Goal: Transaction & Acquisition: Purchase product/service

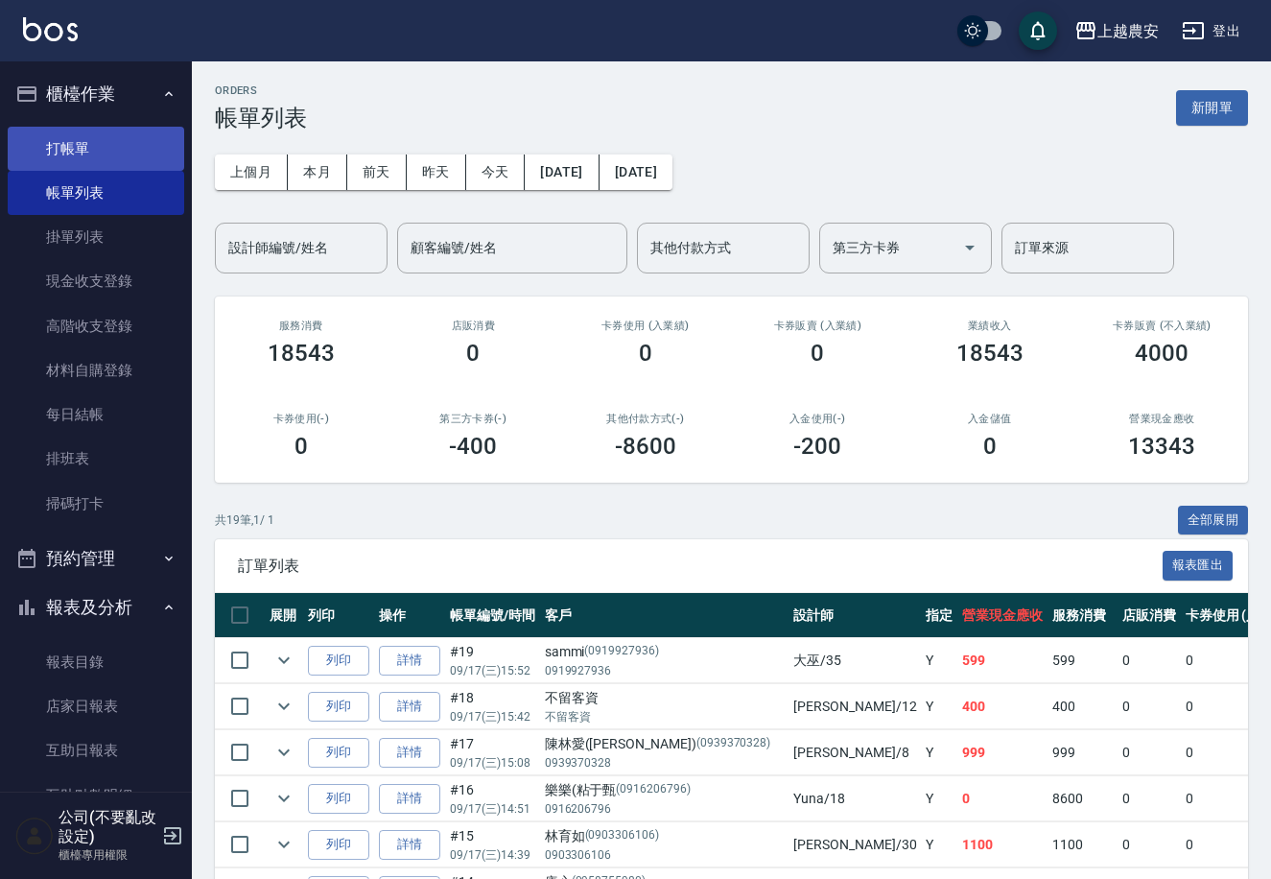
click at [107, 150] on link "打帳單" at bounding box center [96, 149] width 177 height 44
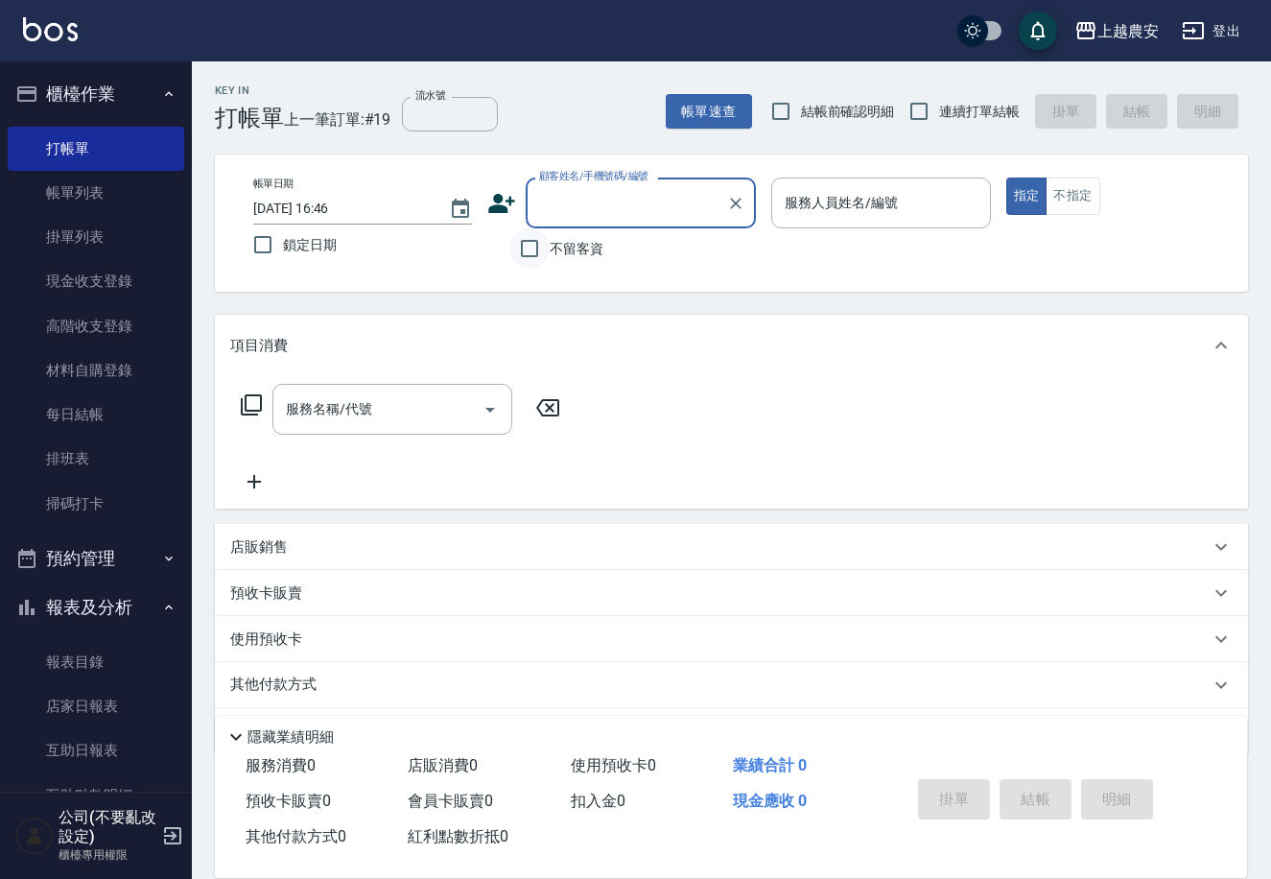
click at [538, 245] on input "不留客資" at bounding box center [530, 248] width 40 height 40
checkbox input "true"
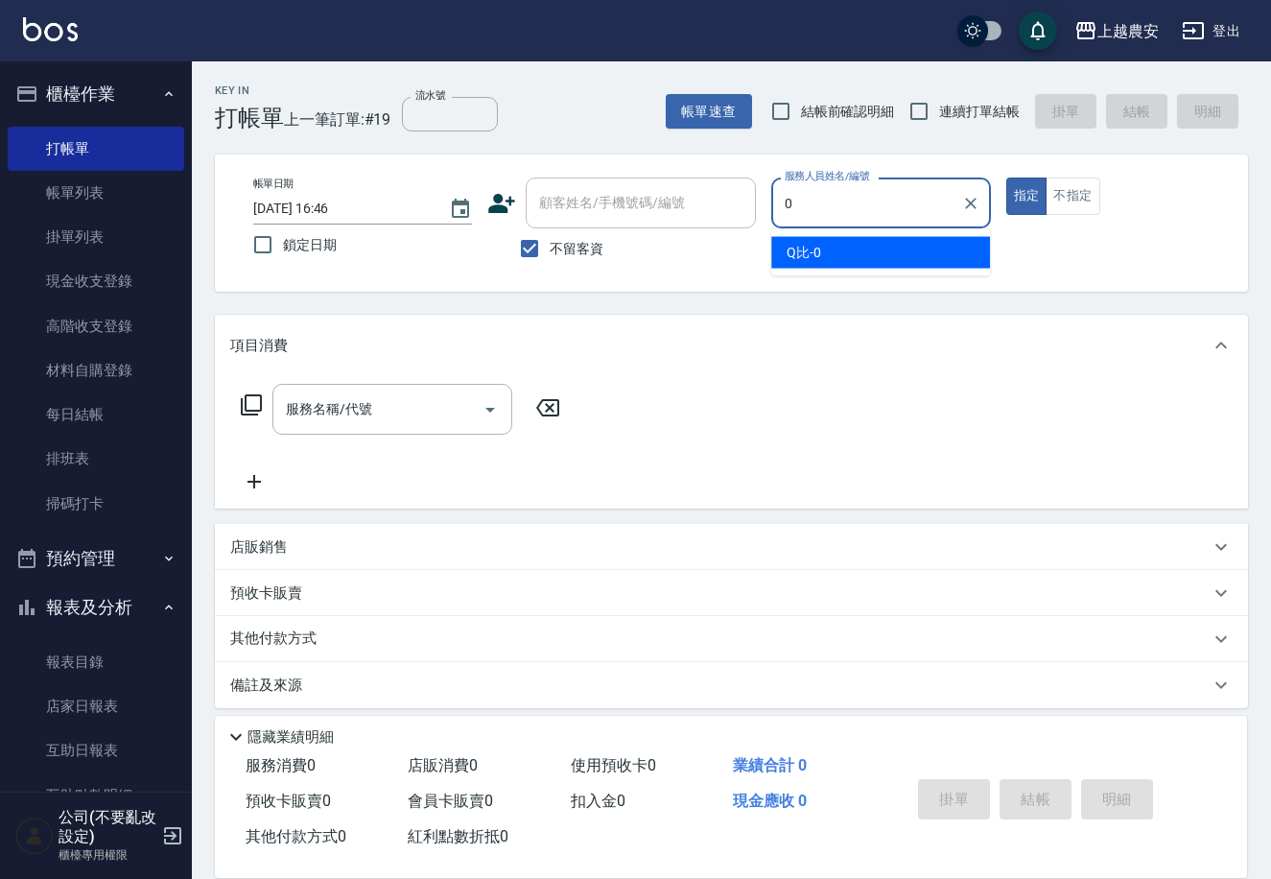
type input "Q比-0"
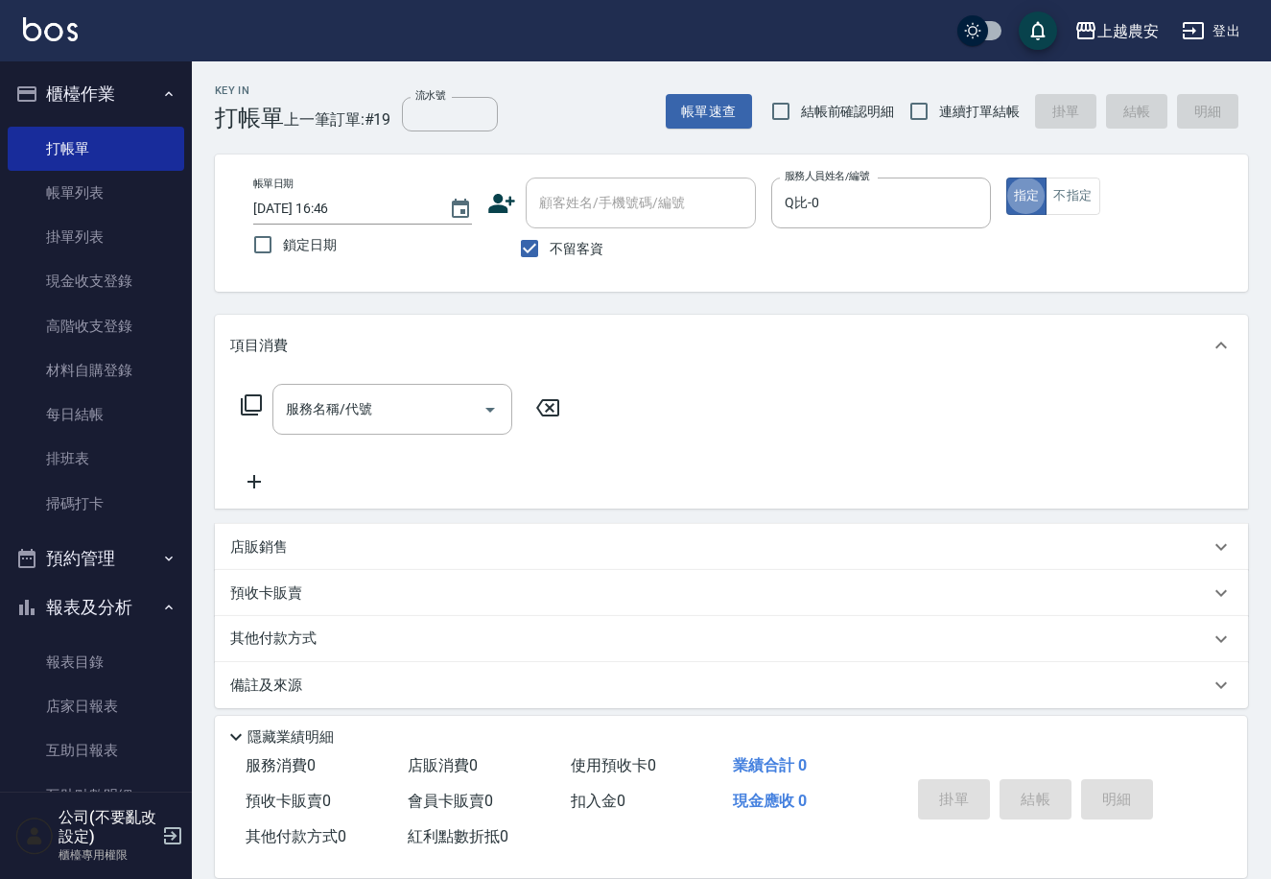
type button "true"
click at [1078, 192] on button "不指定" at bounding box center [1073, 196] width 54 height 37
click at [367, 413] on div "服務名稱/代號 服務名稱/代號" at bounding box center [393, 409] width 240 height 51
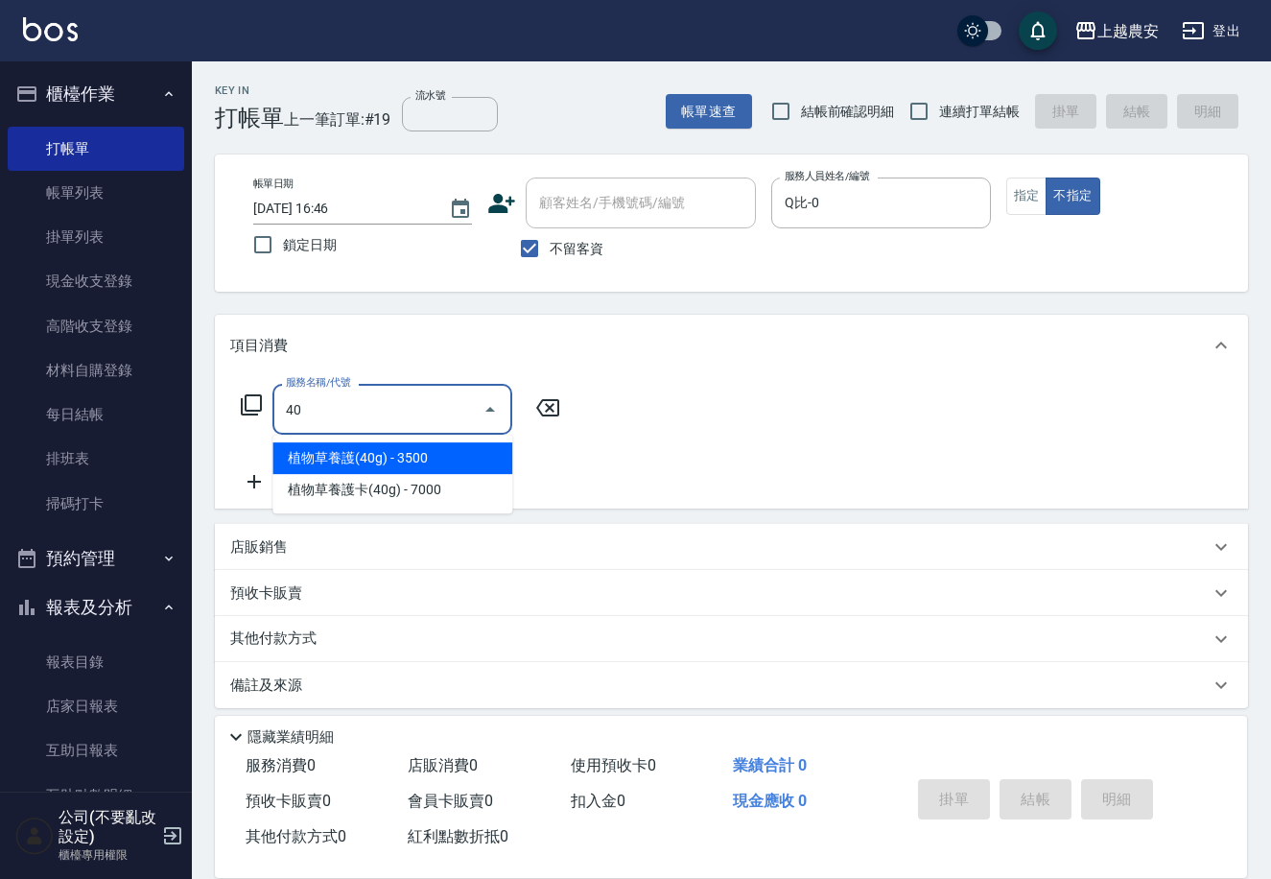
type input "403"
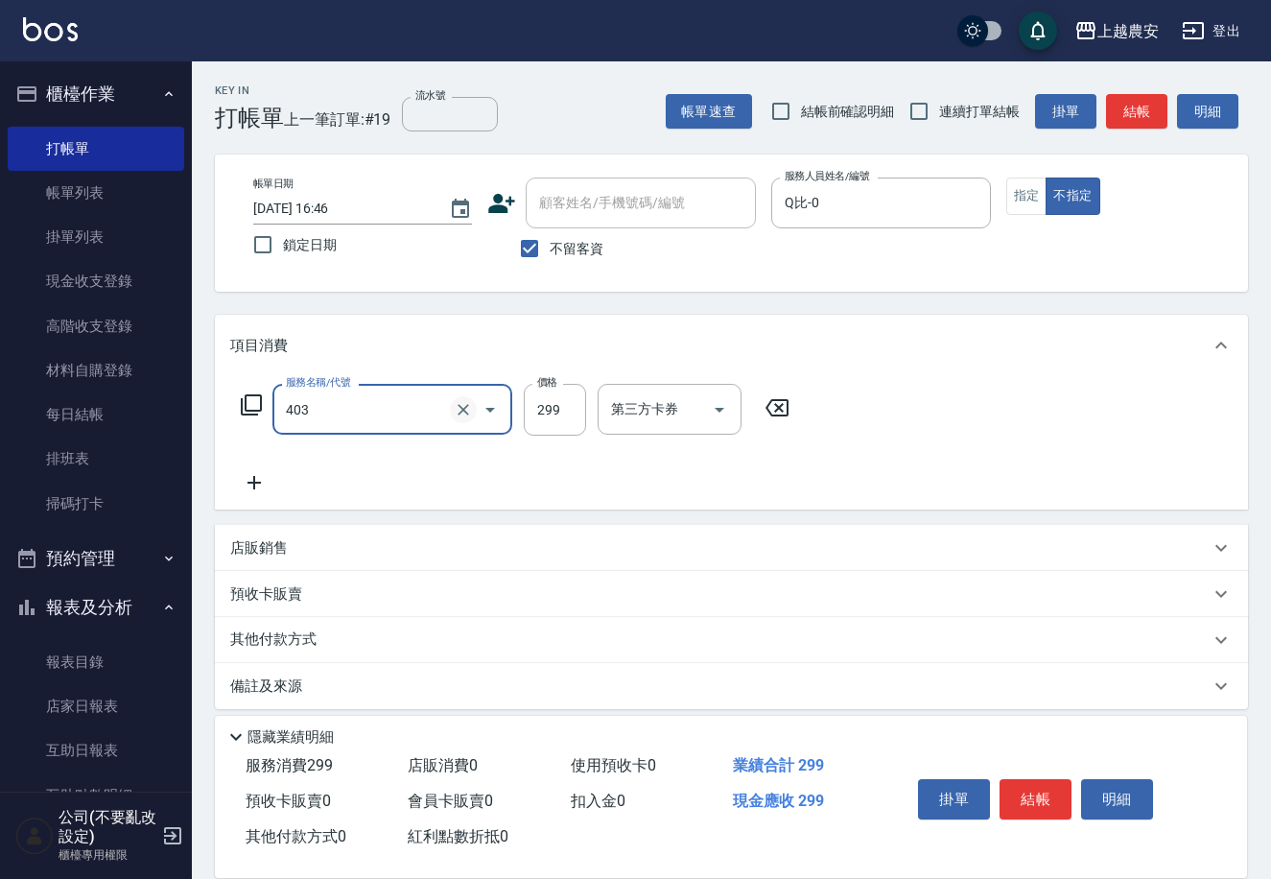
click at [461, 415] on icon "Clear" at bounding box center [463, 409] width 19 height 19
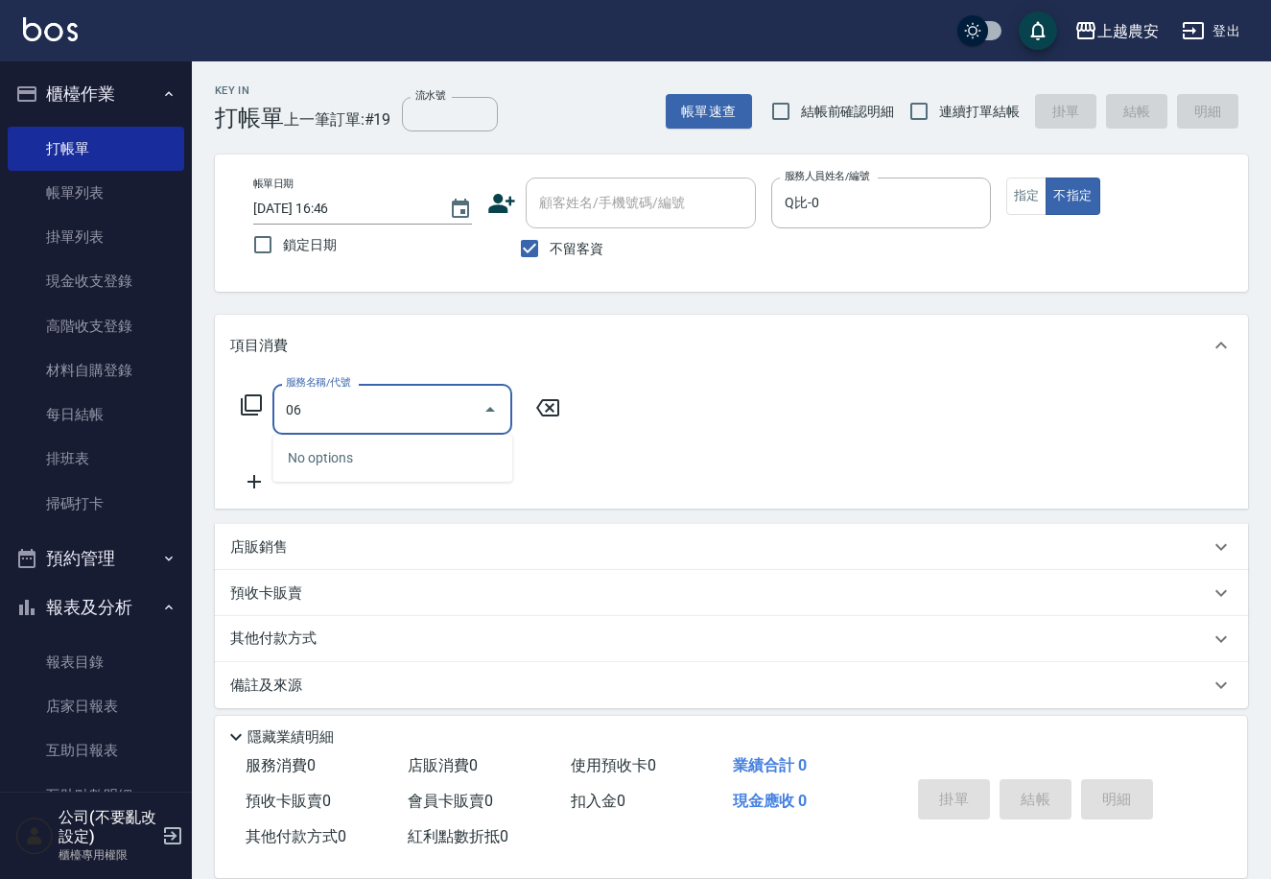
type input "0"
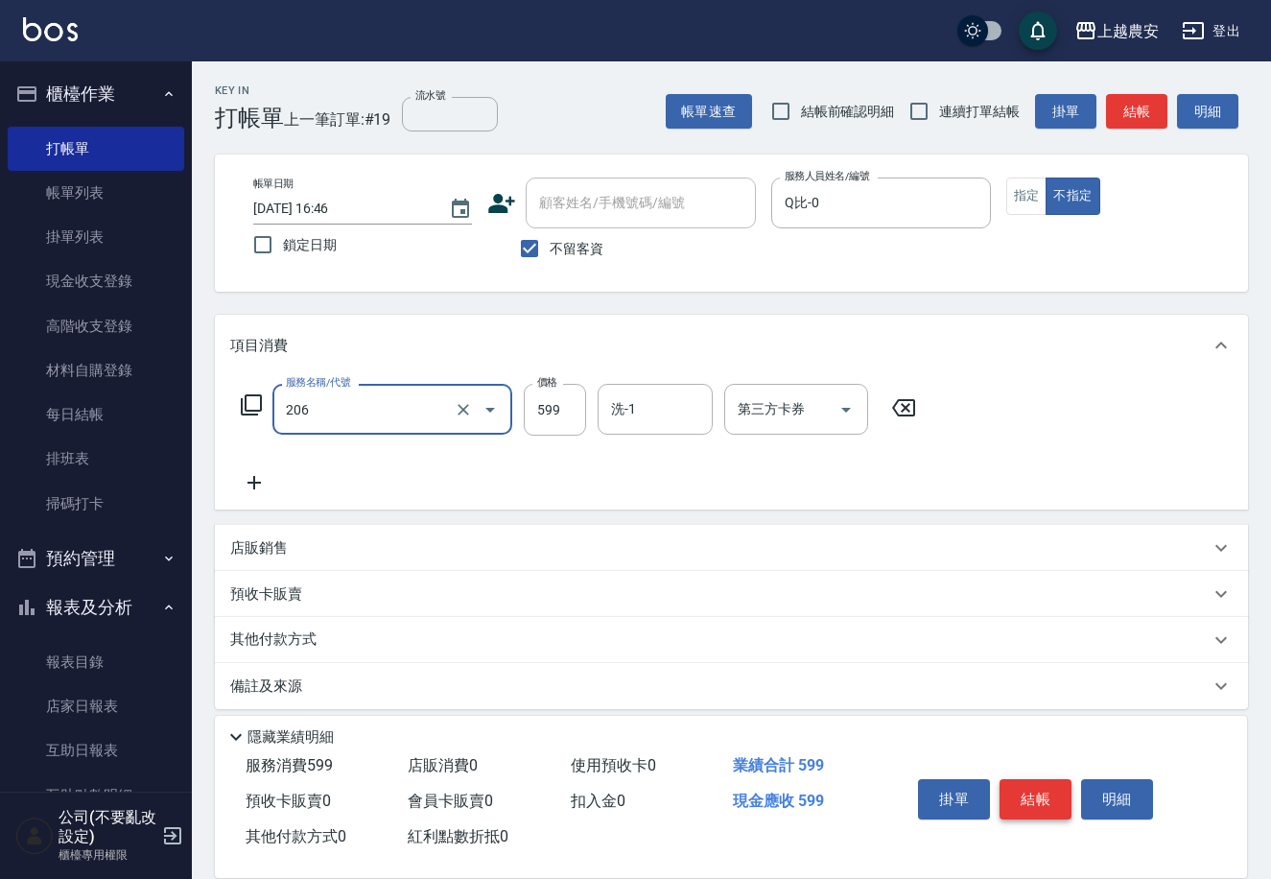
type input "洗+剪(206)"
click at [1022, 782] on button "結帳" at bounding box center [1036, 799] width 72 height 40
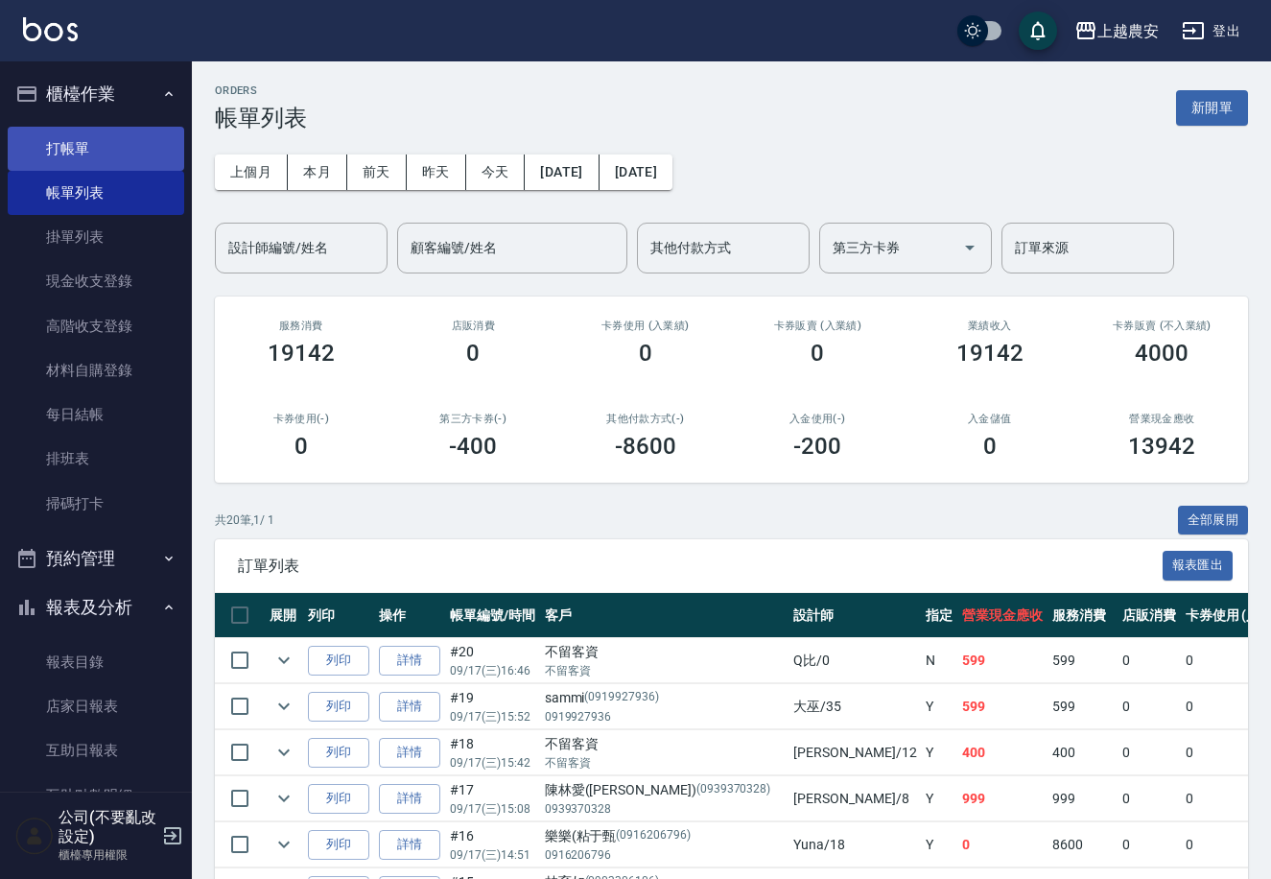
click at [86, 138] on link "打帳單" at bounding box center [96, 149] width 177 height 44
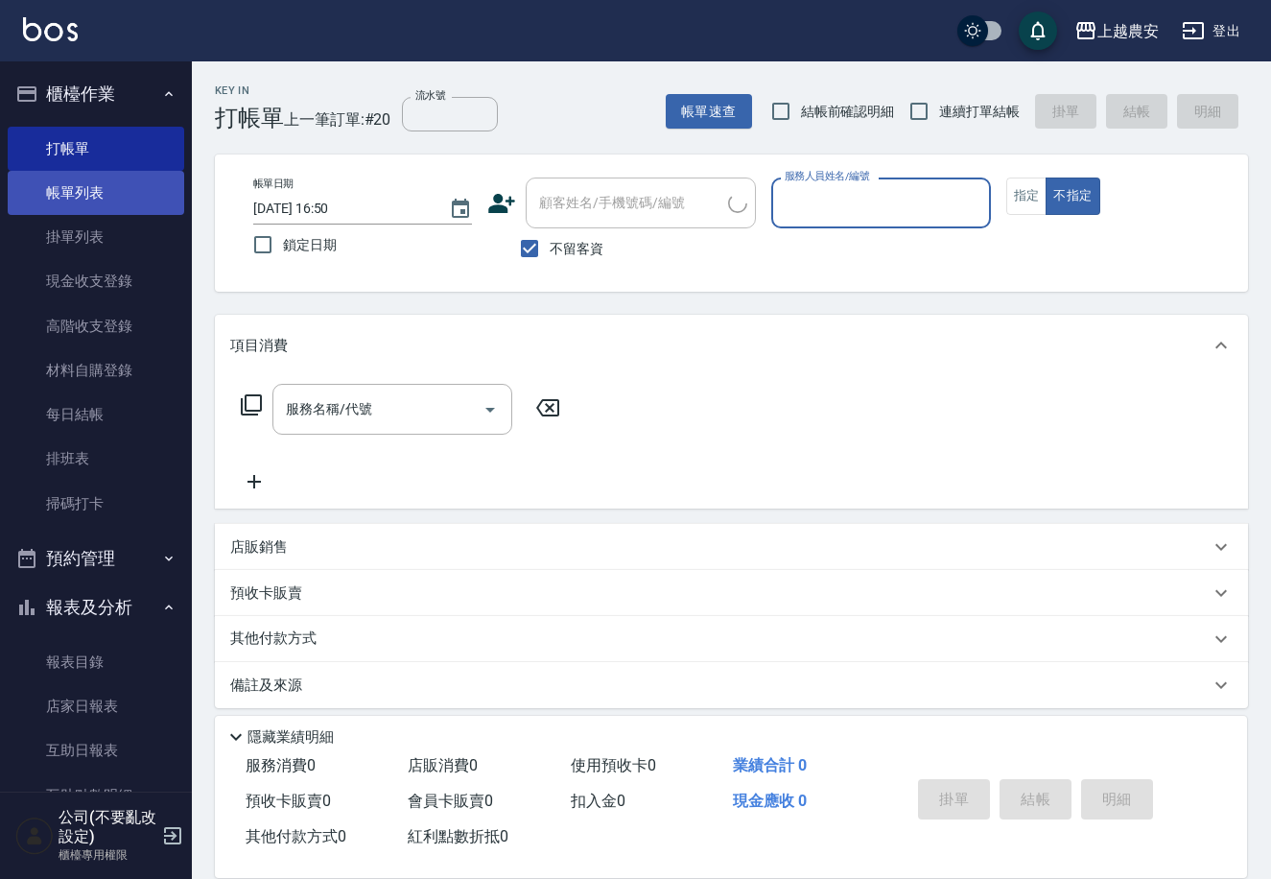
click at [42, 185] on link "帳單列表" at bounding box center [96, 193] width 177 height 44
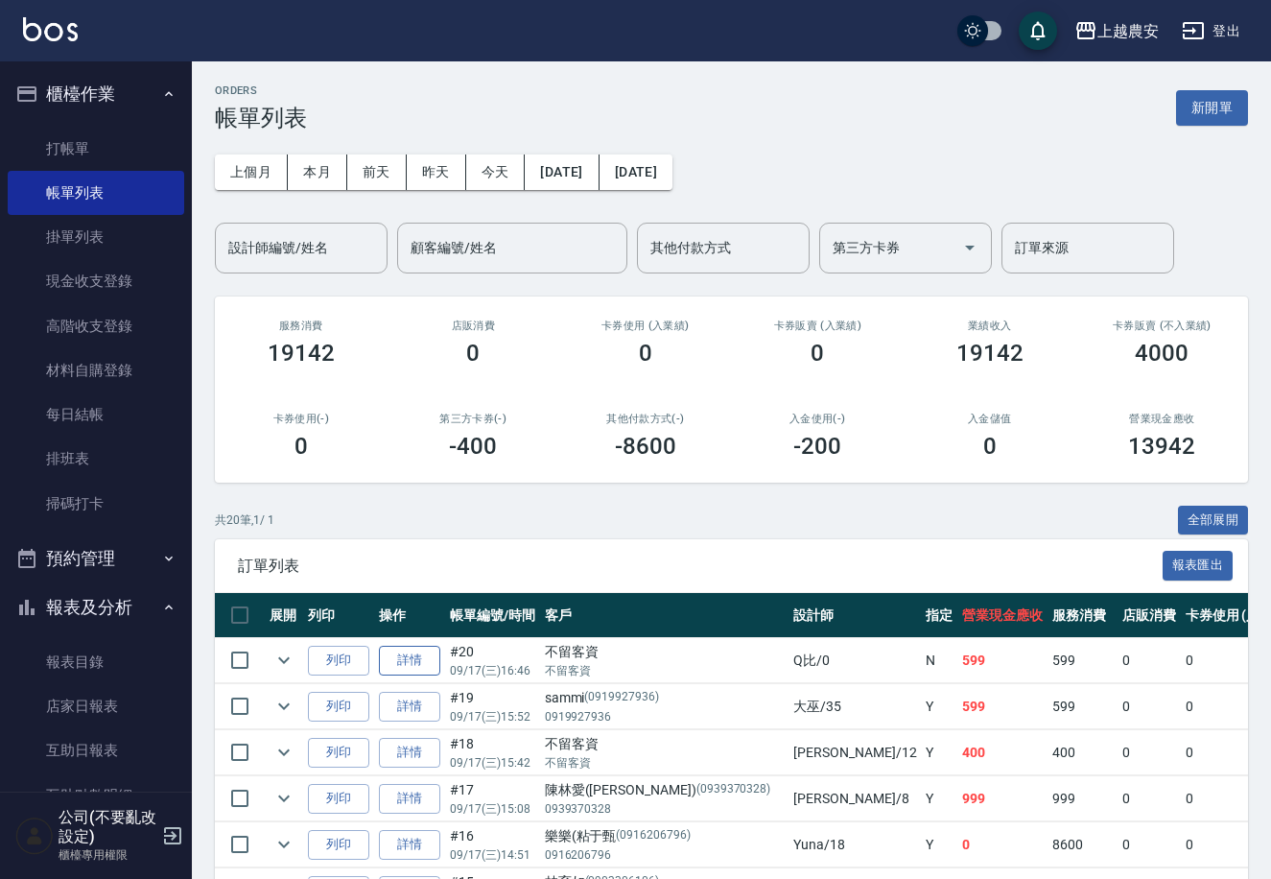
click at [406, 657] on link "詳情" at bounding box center [409, 661] width 61 height 30
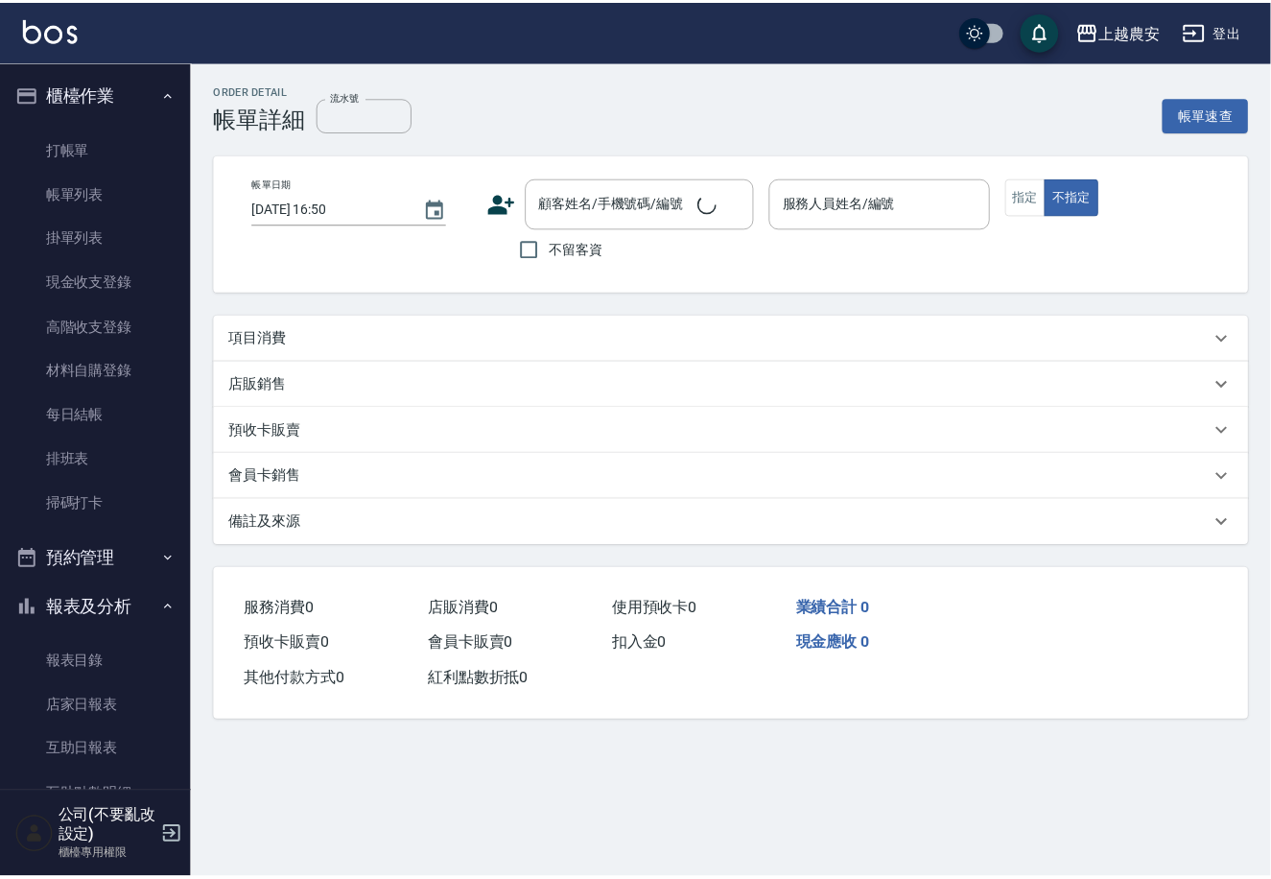
type input "[DATE] 16:46"
checkbox input "true"
type input "Q比-0"
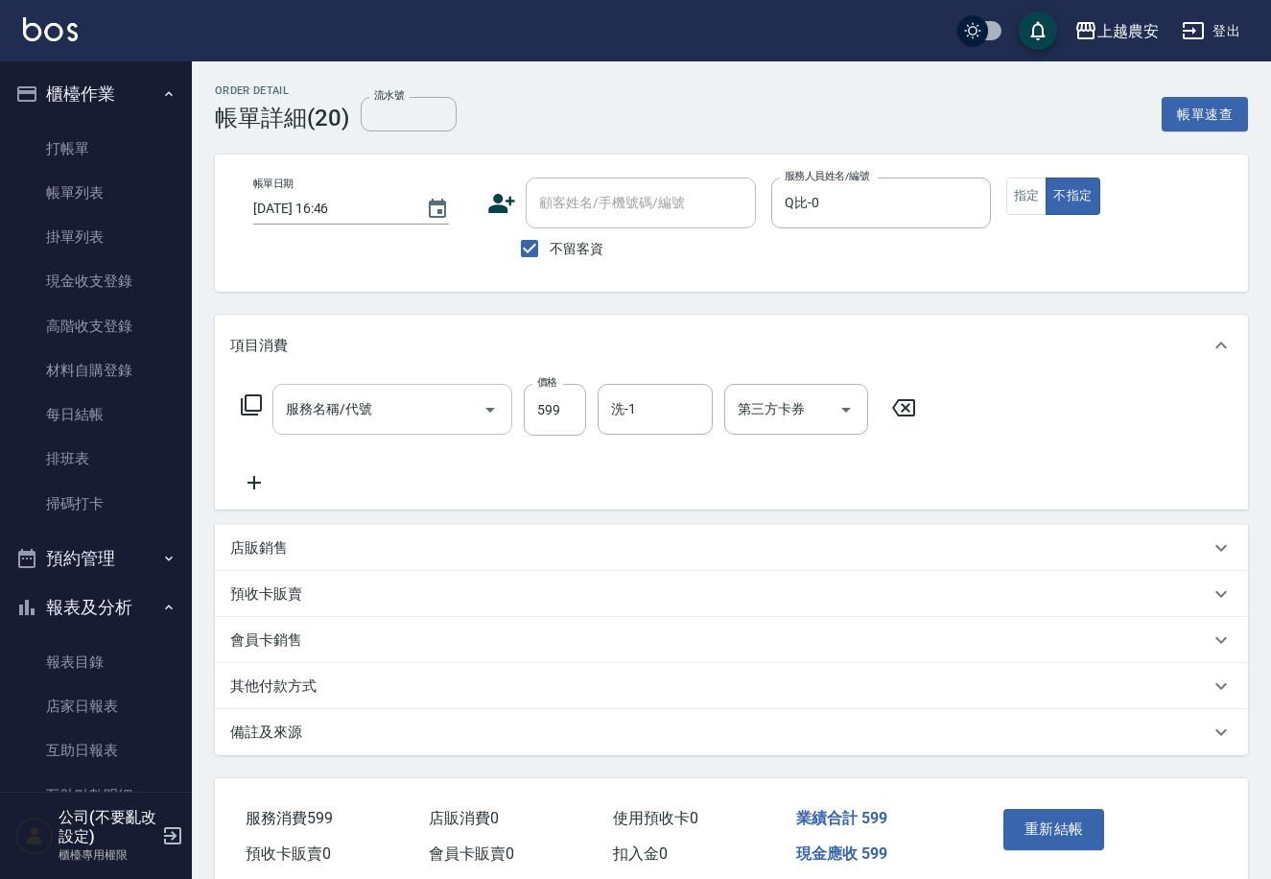
type input "洗+剪(206)"
click at [437, 405] on input "洗+剪(206)" at bounding box center [378, 409] width 194 height 34
type input "洗髮(228)"
click at [1052, 827] on button "重新結帳" at bounding box center [1055, 829] width 102 height 40
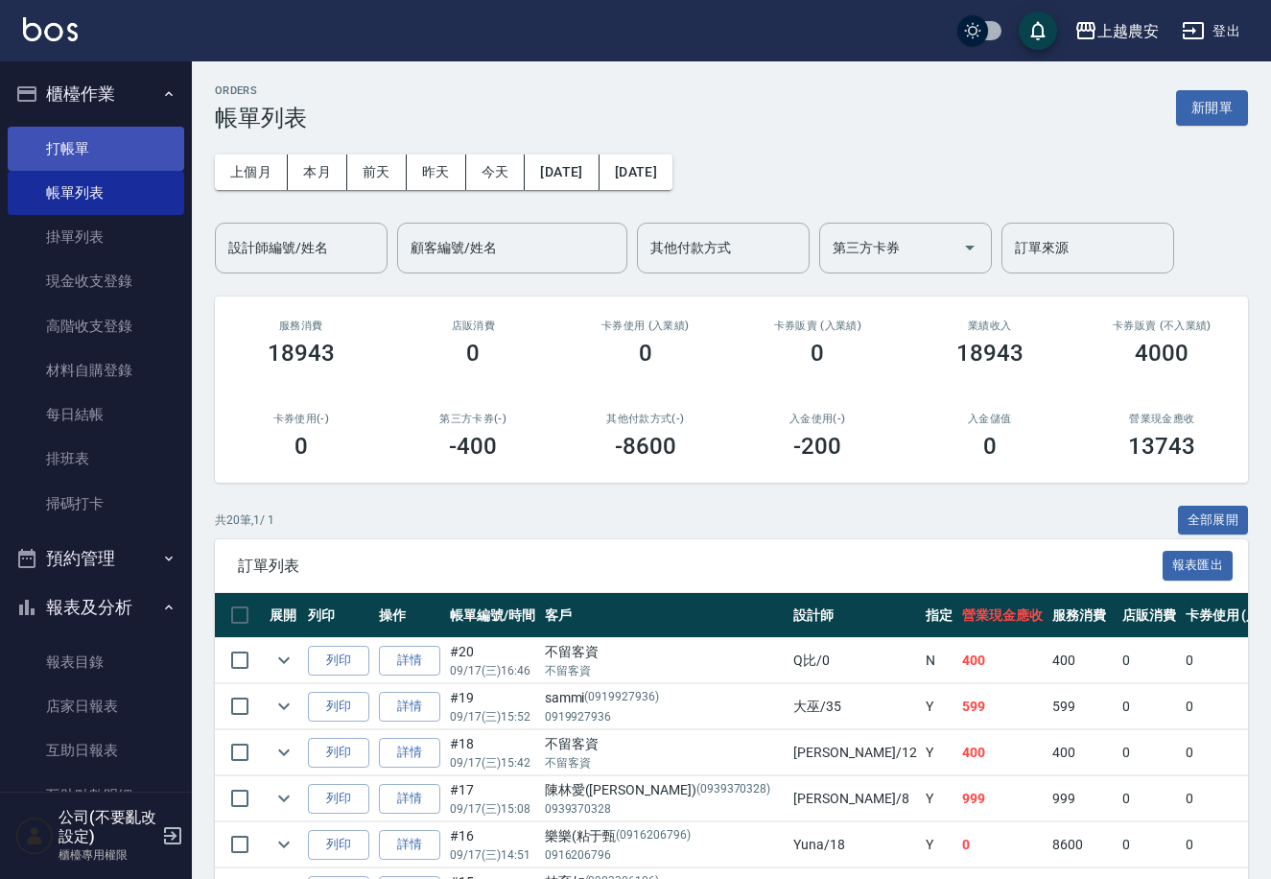
click at [146, 156] on link "打帳單" at bounding box center [96, 149] width 177 height 44
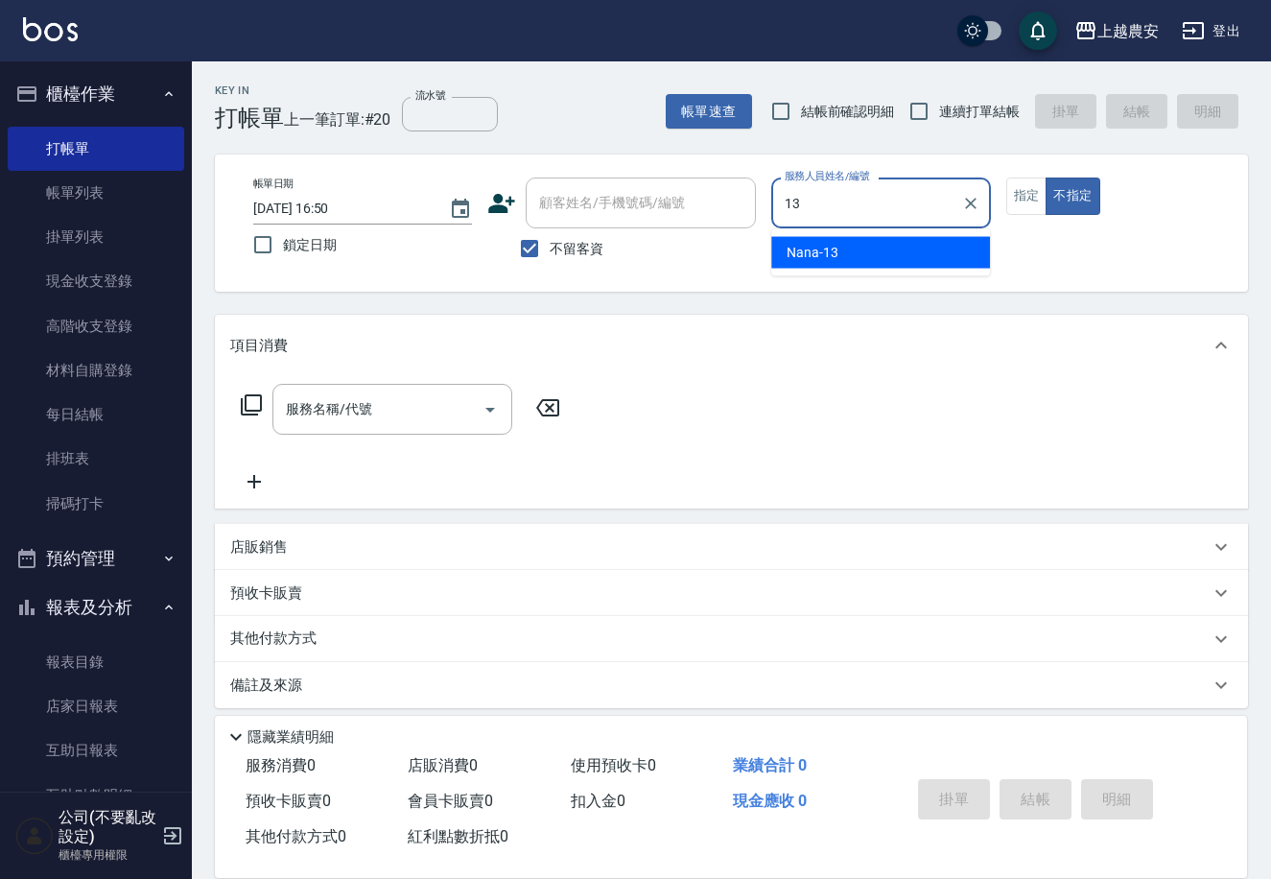
type input "Nana-13"
type button "false"
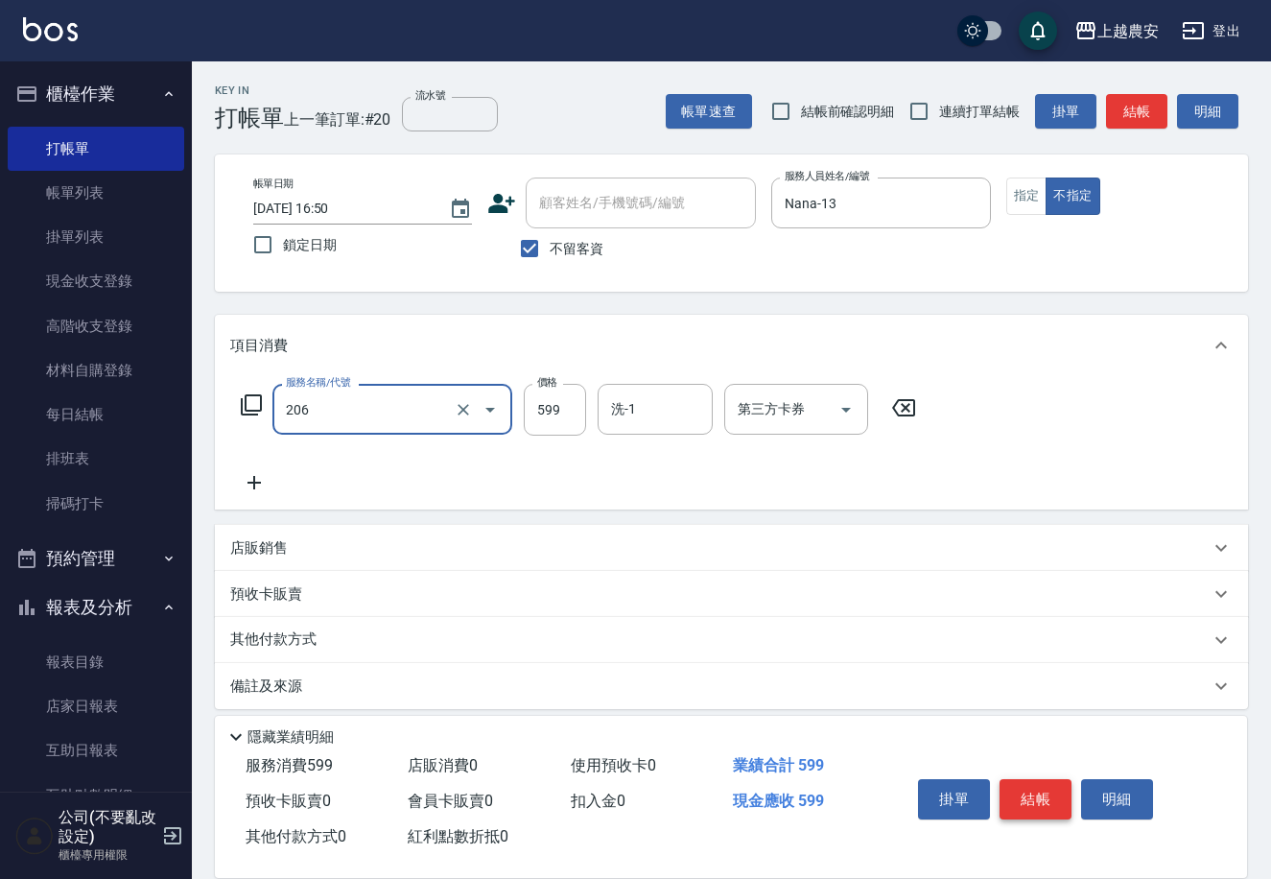
type input "洗+剪(206)"
click at [1026, 805] on button "結帳" at bounding box center [1036, 799] width 72 height 40
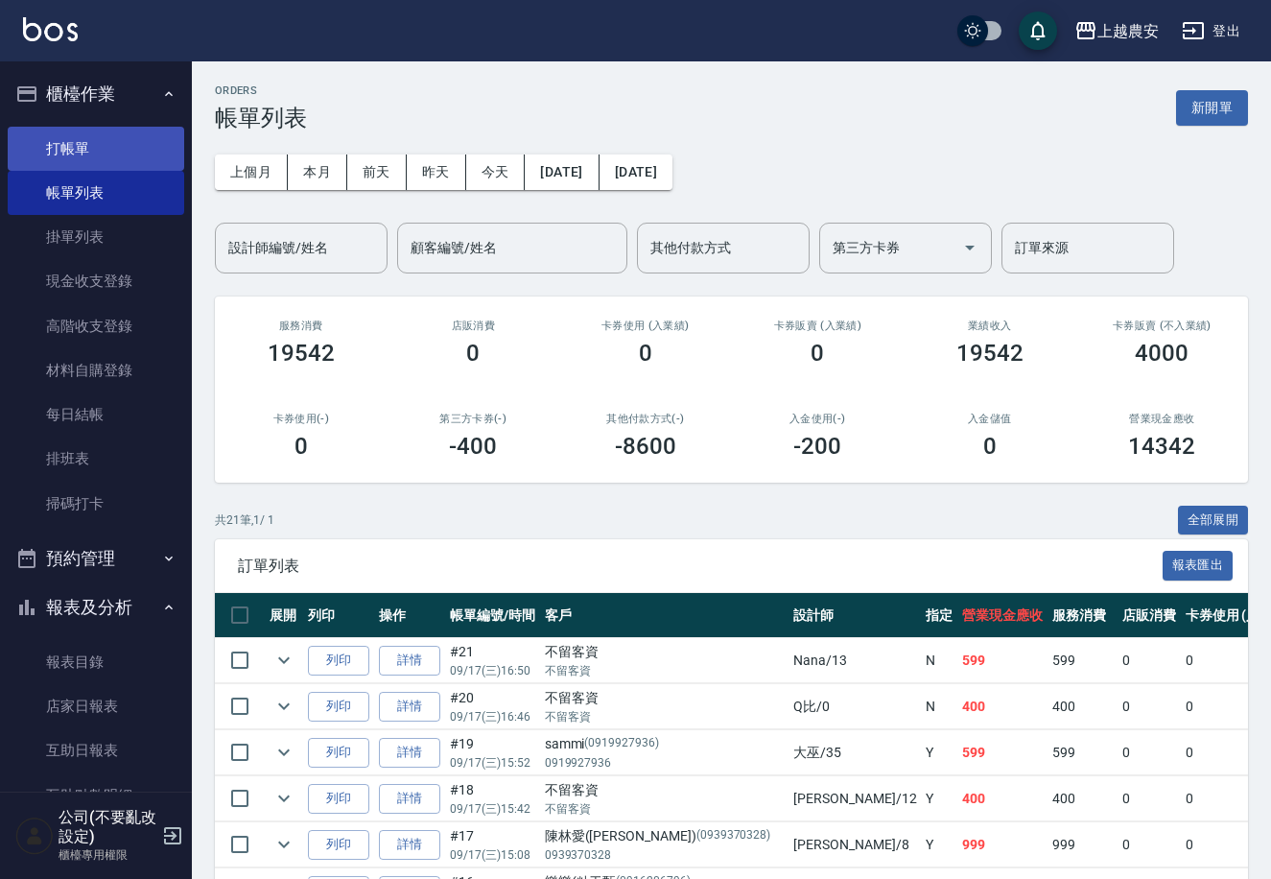
drag, startPoint x: 168, startPoint y: 141, endPoint x: 208, endPoint y: 141, distance: 40.3
click at [169, 141] on link "打帳單" at bounding box center [96, 149] width 177 height 44
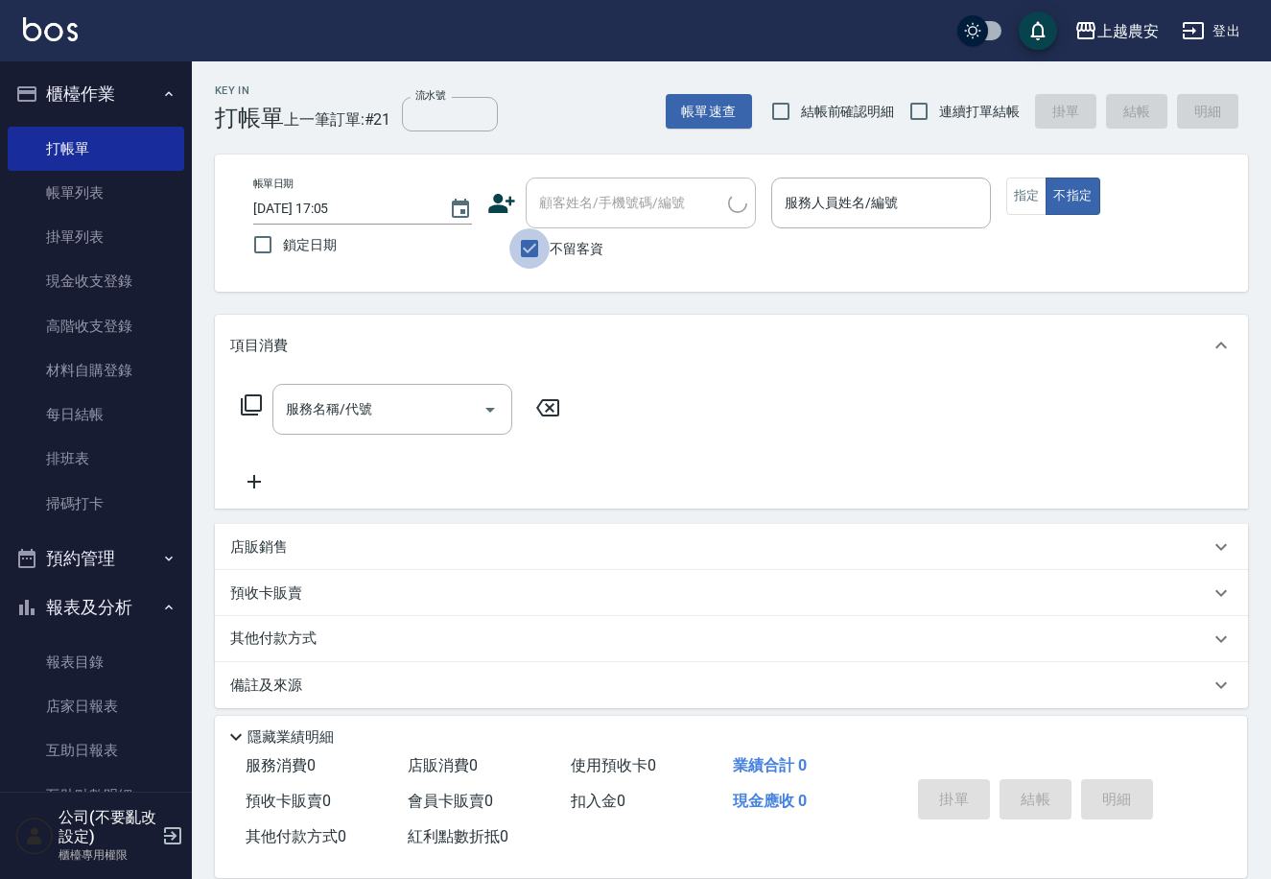
click at [528, 259] on input "不留客資" at bounding box center [530, 248] width 40 height 40
checkbox input "false"
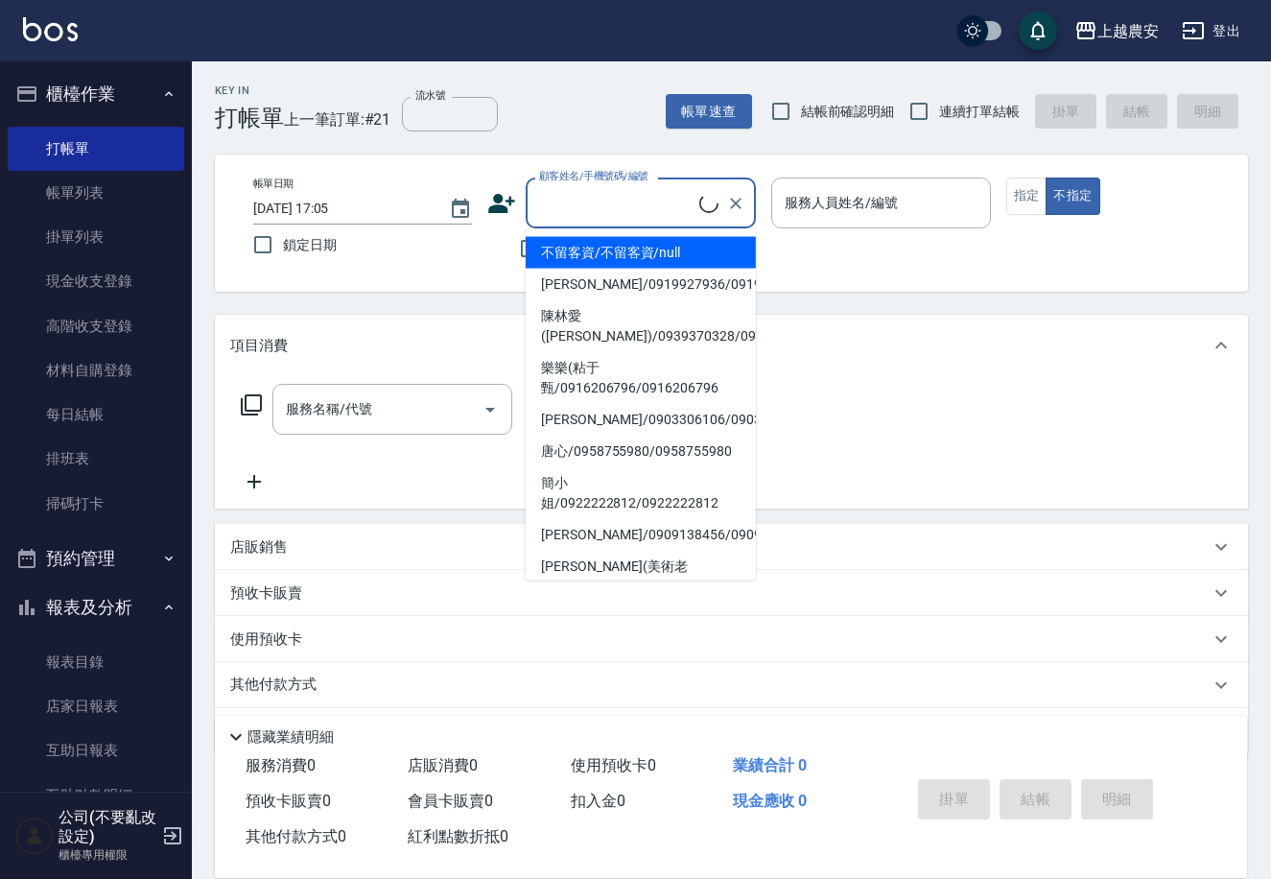
click at [579, 199] on div "顧客姓名/手機號碼/編號 顧客姓名/手機號碼/編號" at bounding box center [641, 203] width 230 height 51
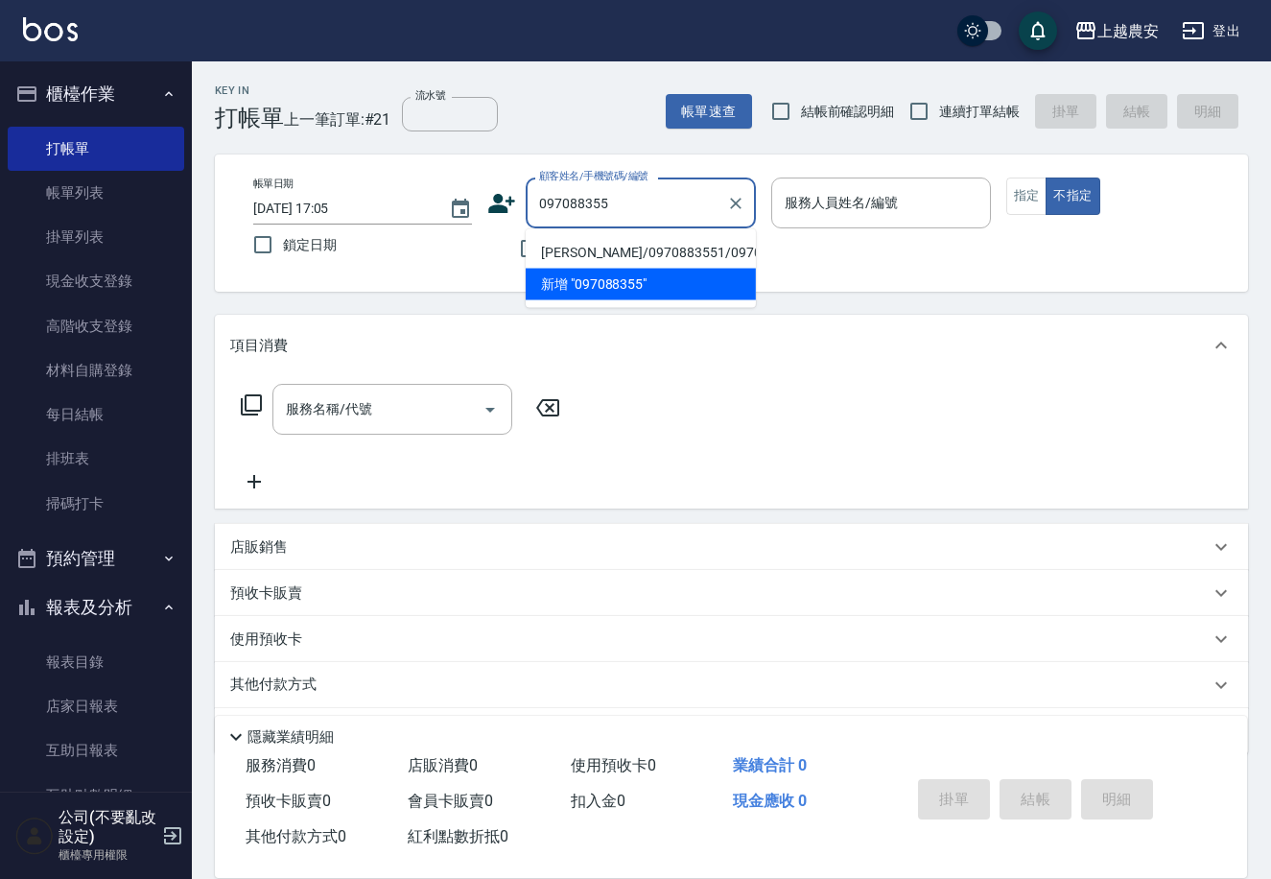
click at [681, 240] on li "[PERSON_NAME]/0970883551/0970883551" at bounding box center [641, 253] width 230 height 32
click at [681, 240] on div "不留客資" at bounding box center [621, 248] width 269 height 40
type input "[PERSON_NAME]/0970883551/0970883551"
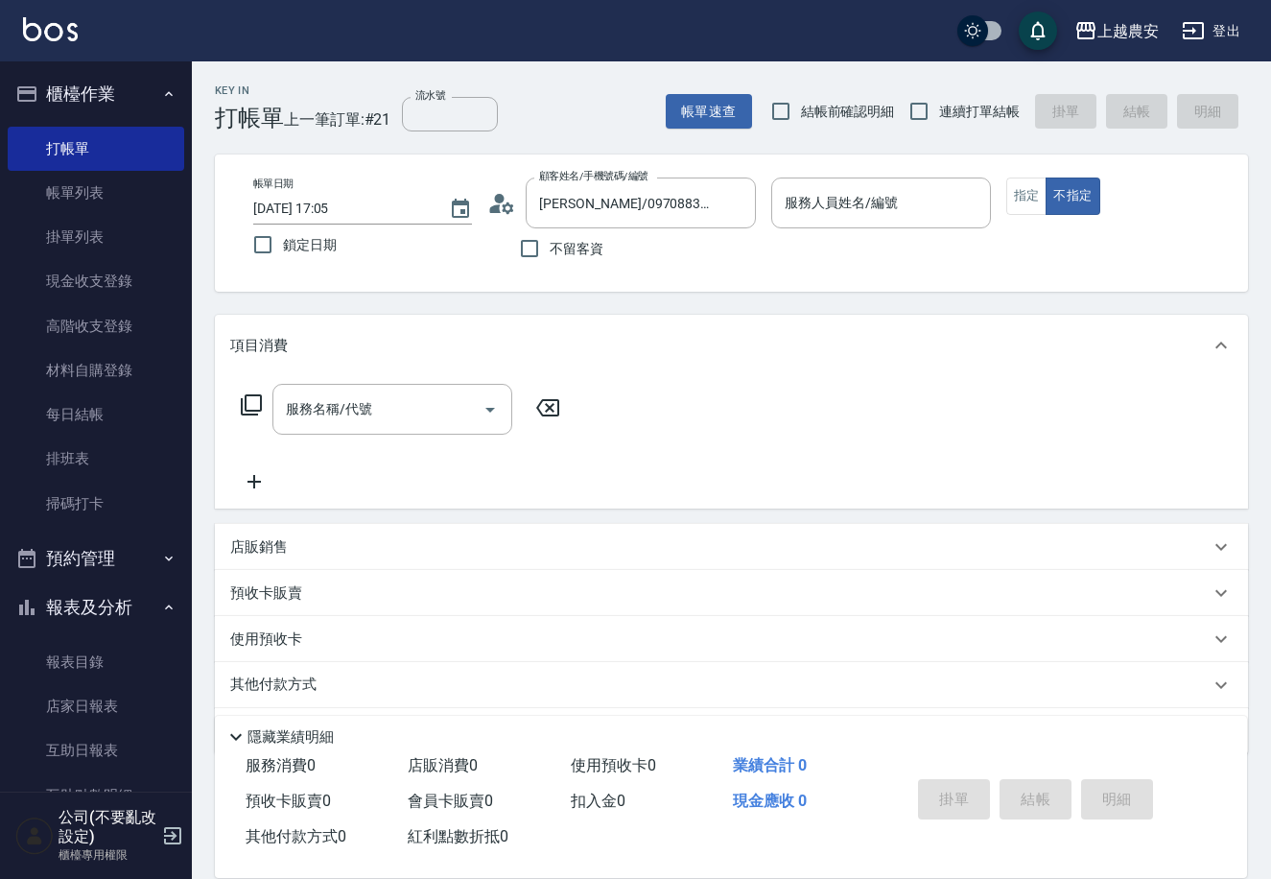
type input "Mia-M"
click at [1034, 179] on button "指定" at bounding box center [1027, 196] width 41 height 37
click at [342, 379] on div "服務名稱/代號 服務名稱/代號" at bounding box center [731, 442] width 1033 height 132
click at [381, 418] on input "服務名稱/代號" at bounding box center [378, 409] width 194 height 34
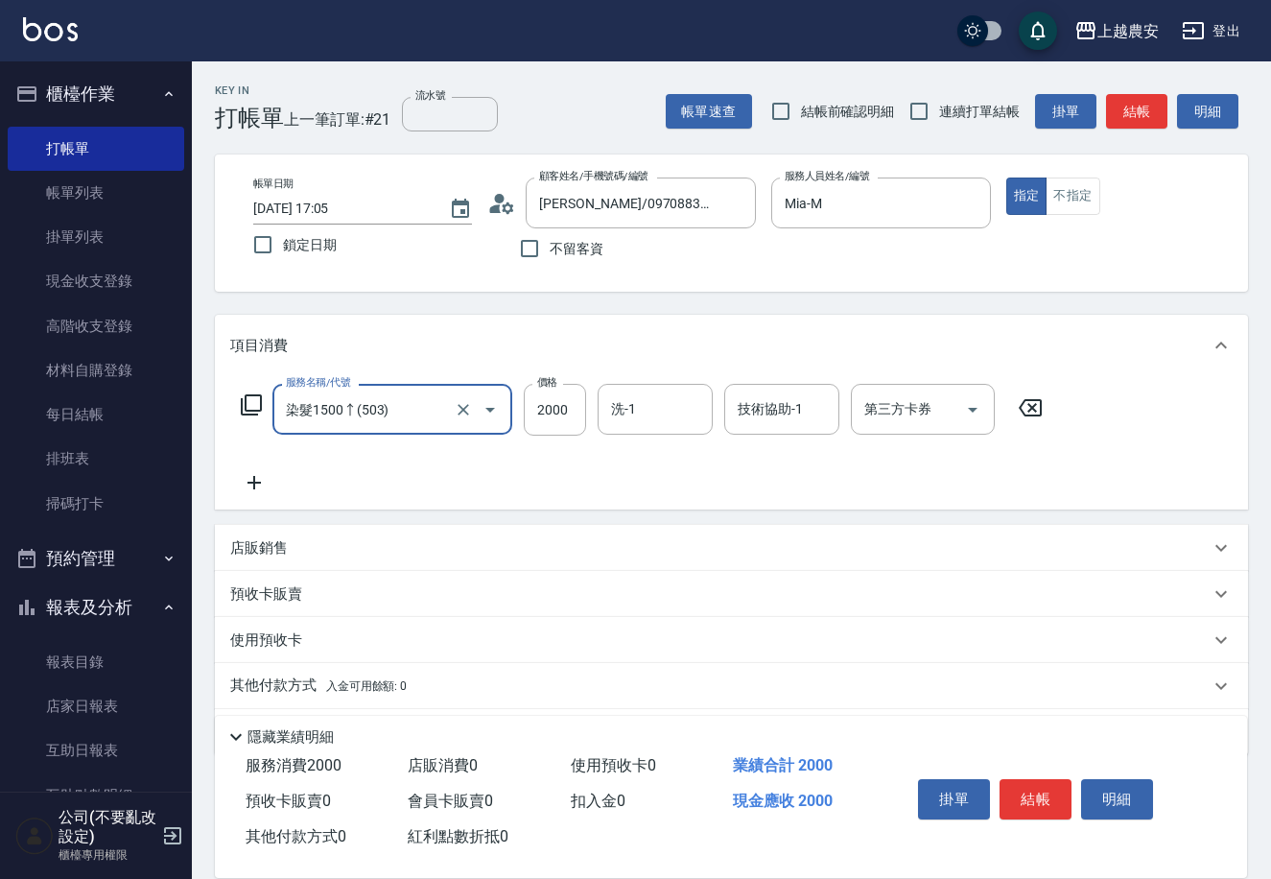
type input "染髮1500↑(503)"
type input "3000"
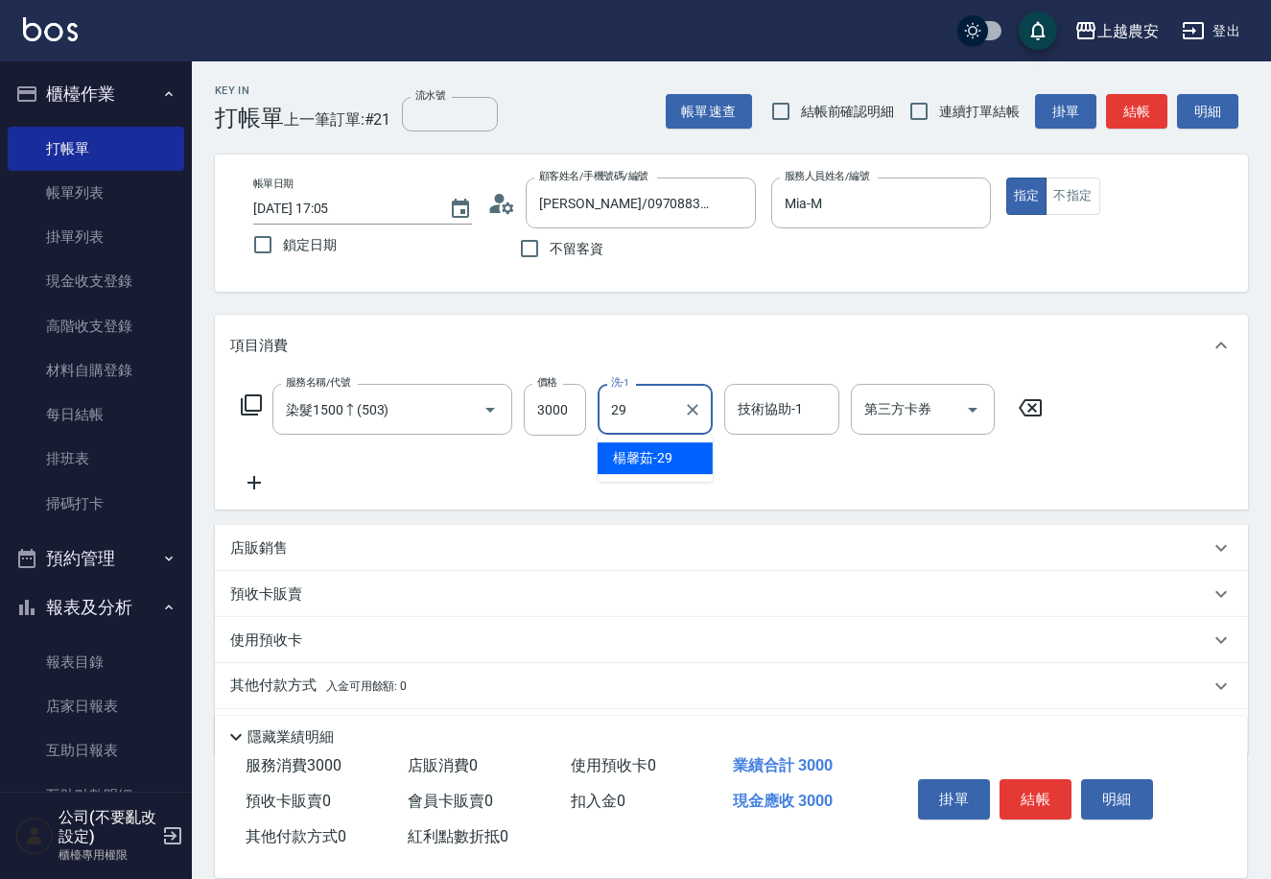
type input "[PERSON_NAME]-29"
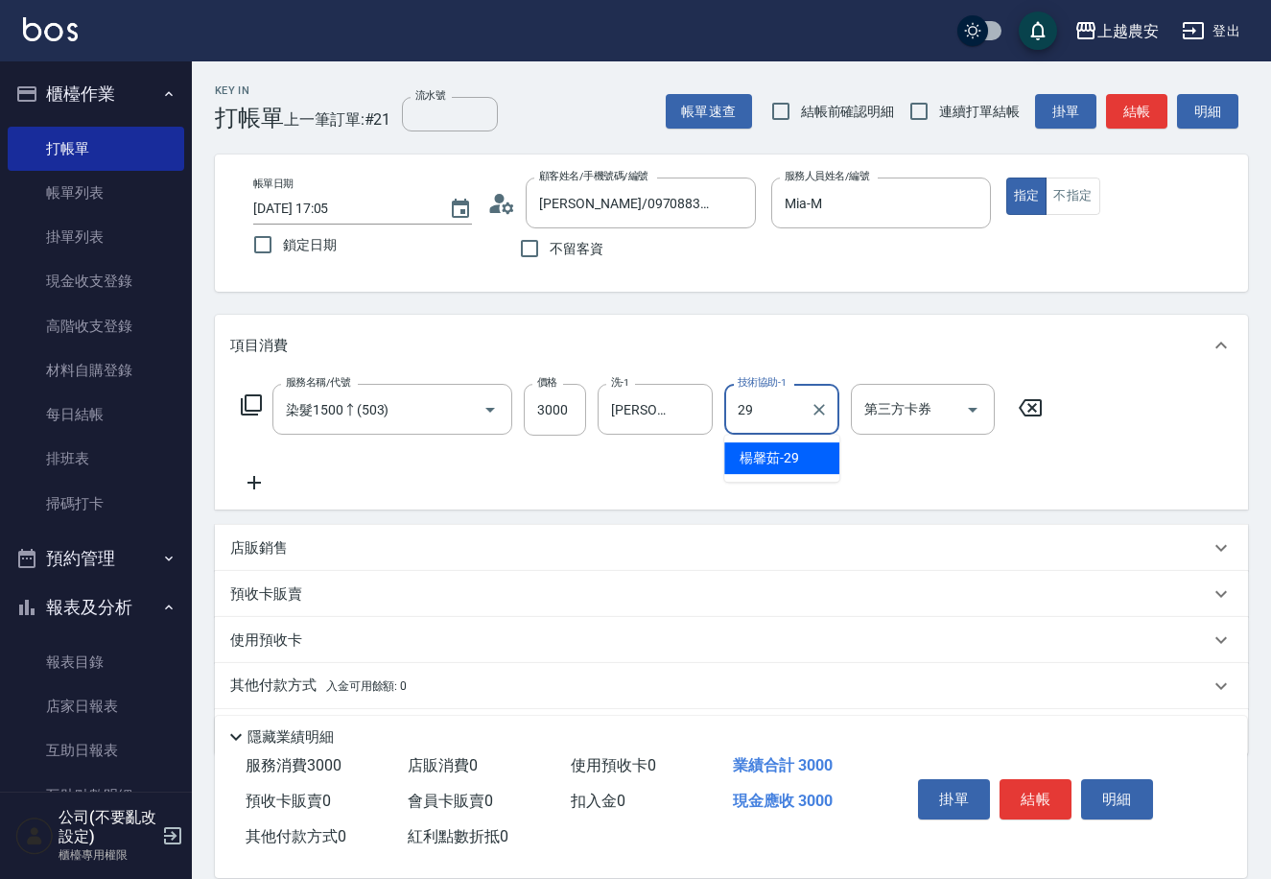
type input "[PERSON_NAME]-29"
click at [1048, 801] on button "結帳" at bounding box center [1036, 799] width 72 height 40
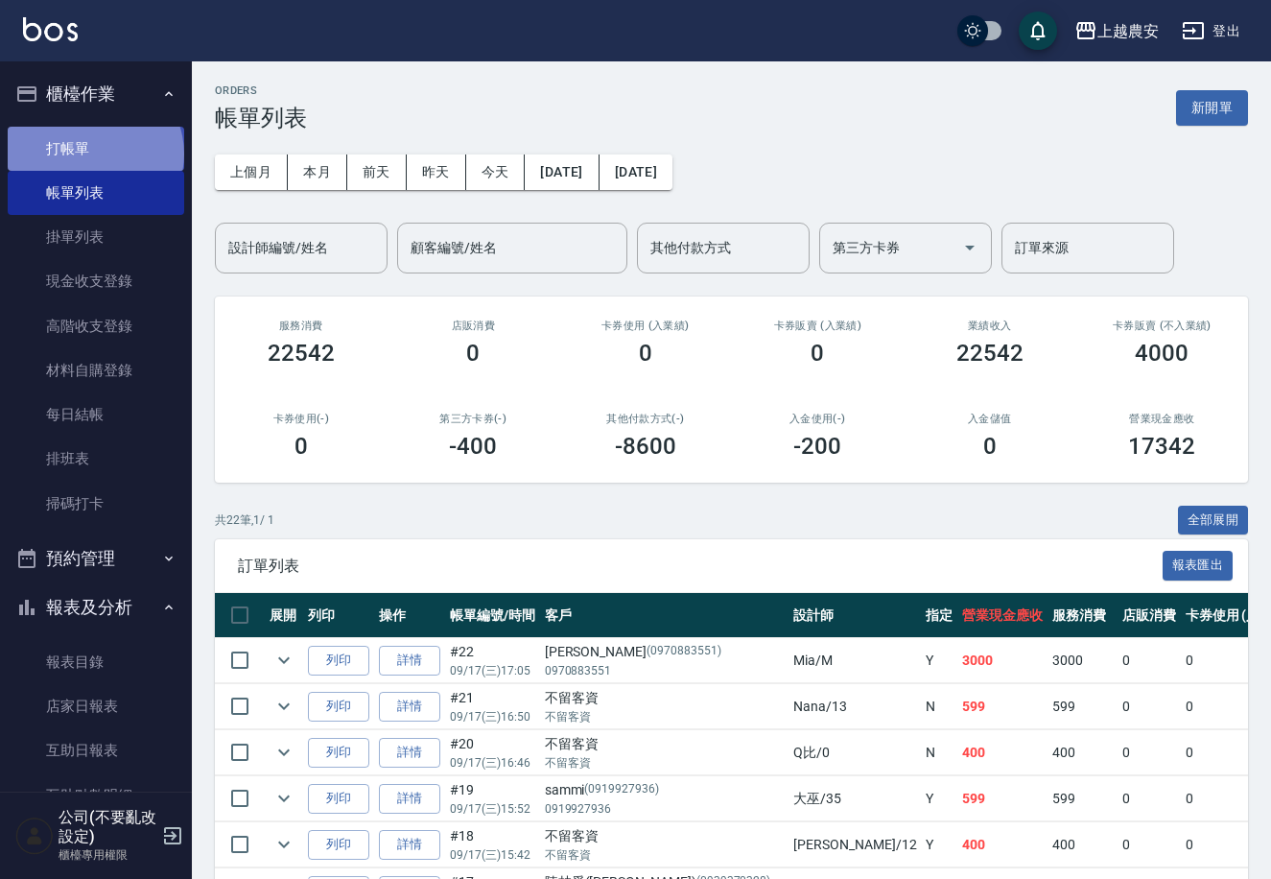
click at [93, 154] on link "打帳單" at bounding box center [96, 149] width 177 height 44
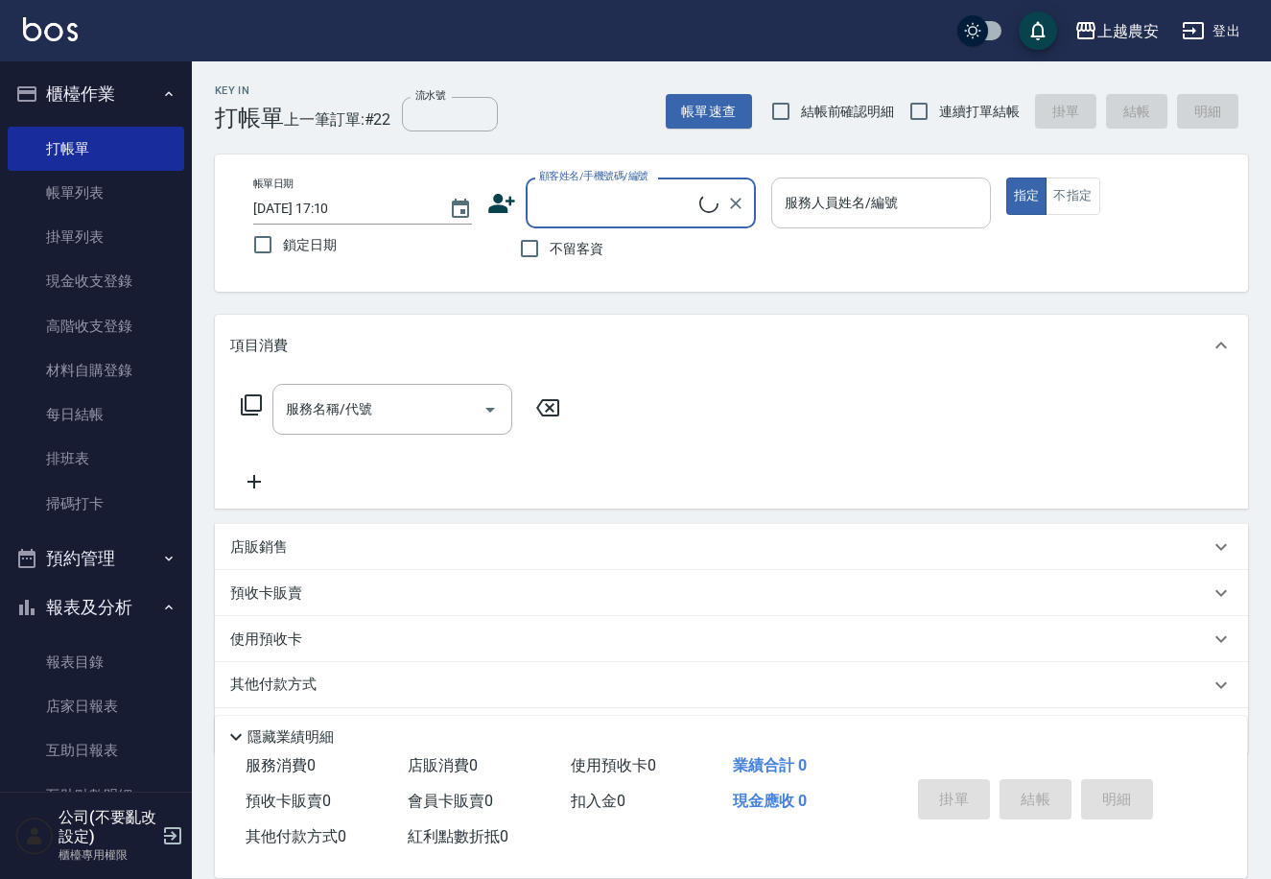
click at [837, 220] on div "服務人員姓名/編號" at bounding box center [880, 203] width 219 height 51
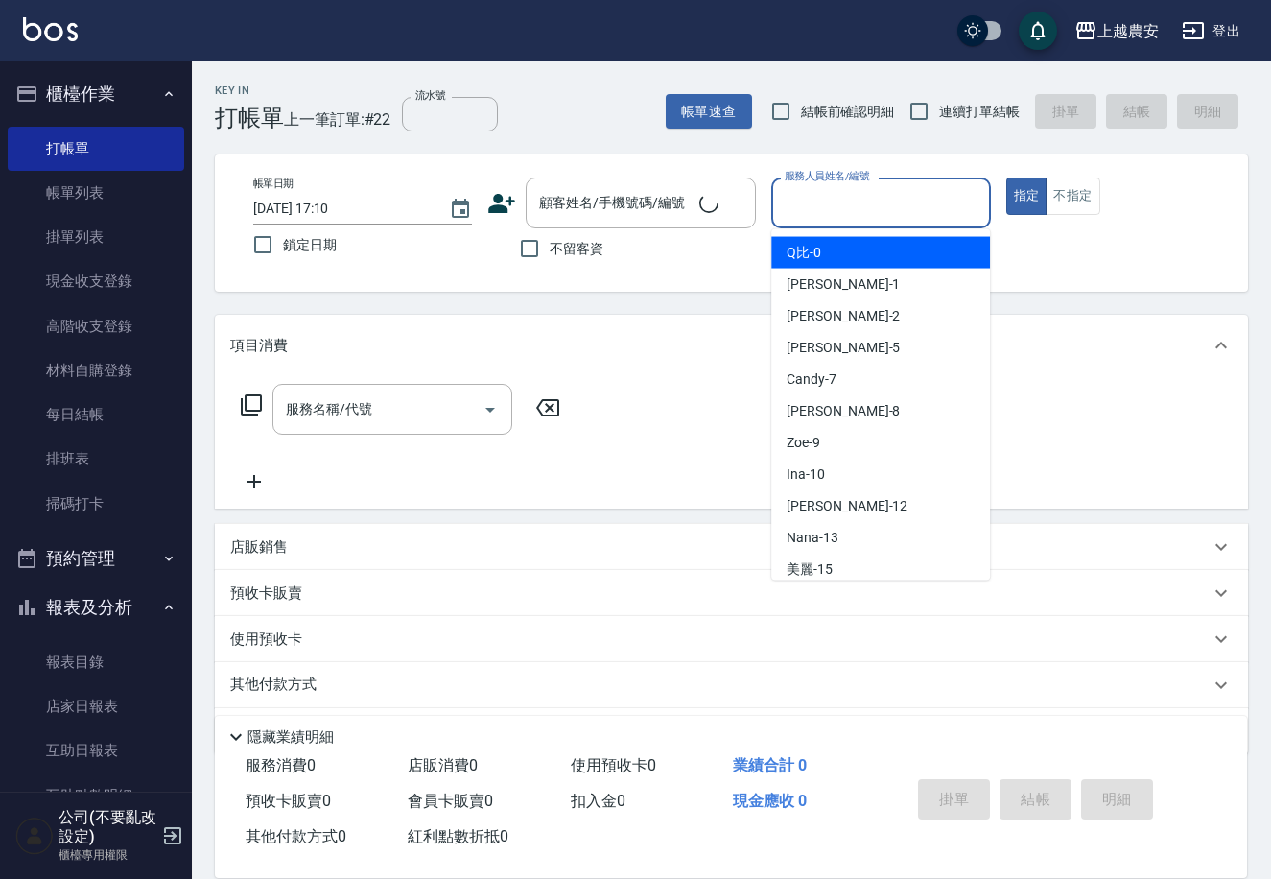
click at [553, 250] on span "不留客資" at bounding box center [577, 249] width 54 height 20
click at [550, 250] on input "不留客資" at bounding box center [530, 248] width 40 height 40
click at [553, 250] on span "不留客資" at bounding box center [577, 249] width 54 height 20
click at [550, 250] on input "不留客資" at bounding box center [530, 248] width 40 height 40
checkbox input "false"
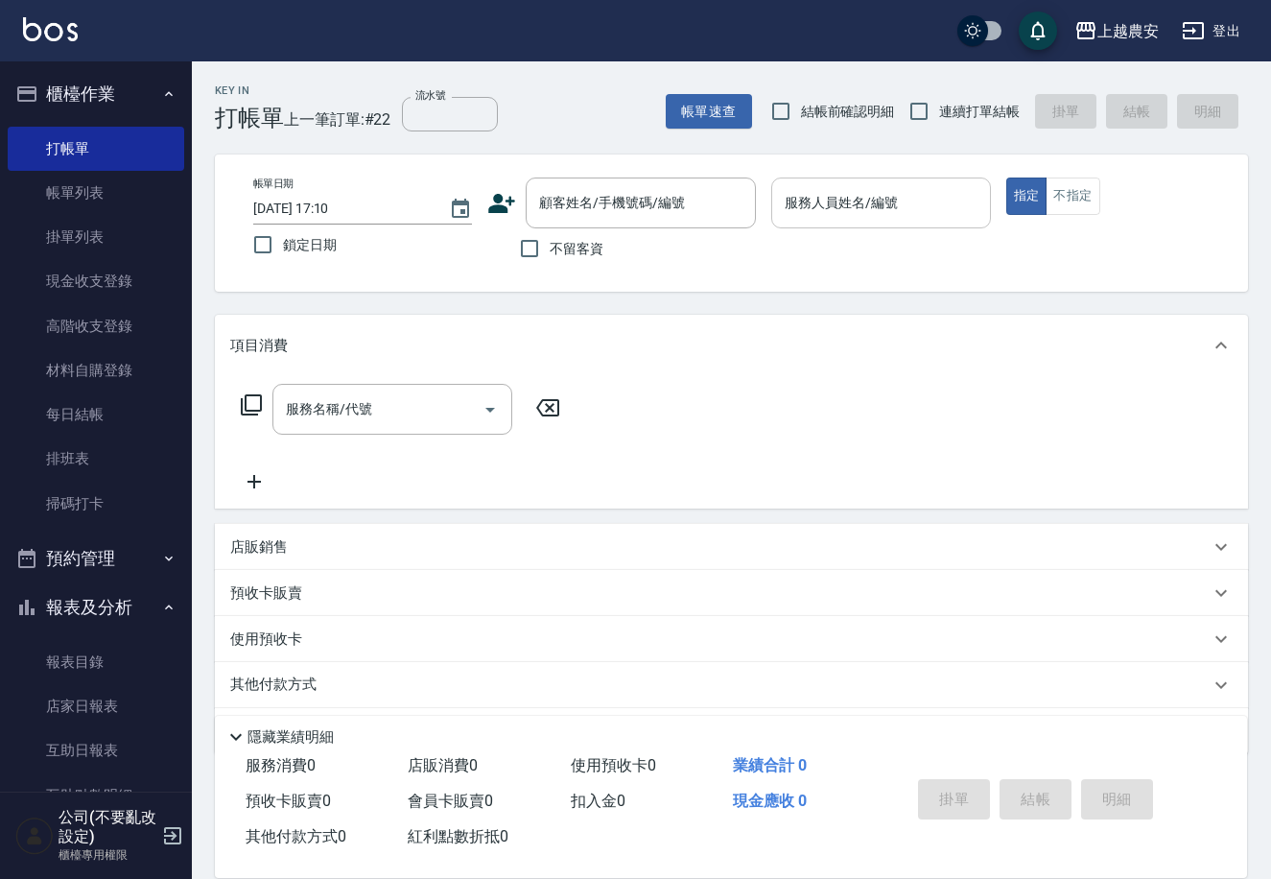
click at [828, 210] on input "服務人員姓名/編號" at bounding box center [881, 203] width 202 height 34
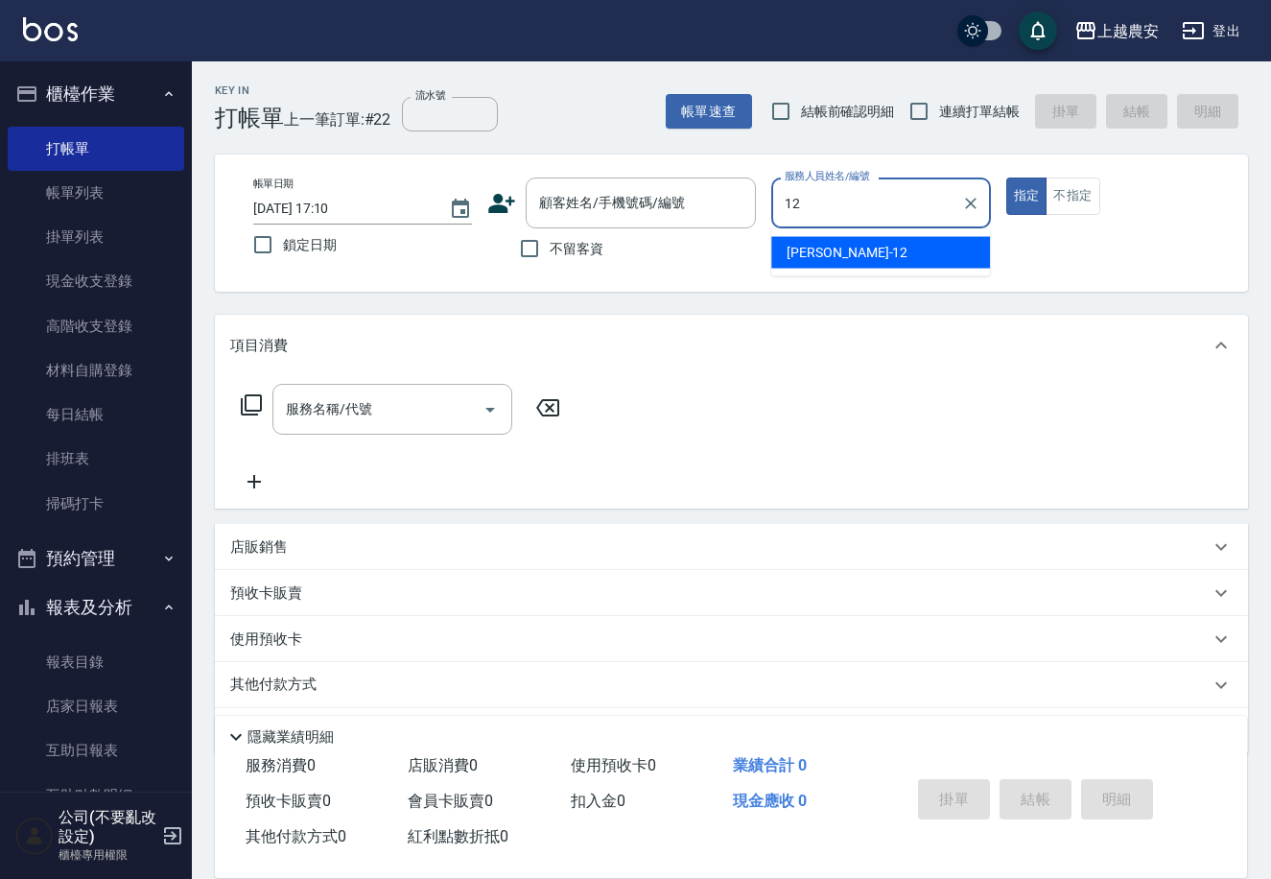
click at [912, 248] on div "[PERSON_NAME] -12" at bounding box center [880, 253] width 219 height 32
type input "Yoko-12"
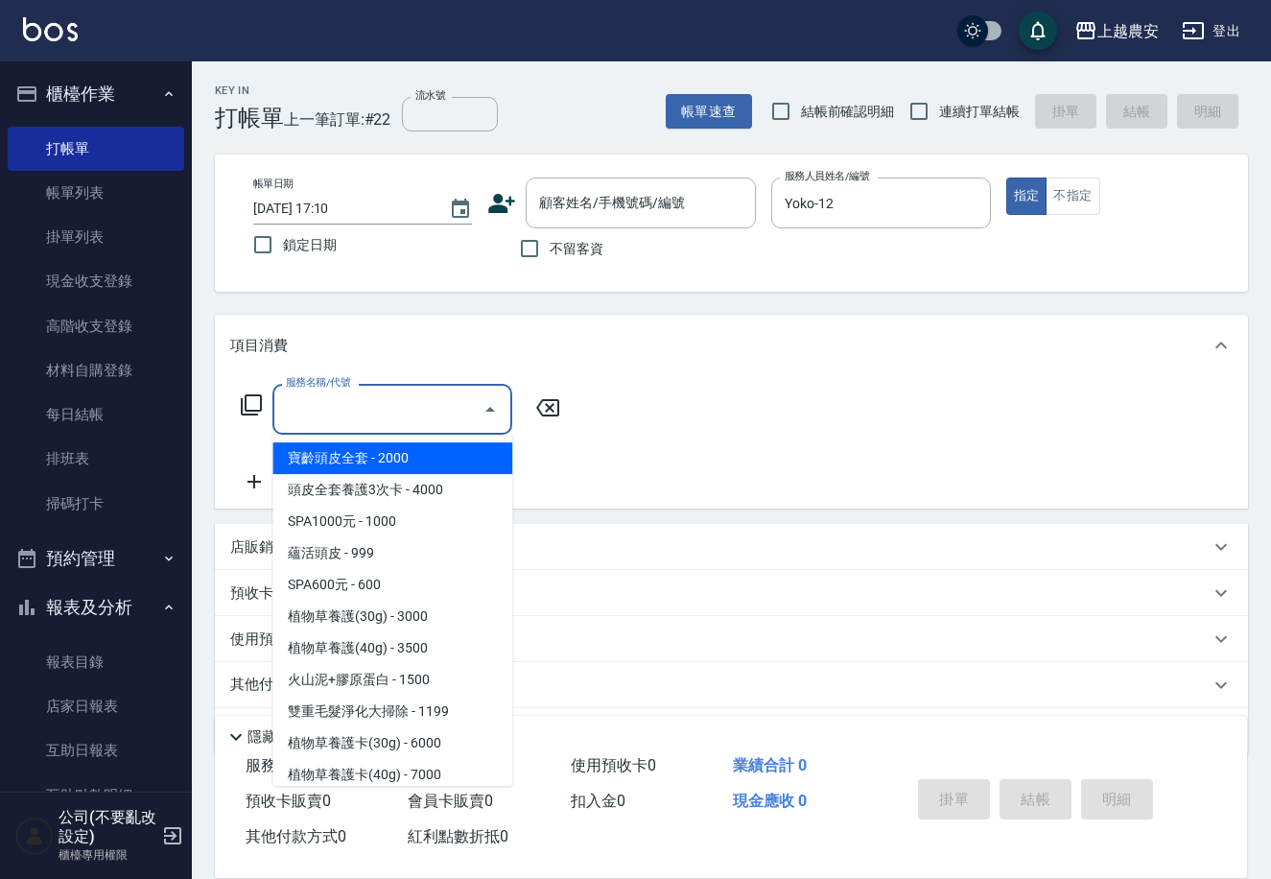
click at [453, 418] on input "服務名稱/代號" at bounding box center [378, 409] width 194 height 34
click at [403, 400] on input "服務名稱/代號" at bounding box center [378, 409] width 194 height 34
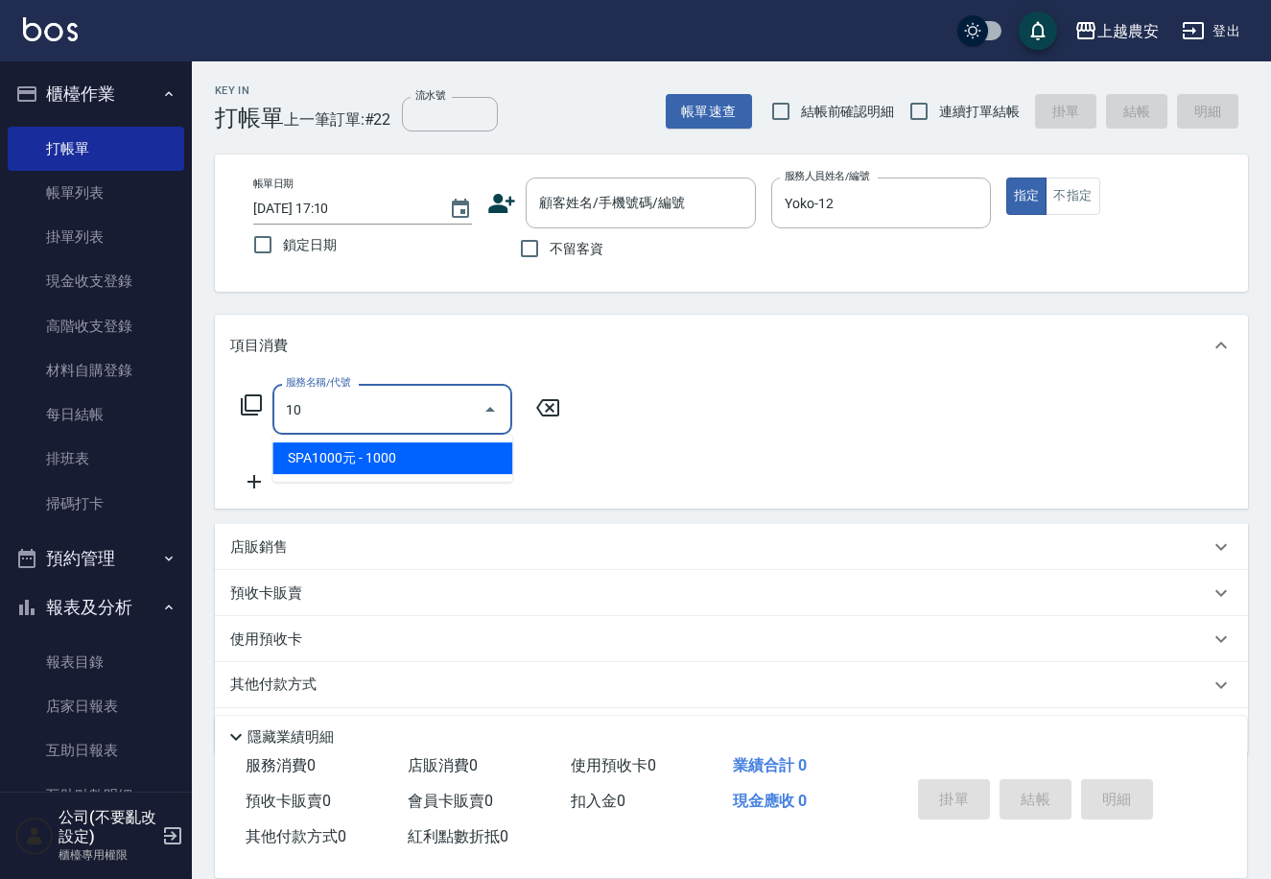
type input "108"
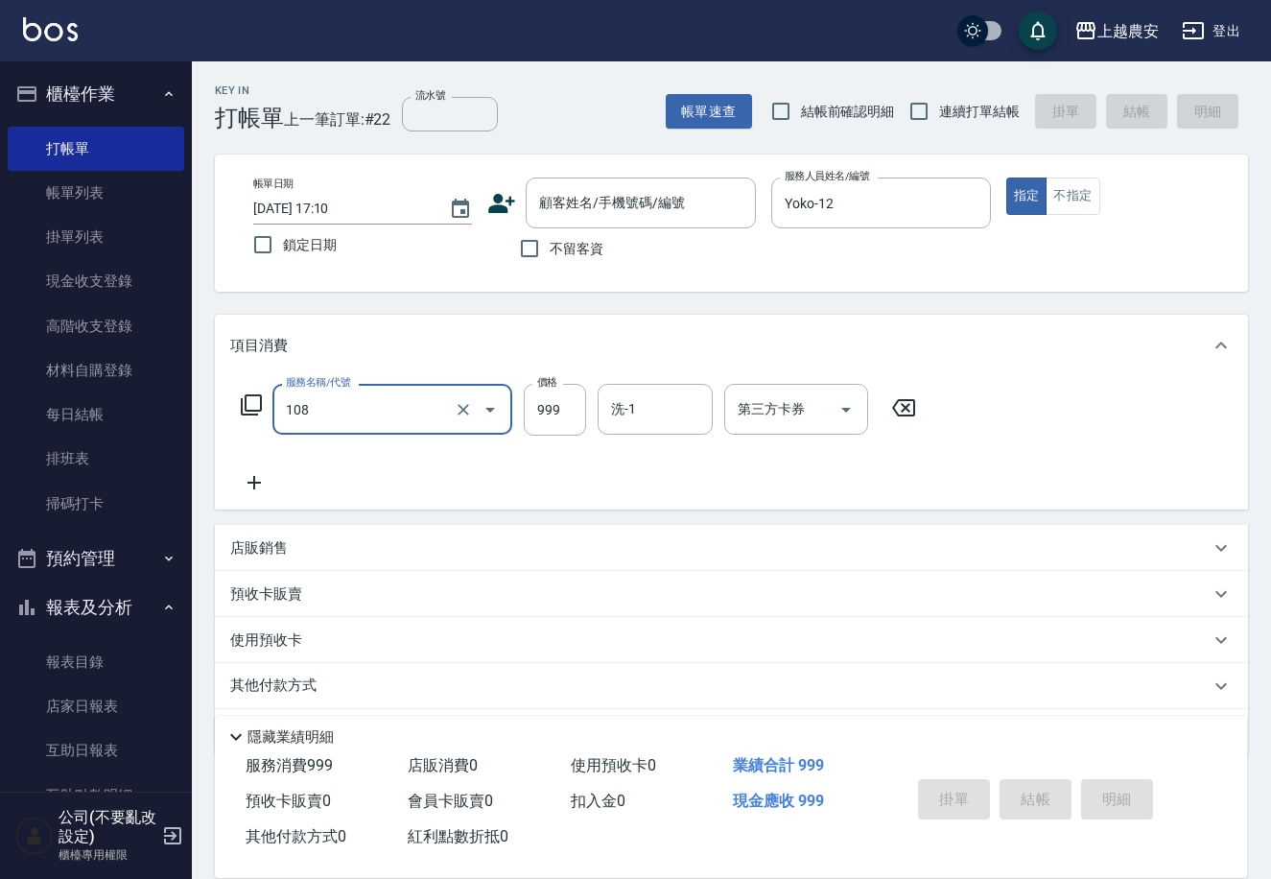
click at [391, 408] on input "108" at bounding box center [365, 409] width 169 height 34
type input "寶齡頭皮全套(105)"
type input "頭皮SPA洗髮(239)"
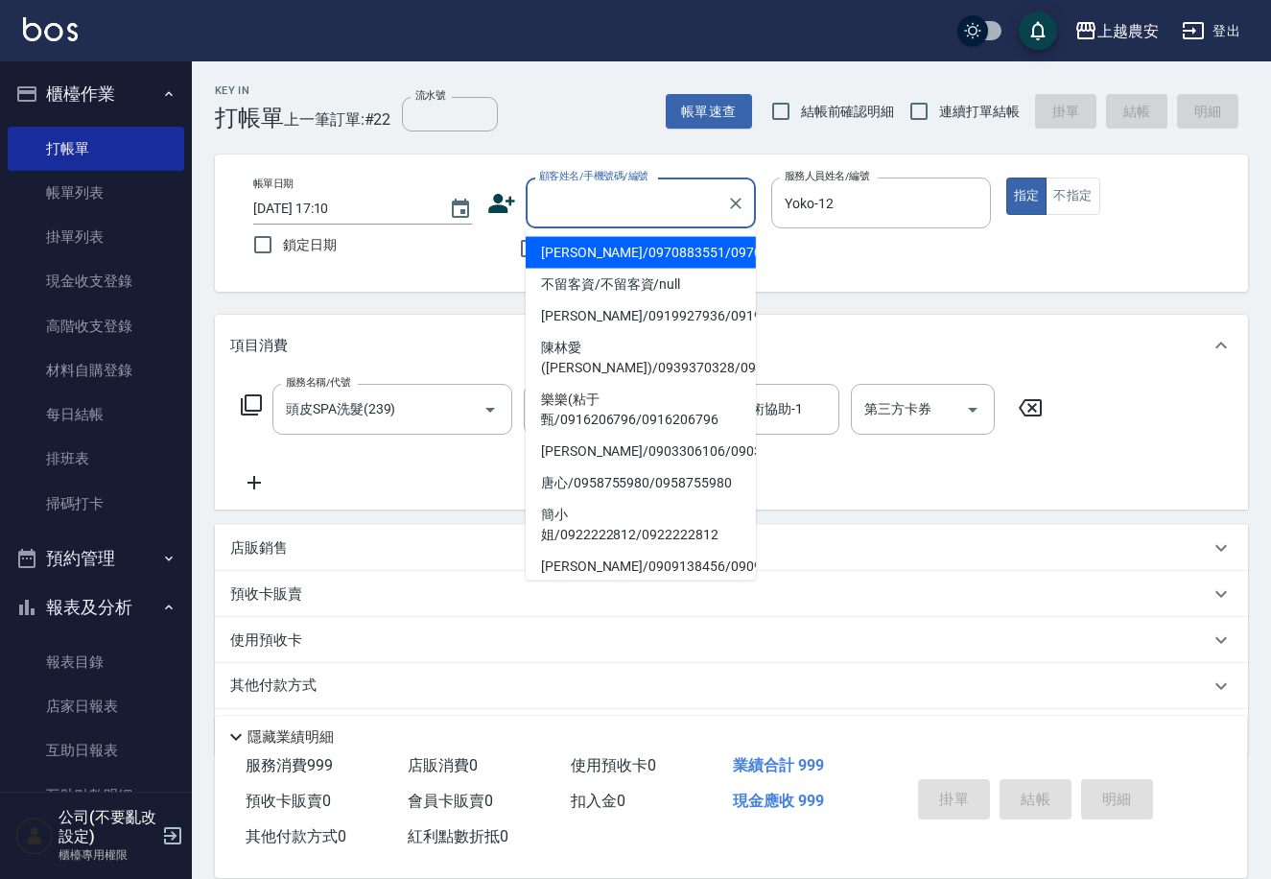
click at [581, 202] on input "顧客姓名/手機號碼/編號" at bounding box center [626, 203] width 184 height 34
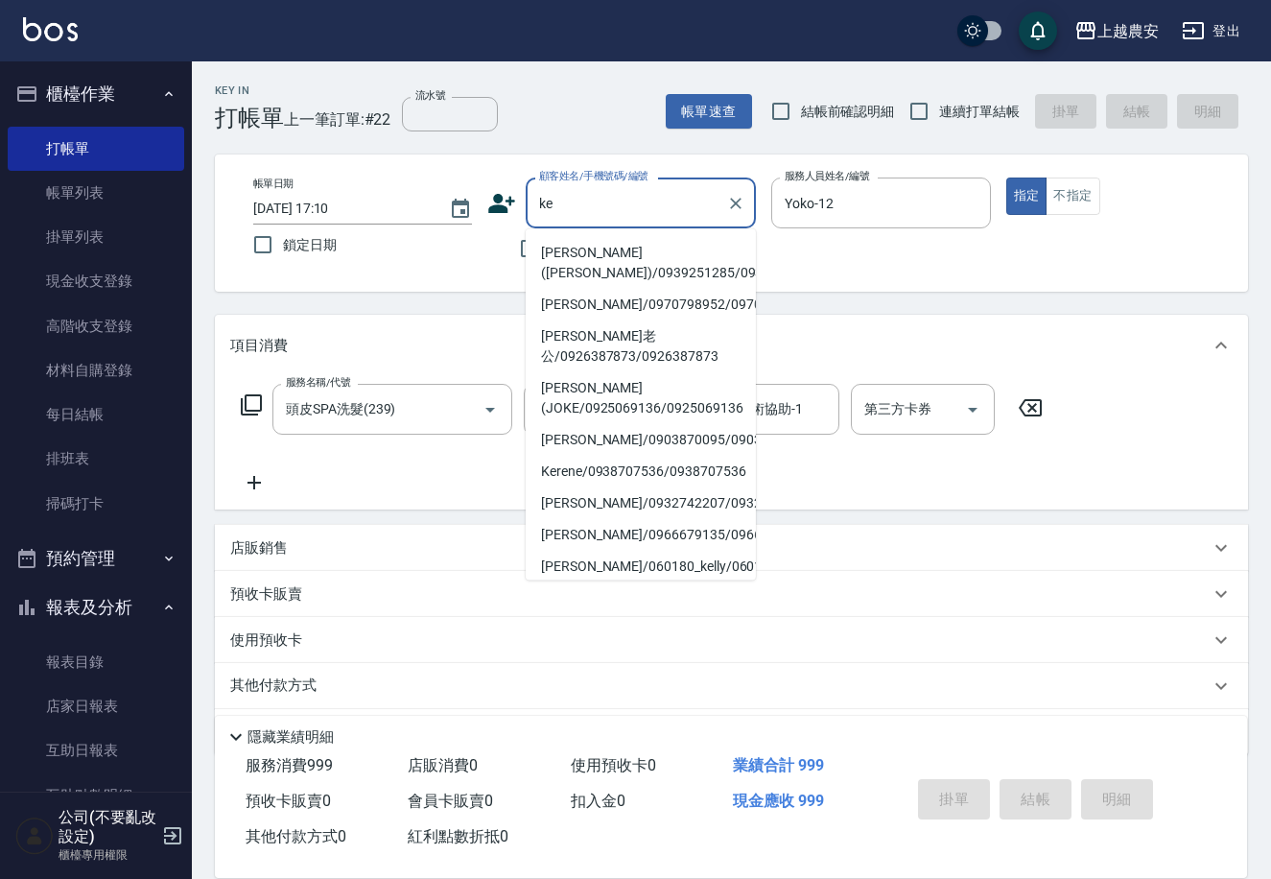
click at [609, 275] on li "[PERSON_NAME]([PERSON_NAME])/0939251285/0939251285" at bounding box center [641, 263] width 230 height 52
type input "[PERSON_NAME]([PERSON_NAME])/0939251285/0939251285"
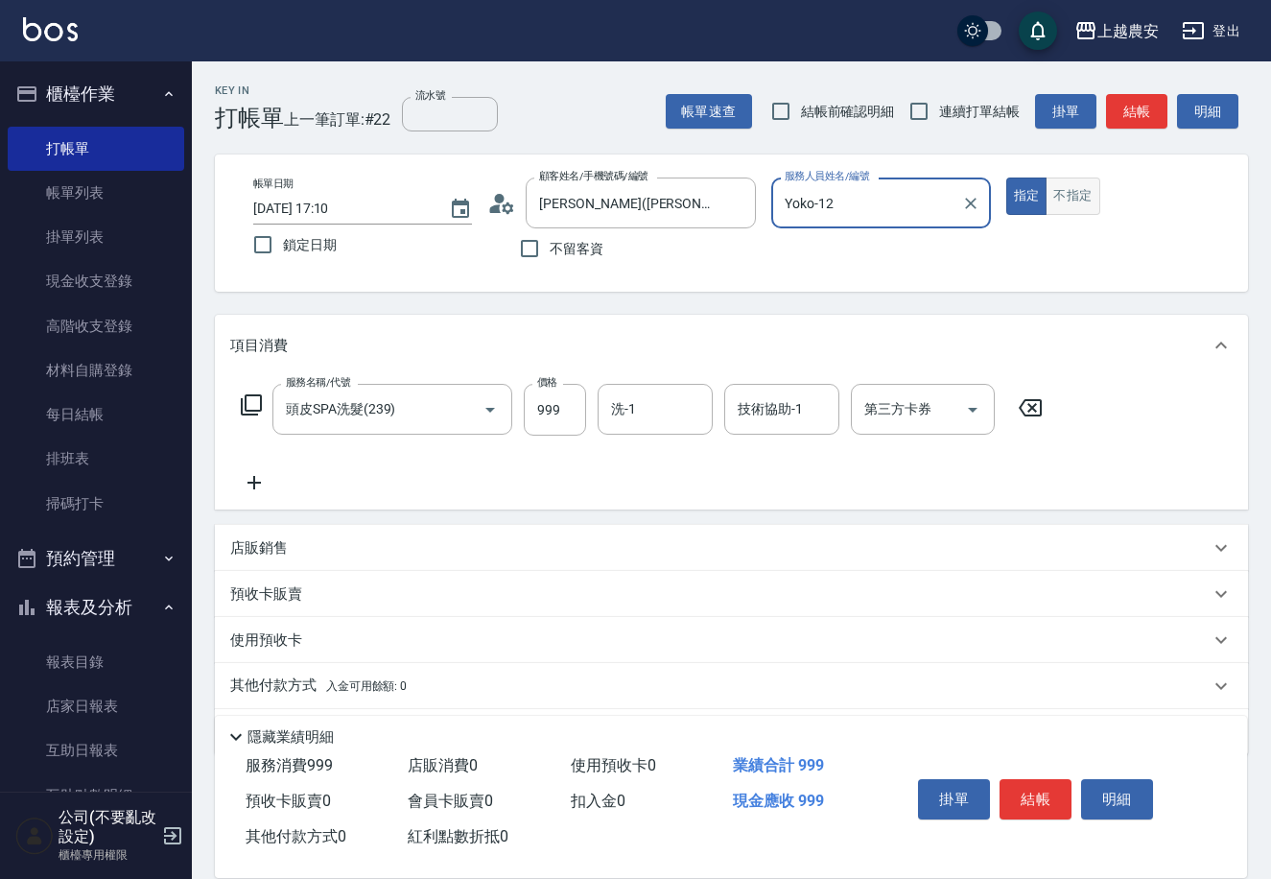
click at [1097, 203] on button "不指定" at bounding box center [1073, 196] width 54 height 37
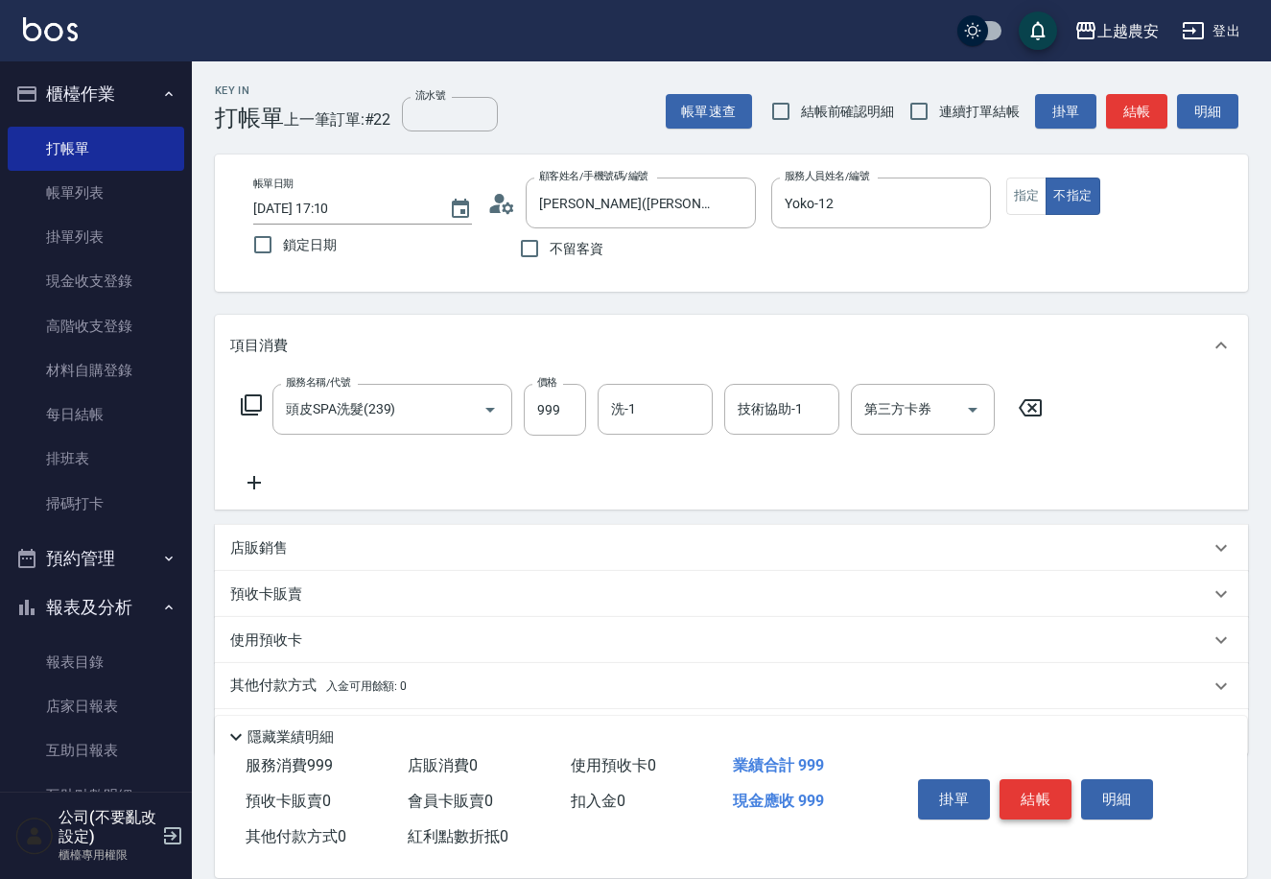
click at [1048, 789] on button "結帳" at bounding box center [1036, 799] width 72 height 40
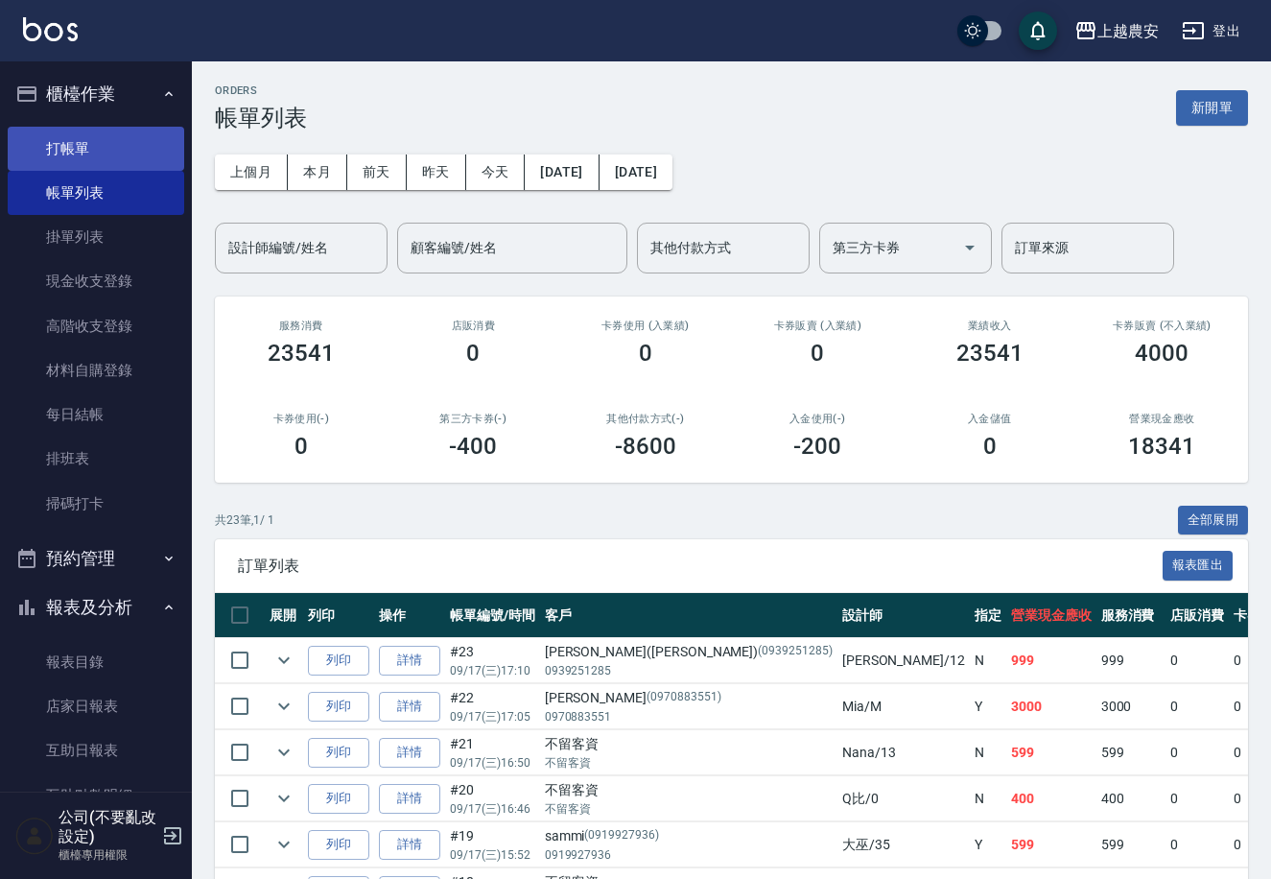
click at [150, 144] on link "打帳單" at bounding box center [96, 149] width 177 height 44
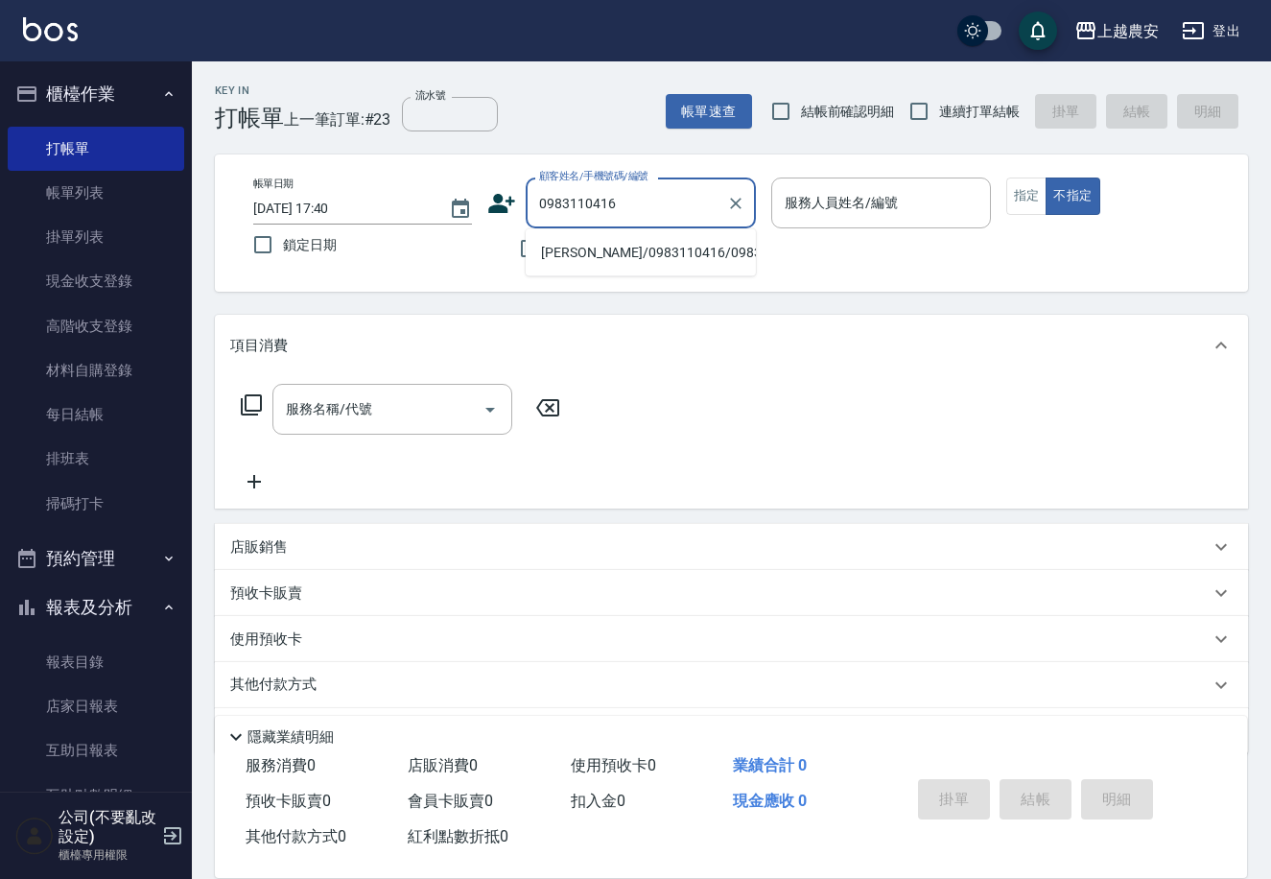
type input "[PERSON_NAME]/0983110416/0983110416"
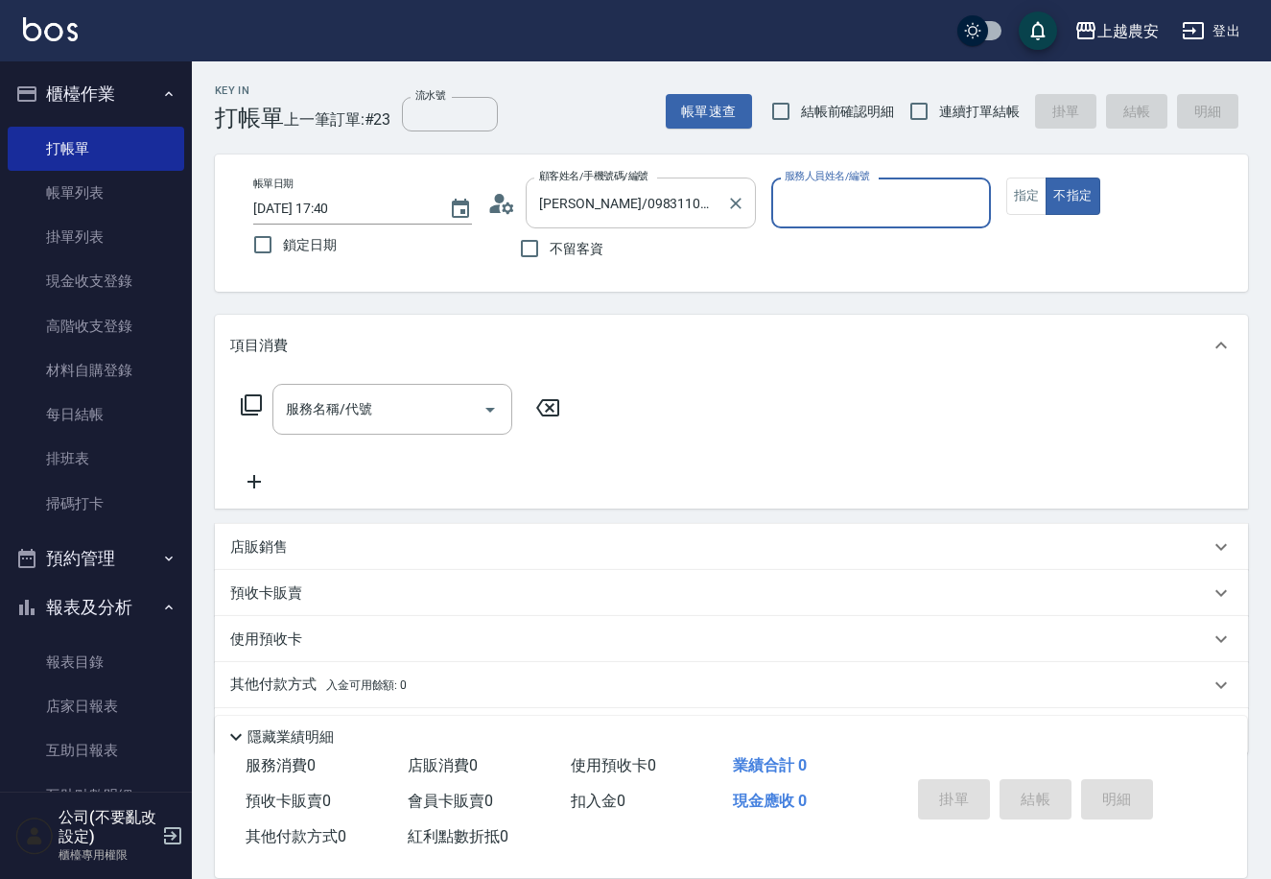
click at [1046, 178] on button "不指定" at bounding box center [1073, 196] width 54 height 37
type button "false"
click at [1022, 180] on button "指定" at bounding box center [1027, 196] width 41 height 37
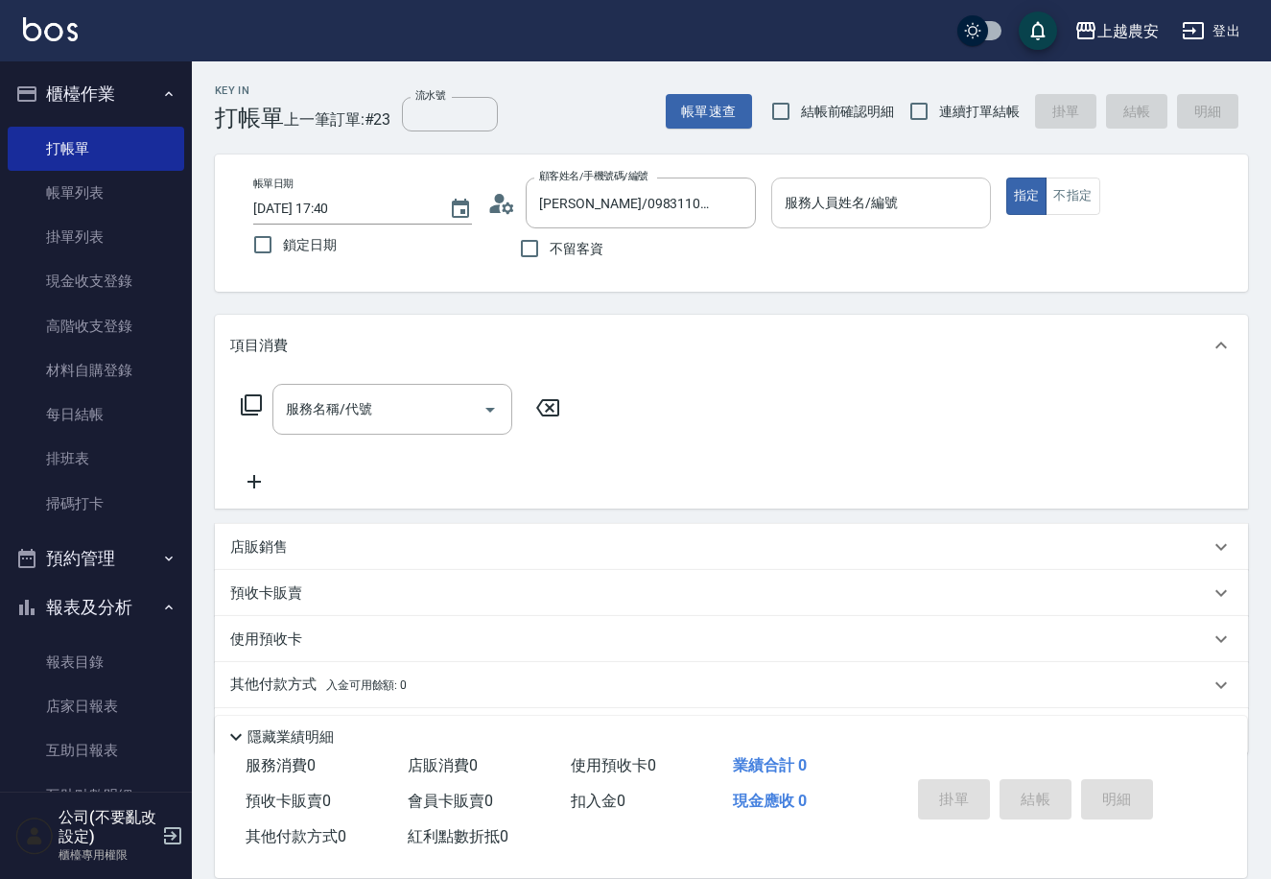
click at [894, 219] on input "服務人員姓名/編號" at bounding box center [881, 203] width 202 height 34
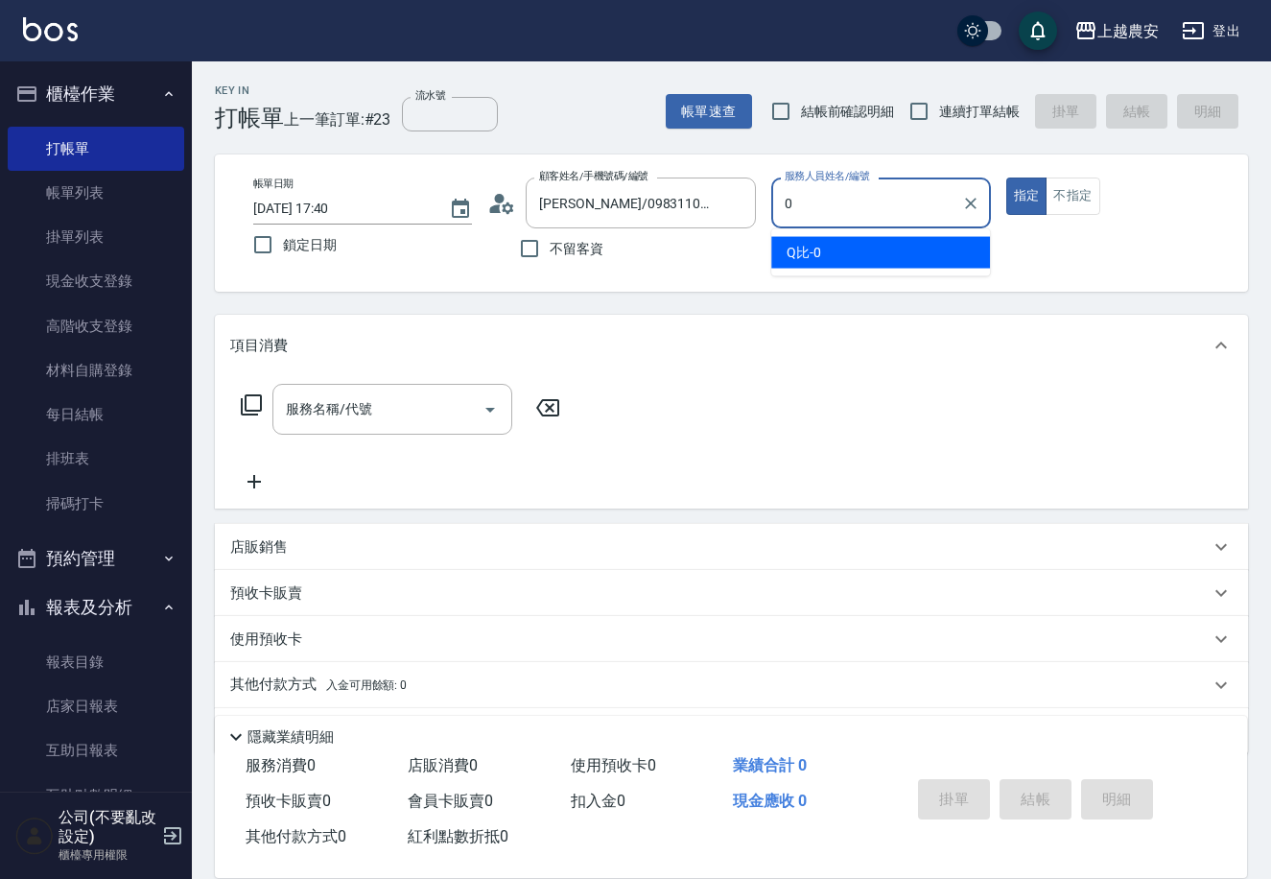
type input "Q比-0"
type button "true"
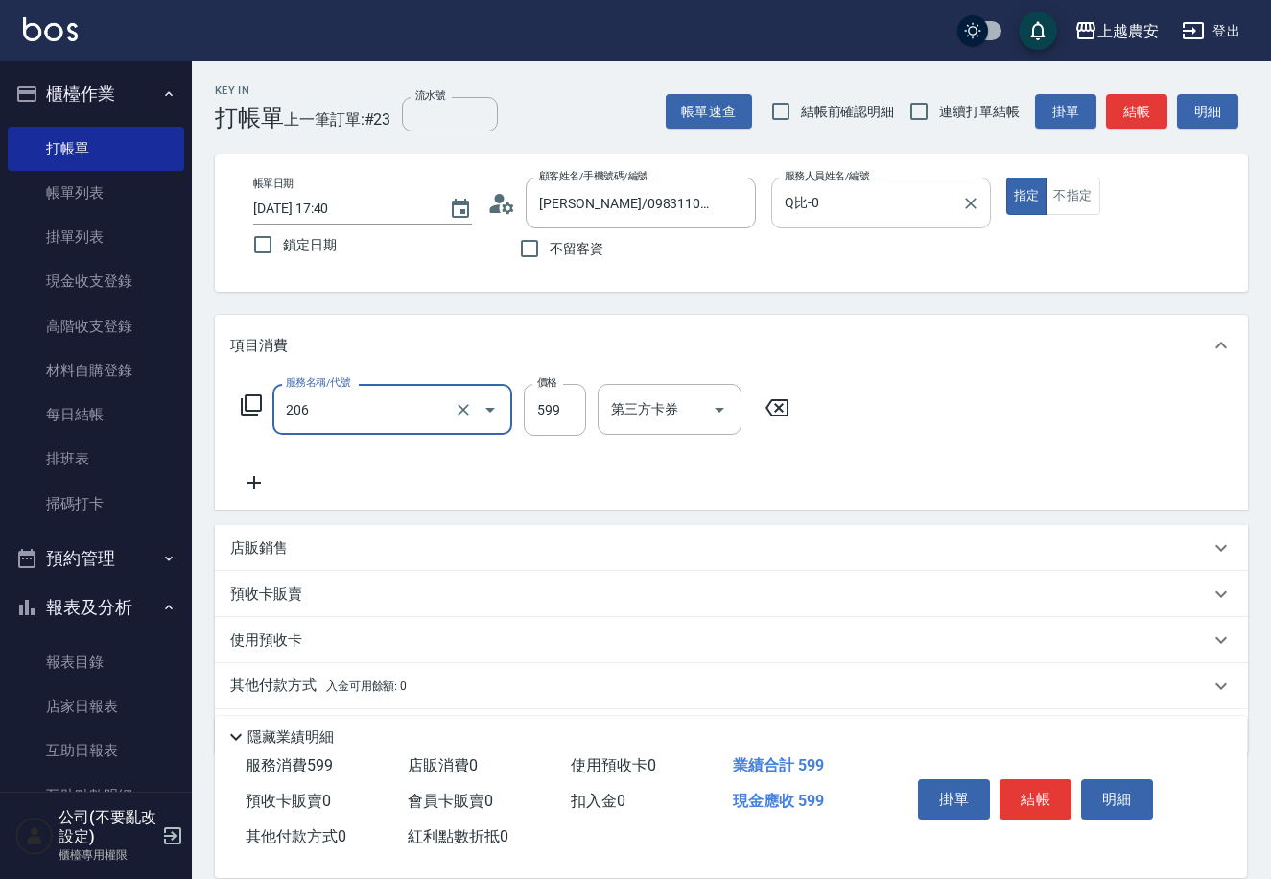
type input "洗+剪(206)"
type input "700"
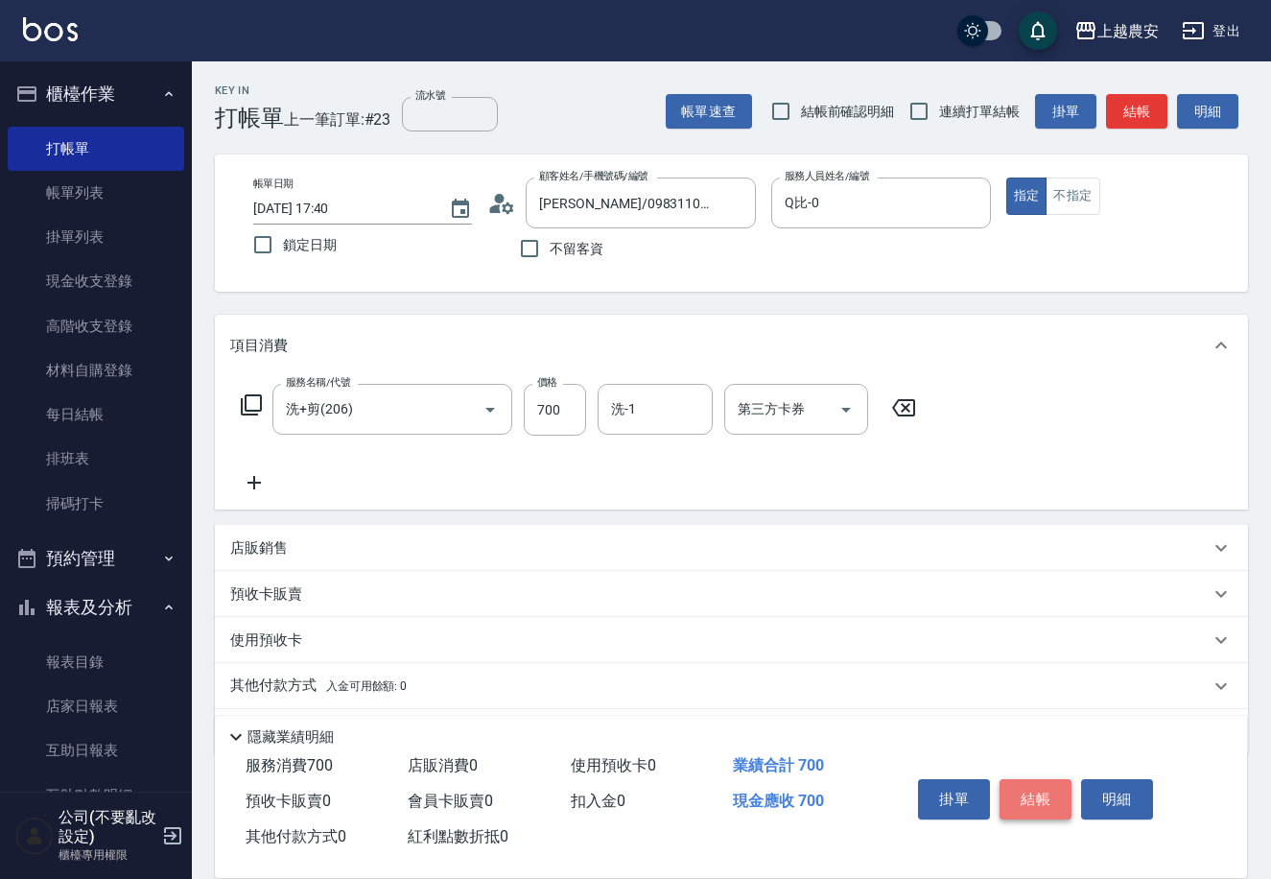
click at [1043, 779] on button "結帳" at bounding box center [1036, 799] width 72 height 40
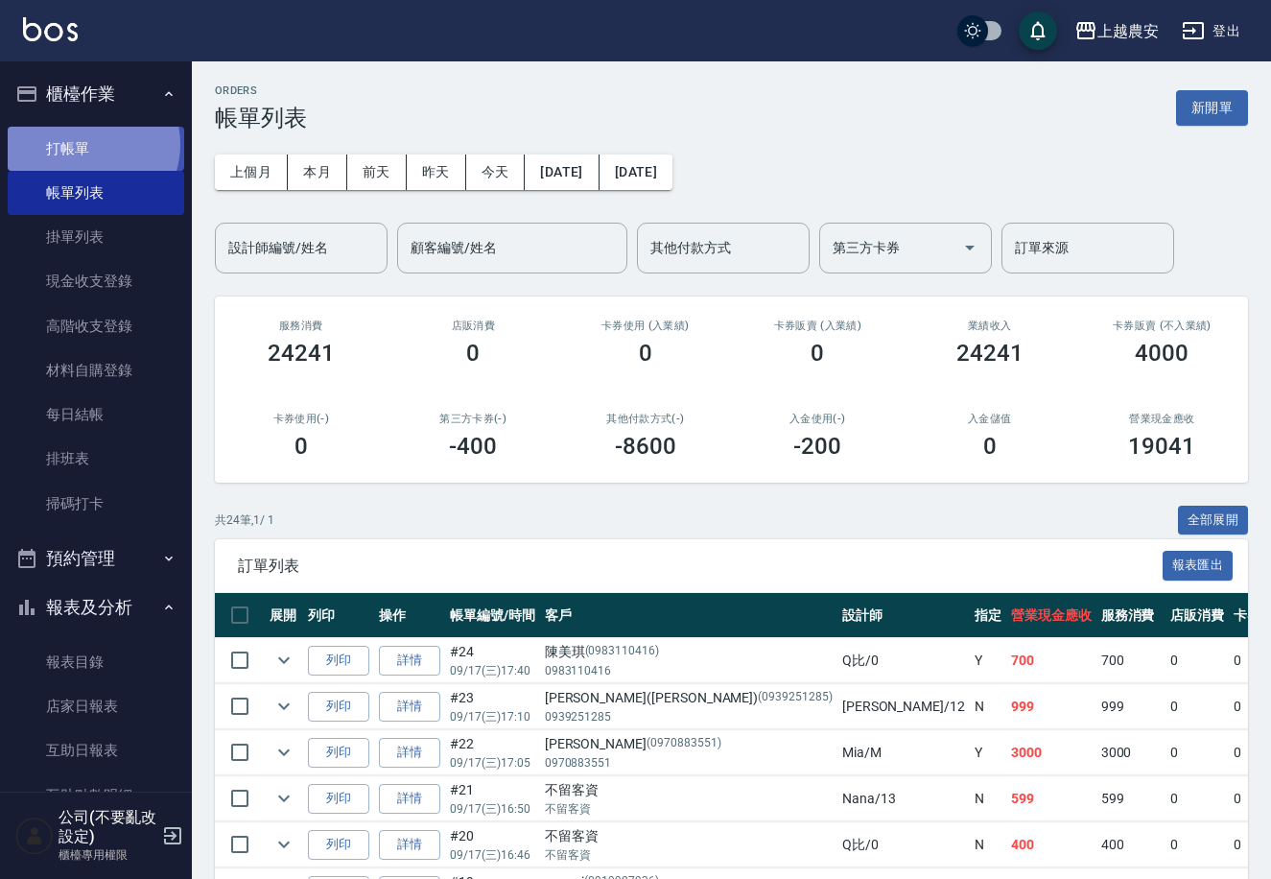
click at [89, 144] on link "打帳單" at bounding box center [96, 149] width 177 height 44
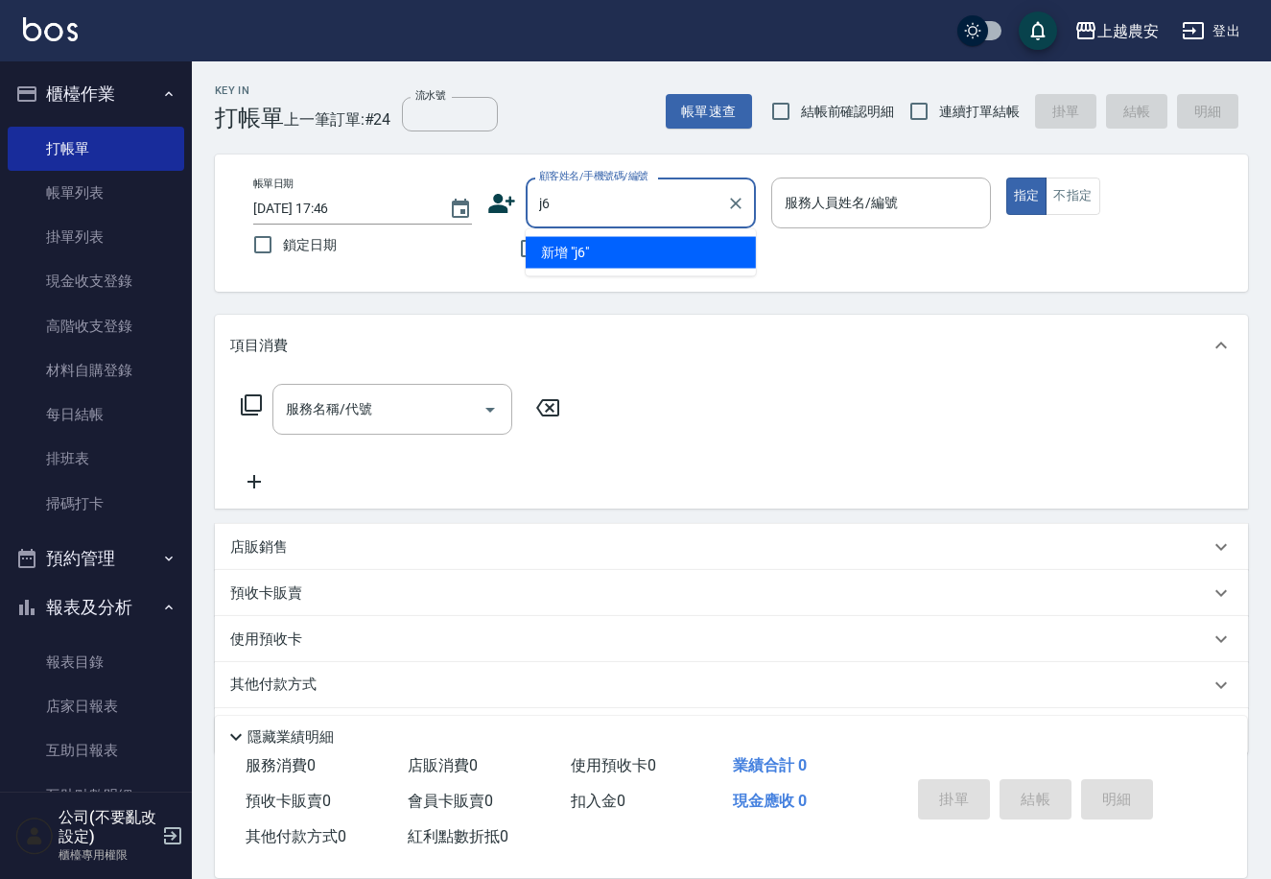
type input "j"
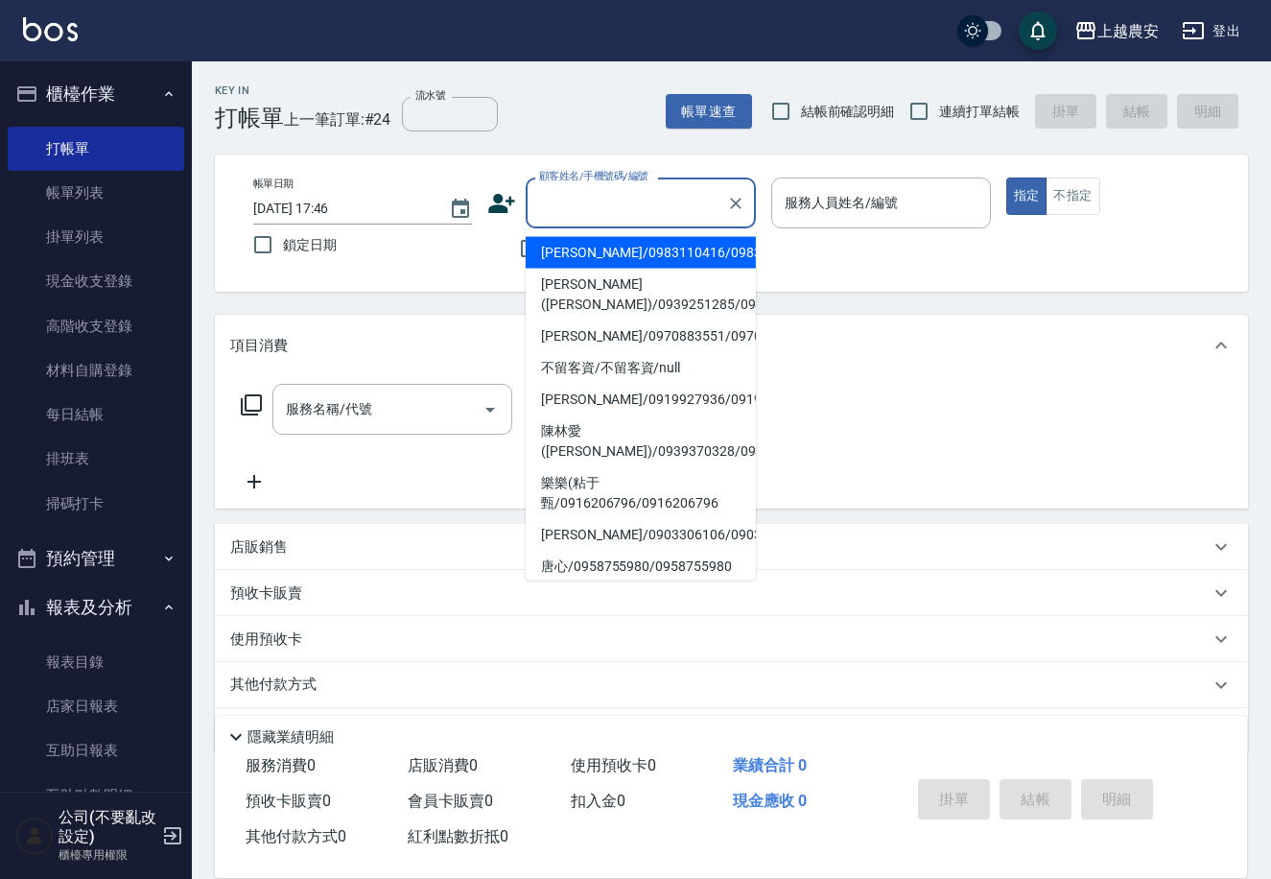
click at [684, 198] on input "顧客姓名/手機號碼/編號" at bounding box center [626, 203] width 184 height 34
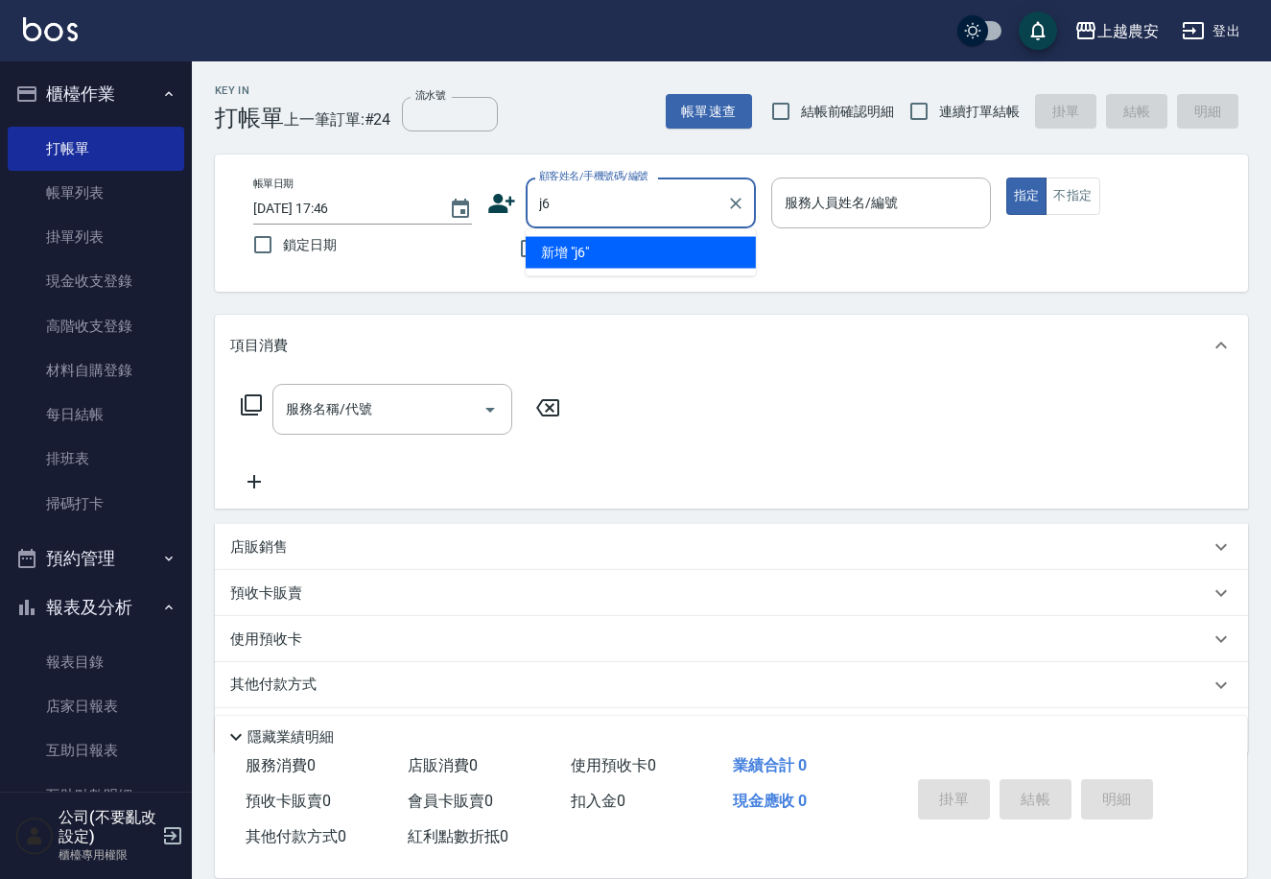
type input "j"
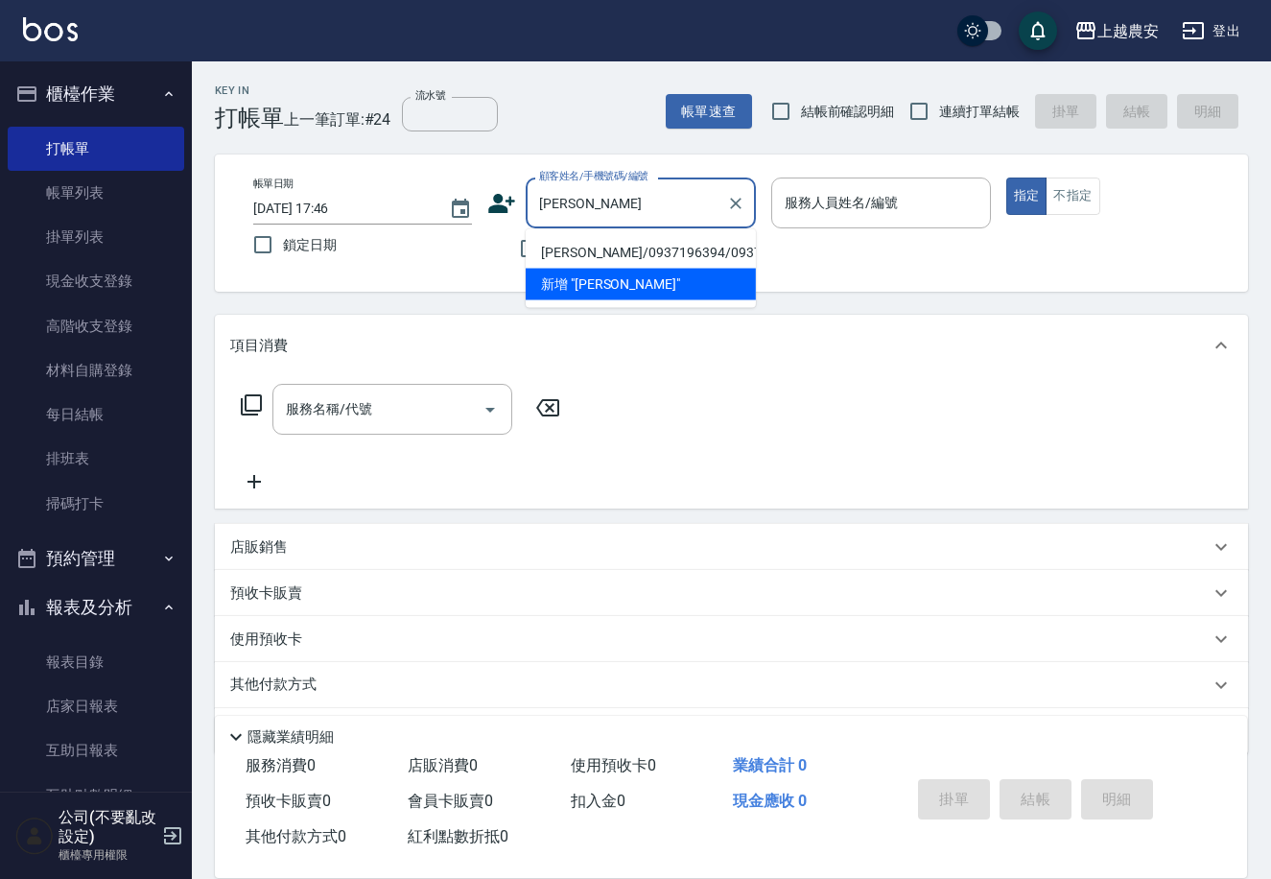
type input "[PERSON_NAME]/0937196394/0937196394"
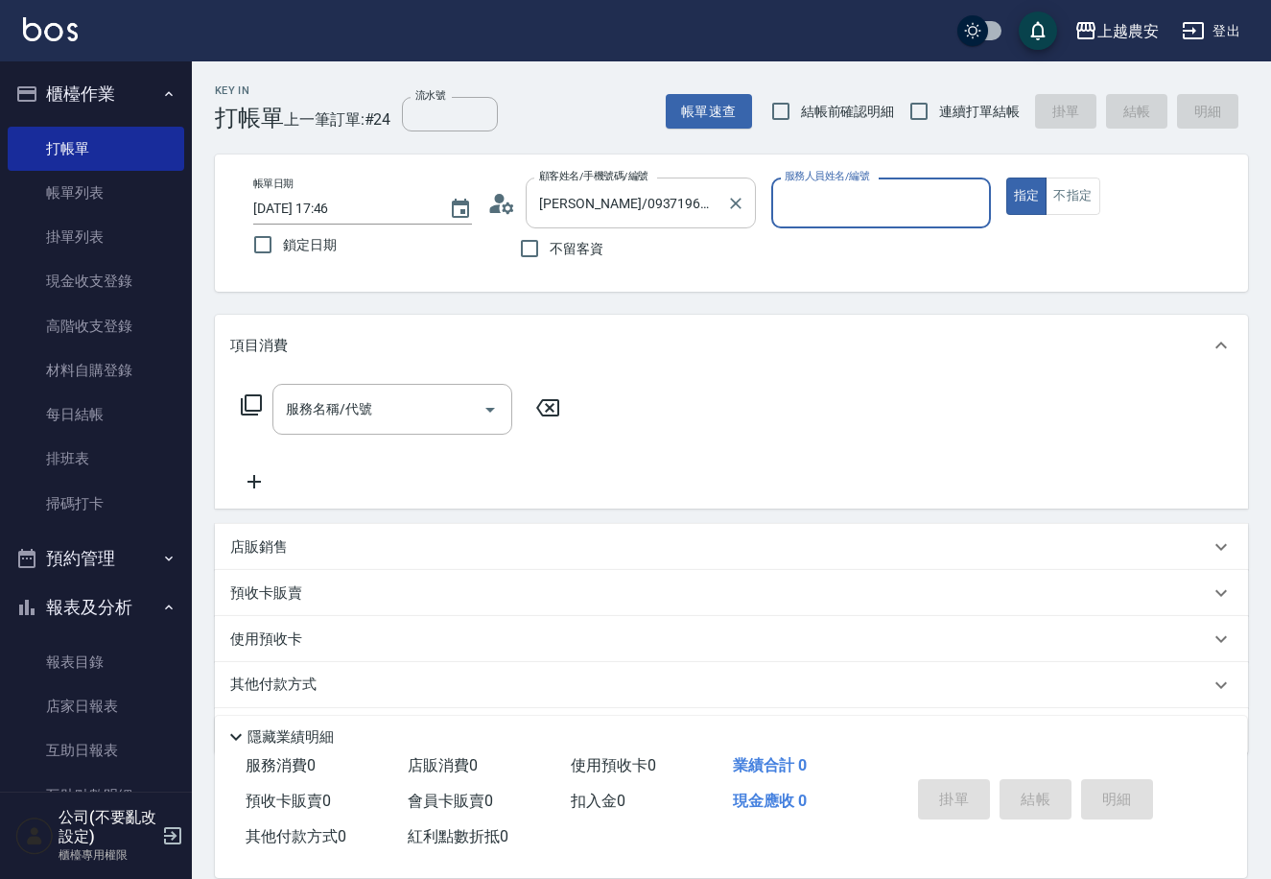
type input "[PERSON_NAME]-8"
click at [1007, 178] on button "指定" at bounding box center [1027, 196] width 41 height 37
type button "true"
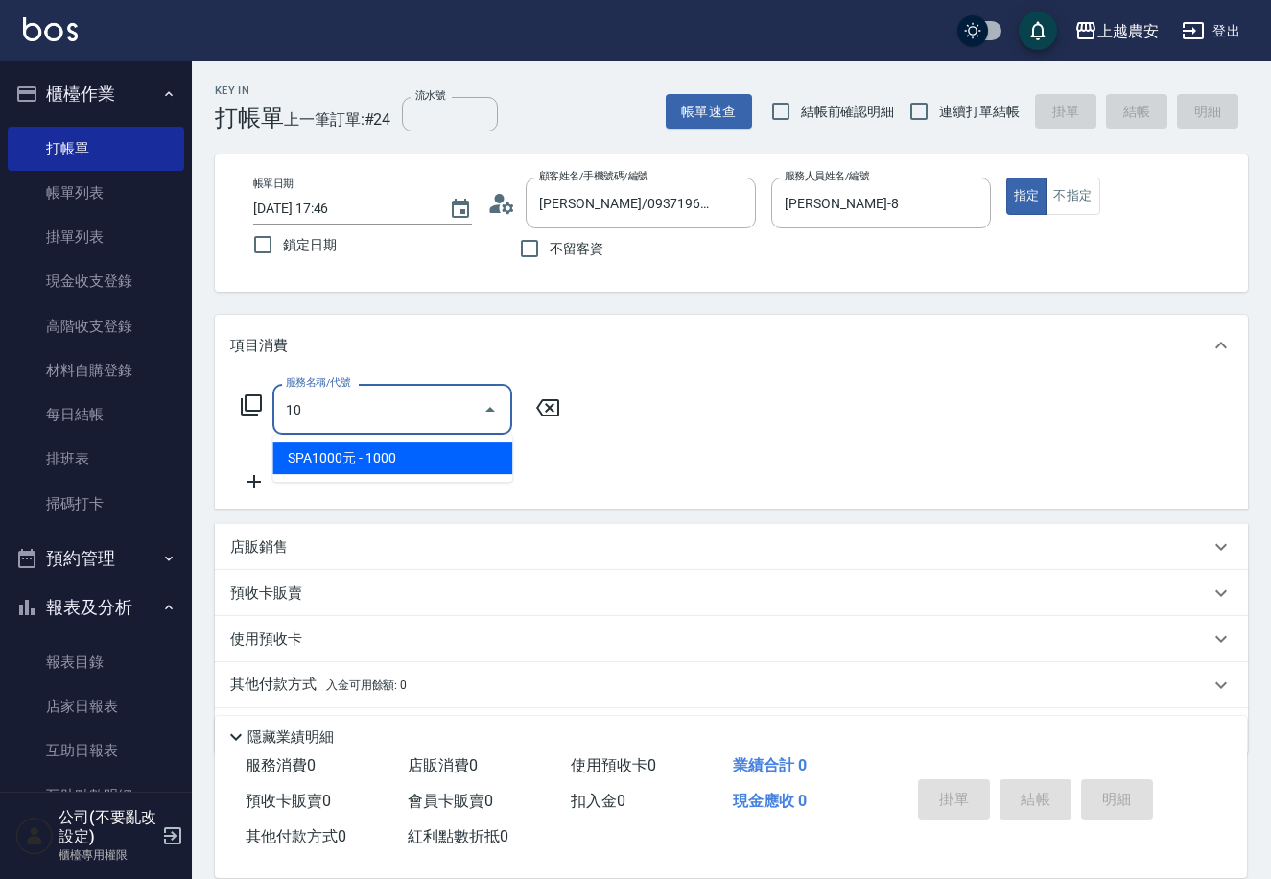
type input "1"
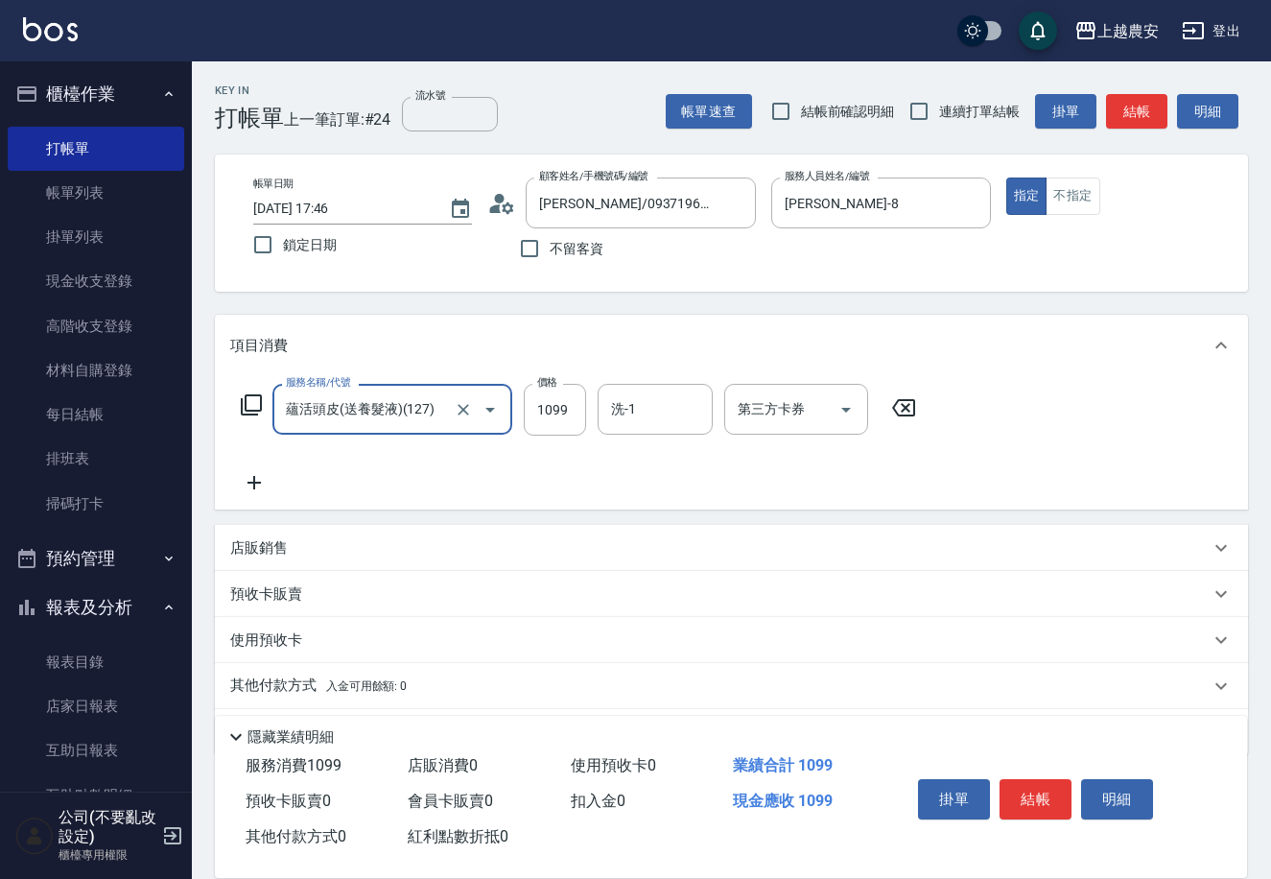
type input "蘊活頭皮(送養髮液)(127)"
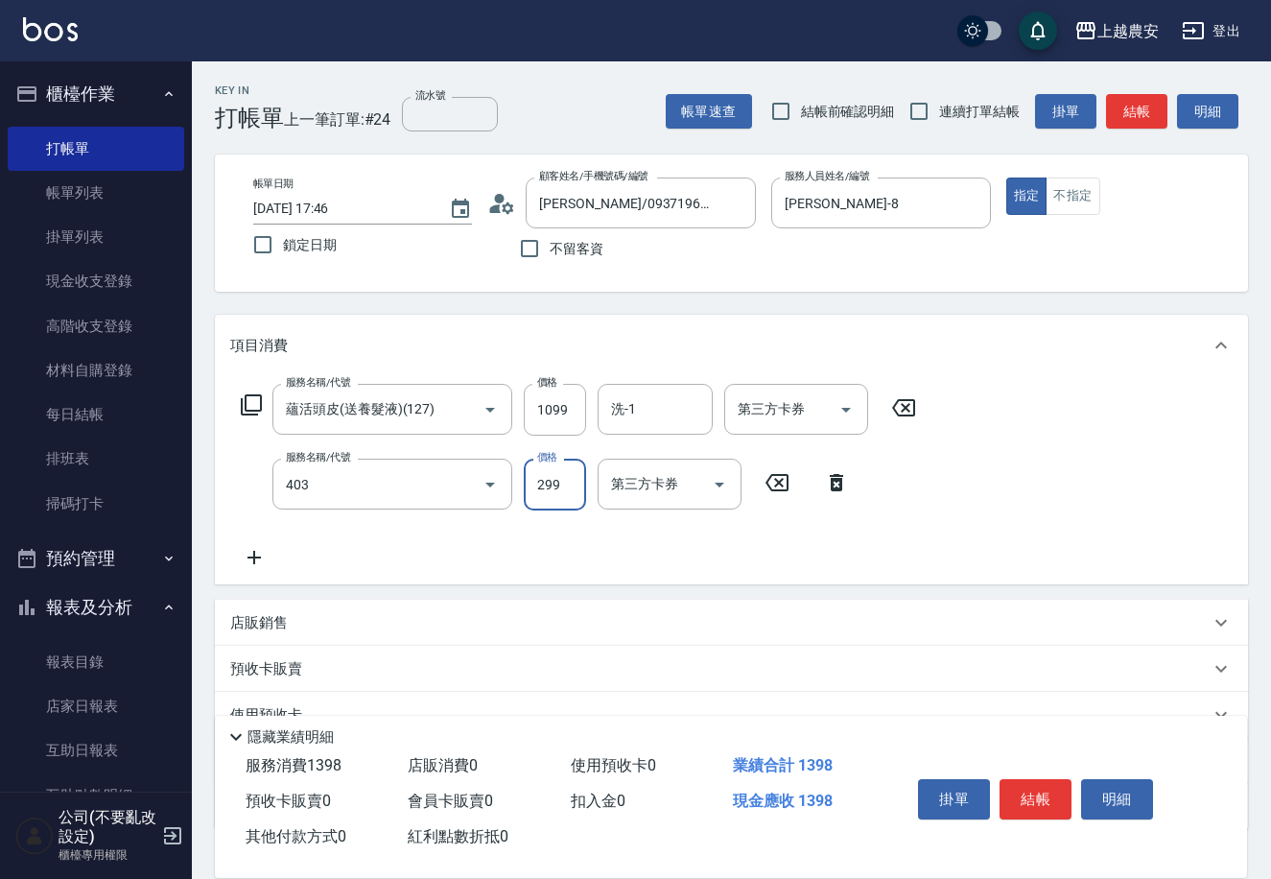
type input "剪髮(403)"
type input "500"
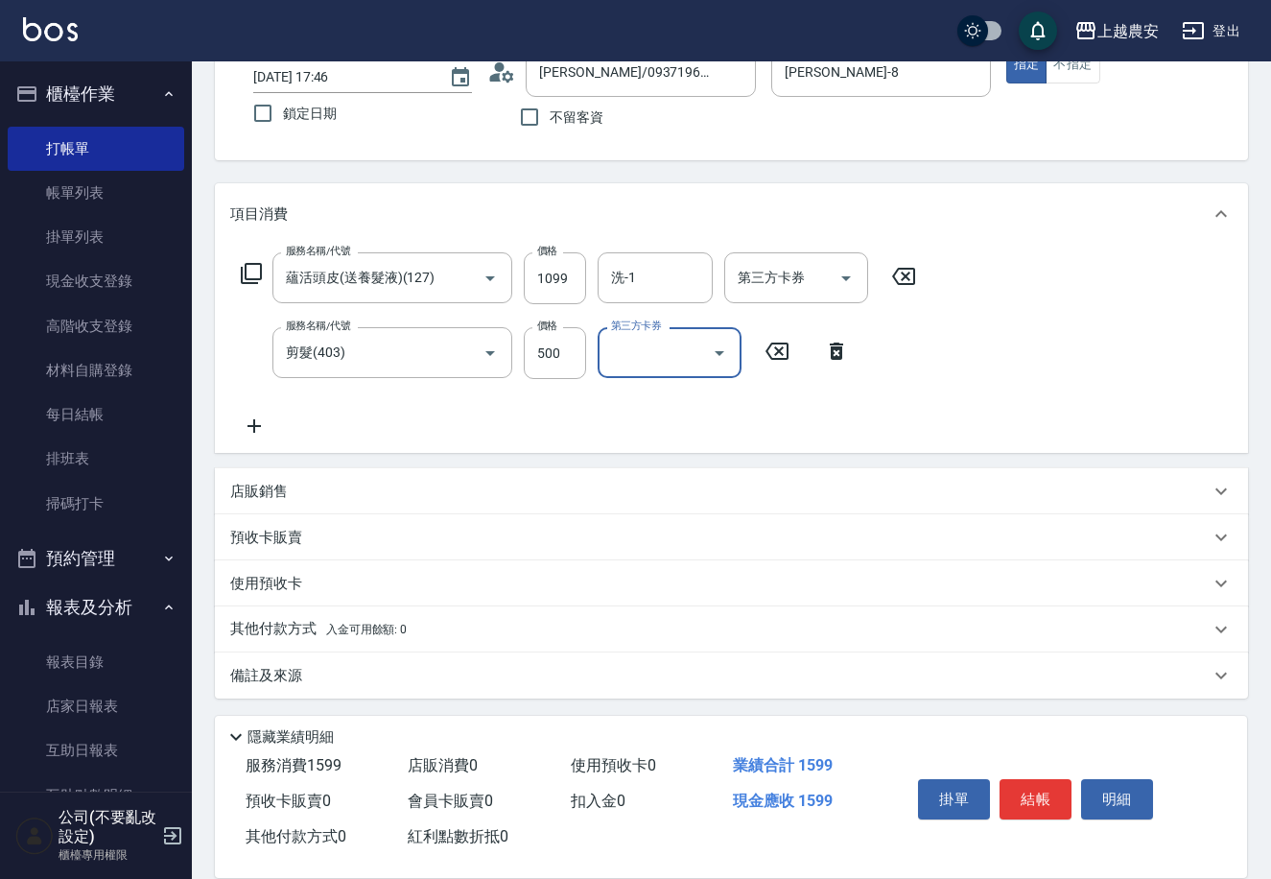
click at [340, 626] on span "入金可用餘額: 0" at bounding box center [367, 629] width 82 height 13
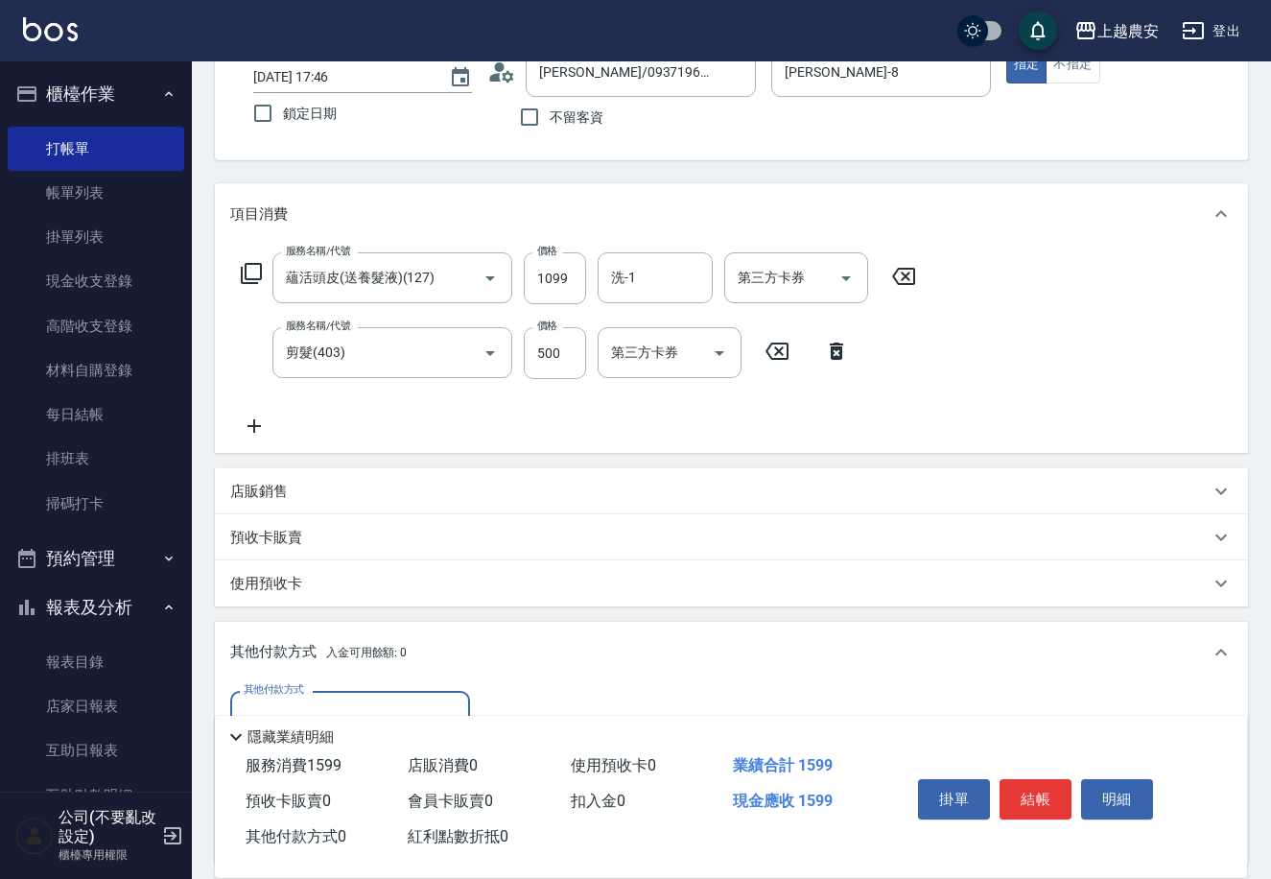
scroll to position [357, 0]
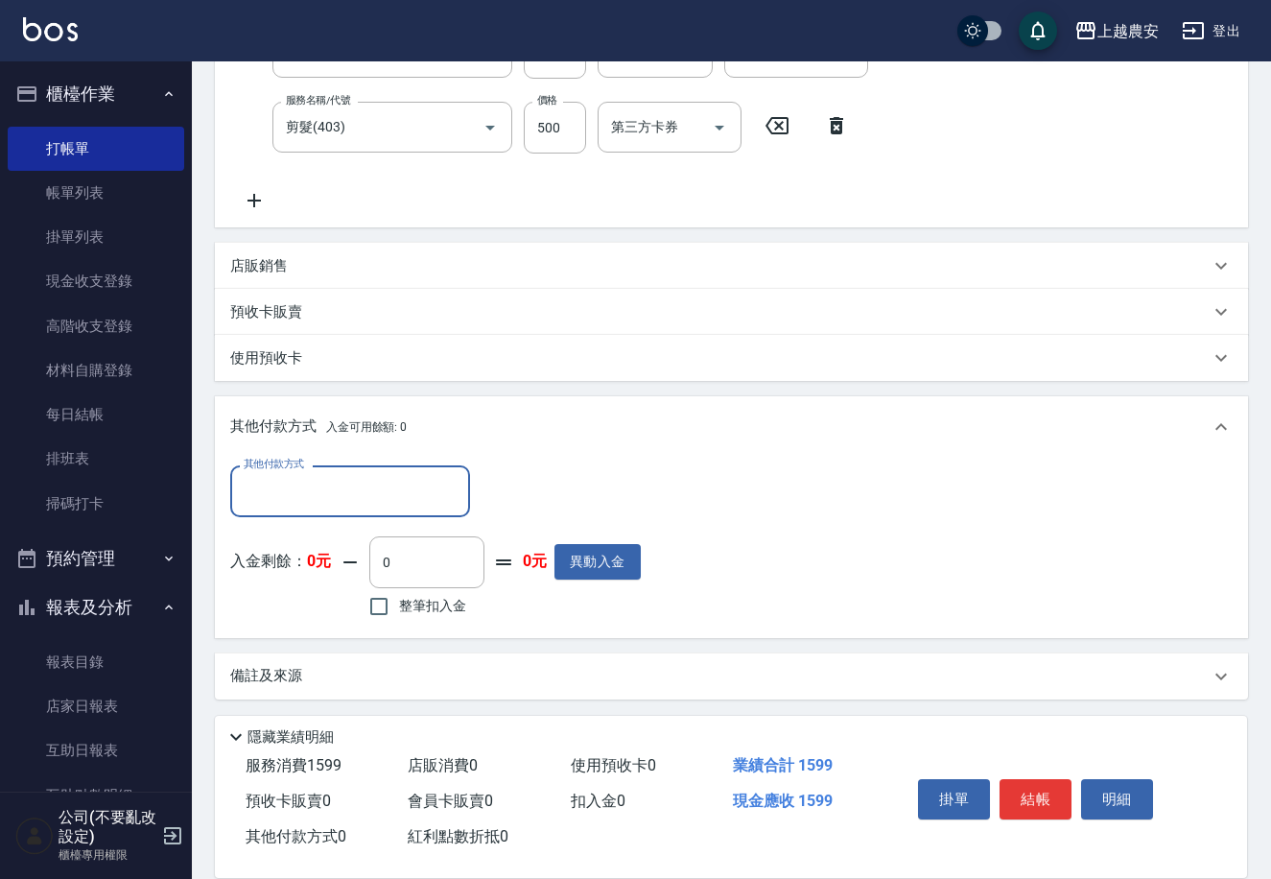
click at [439, 500] on input "其他付款方式" at bounding box center [350, 491] width 223 height 34
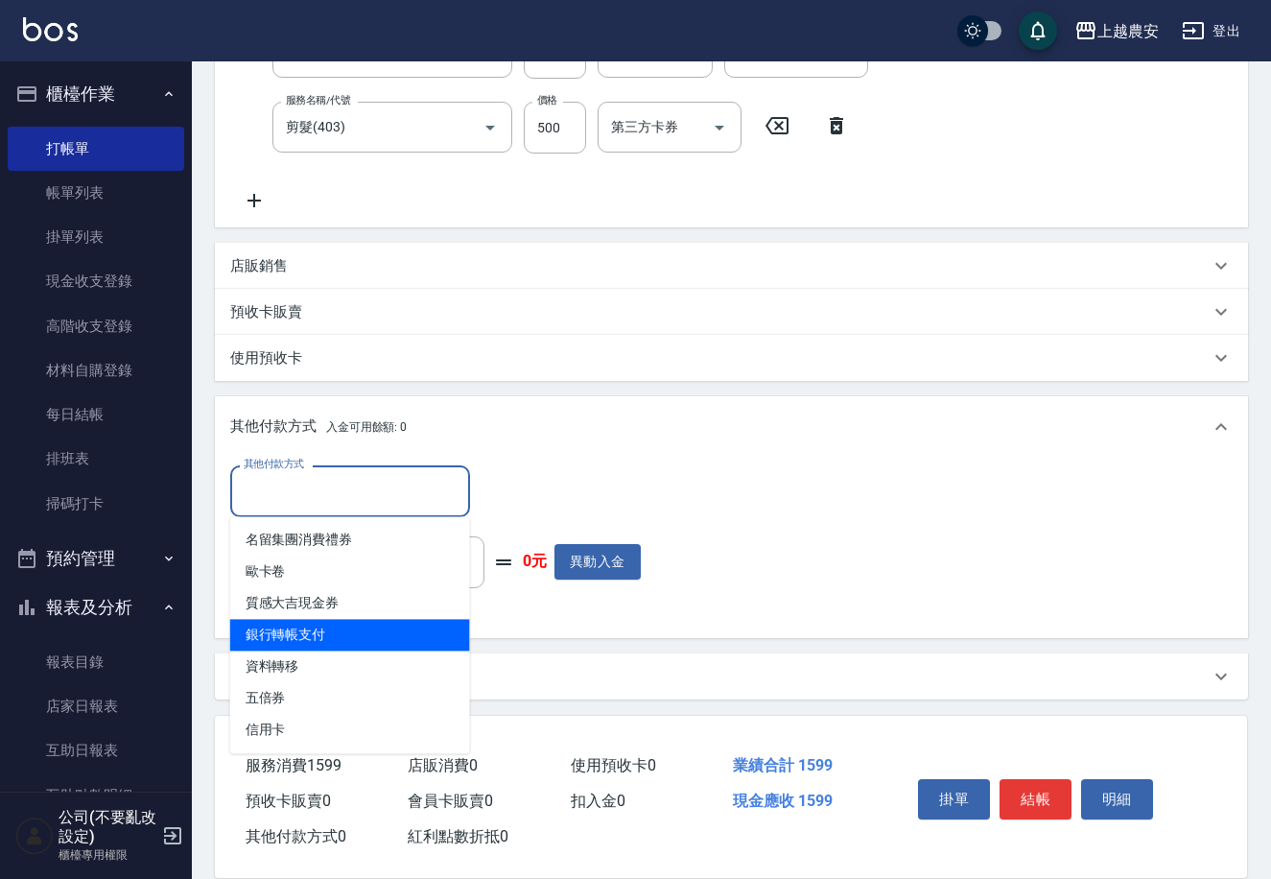
click at [425, 638] on span "銀行轉帳支付" at bounding box center [350, 635] width 240 height 32
type input "銀行轉帳支付"
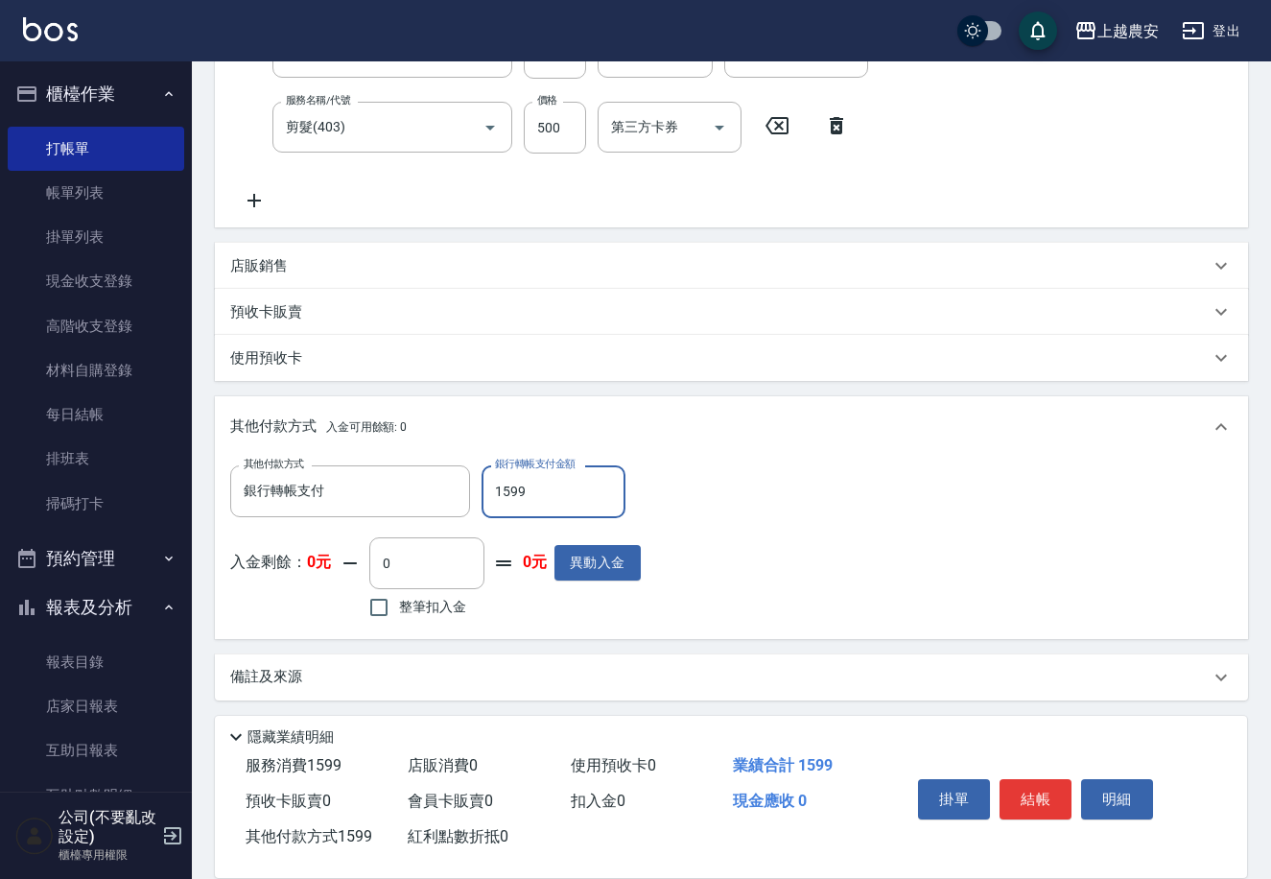
type input "1599"
click at [1018, 791] on button "結帳" at bounding box center [1036, 799] width 72 height 40
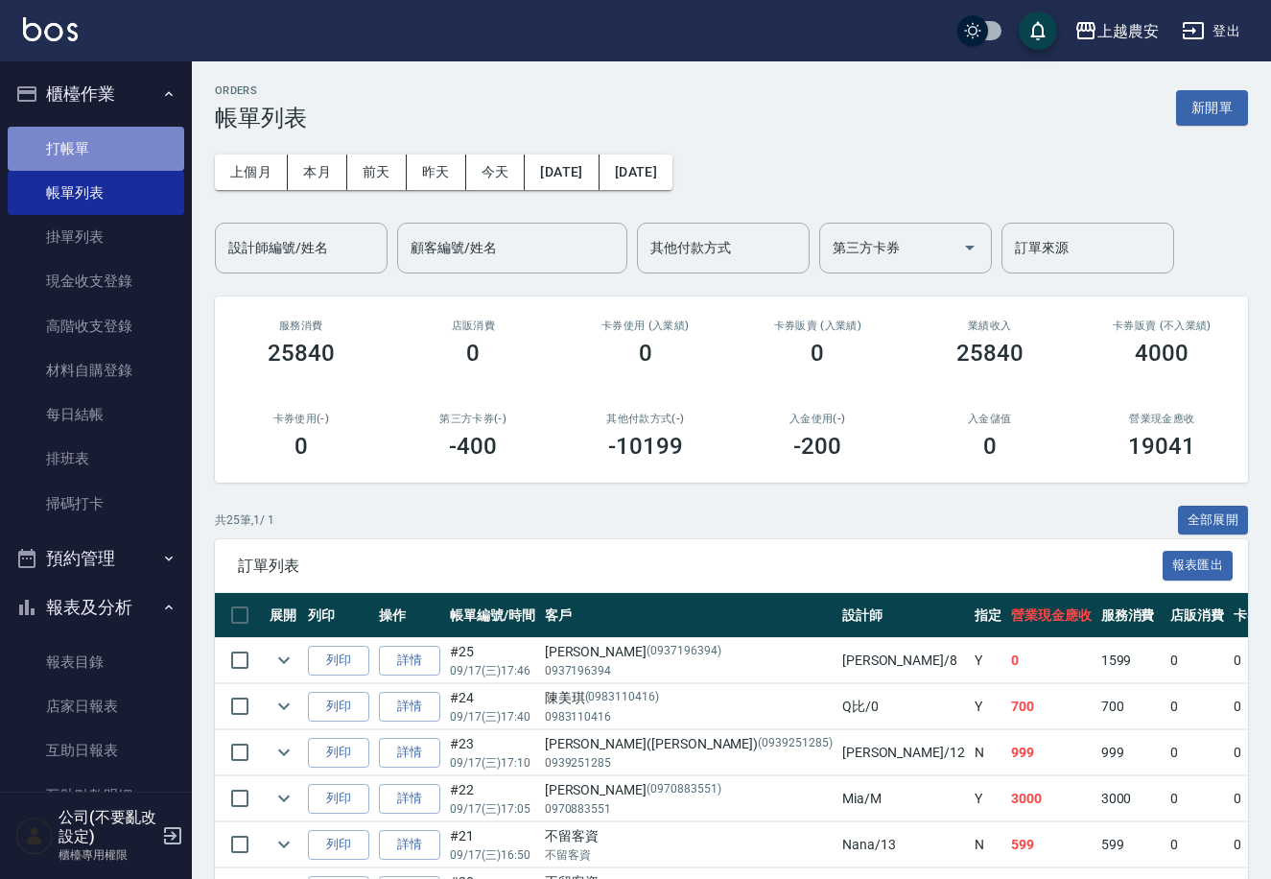
click at [98, 130] on link "打帳單" at bounding box center [96, 149] width 177 height 44
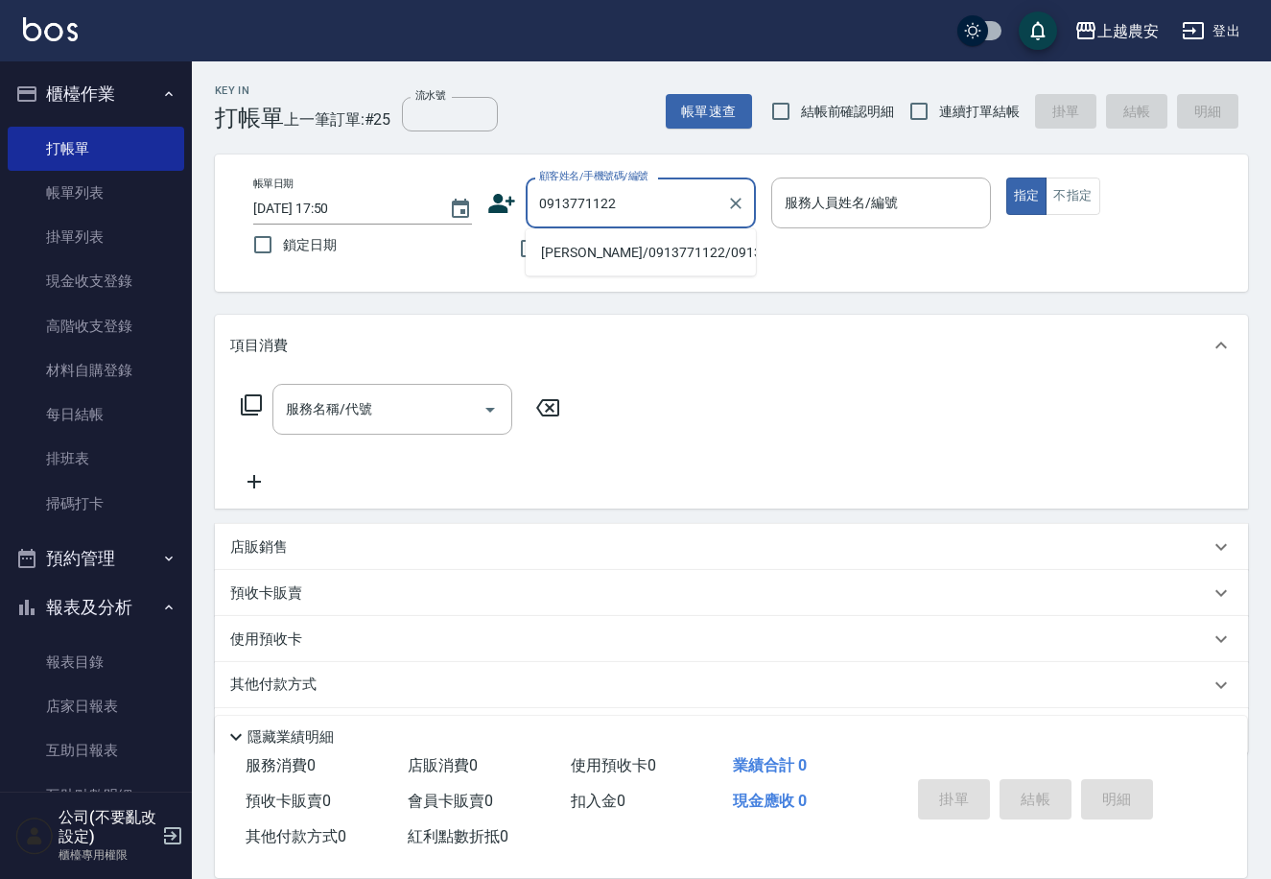
type input "[PERSON_NAME]/0913771122/0913771122"
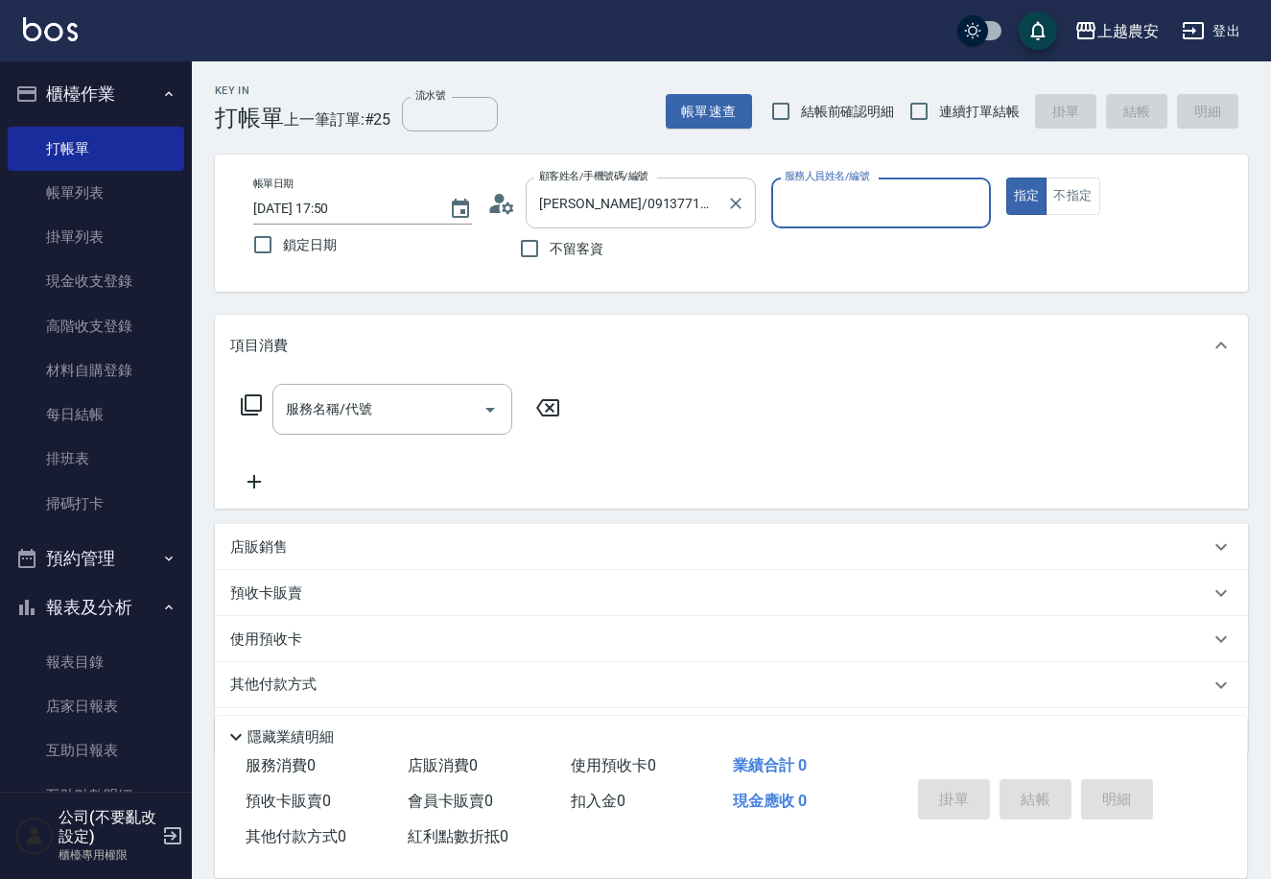
type input "Ksa-K"
click at [1007, 178] on button "指定" at bounding box center [1027, 196] width 41 height 37
type button "true"
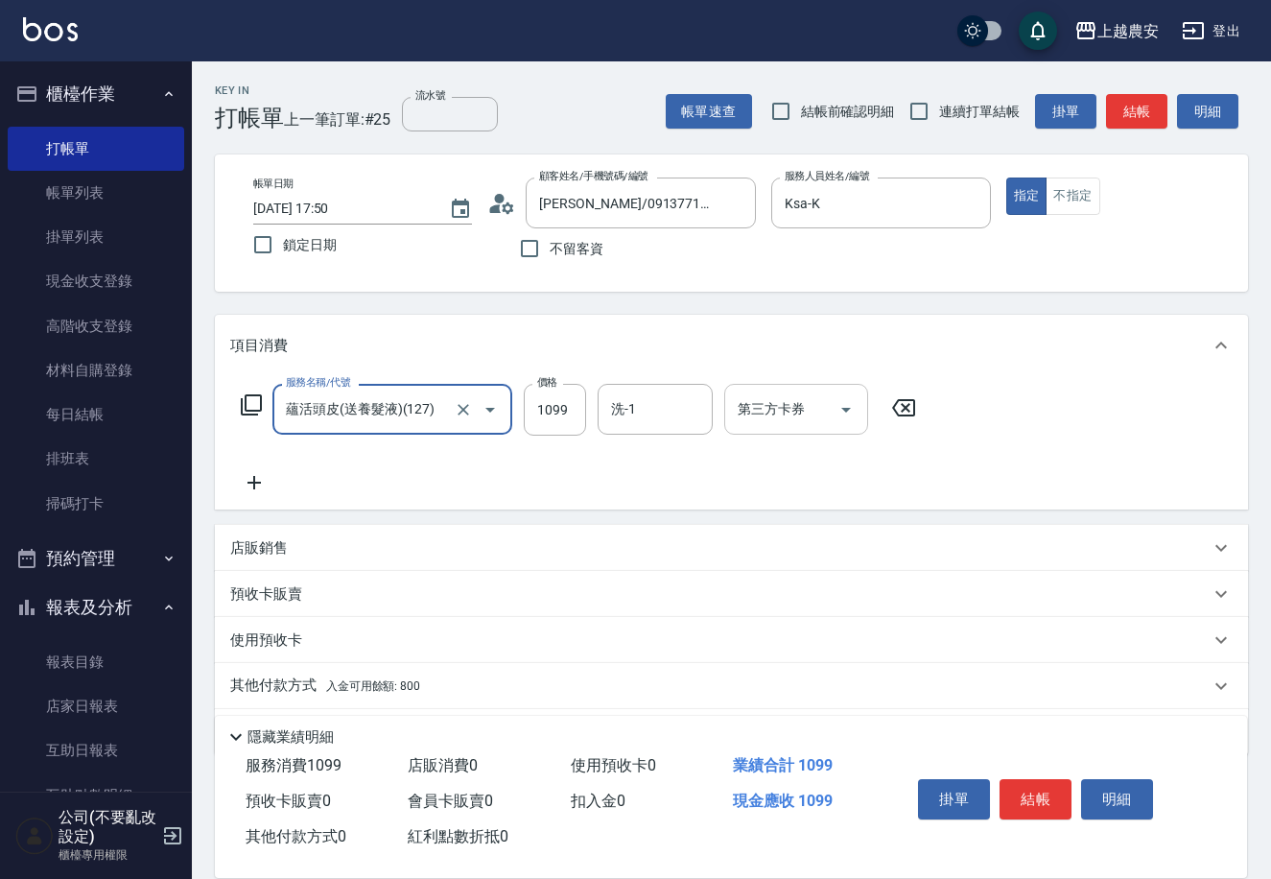
type input "蘊活頭皮(送養髮液)(127)"
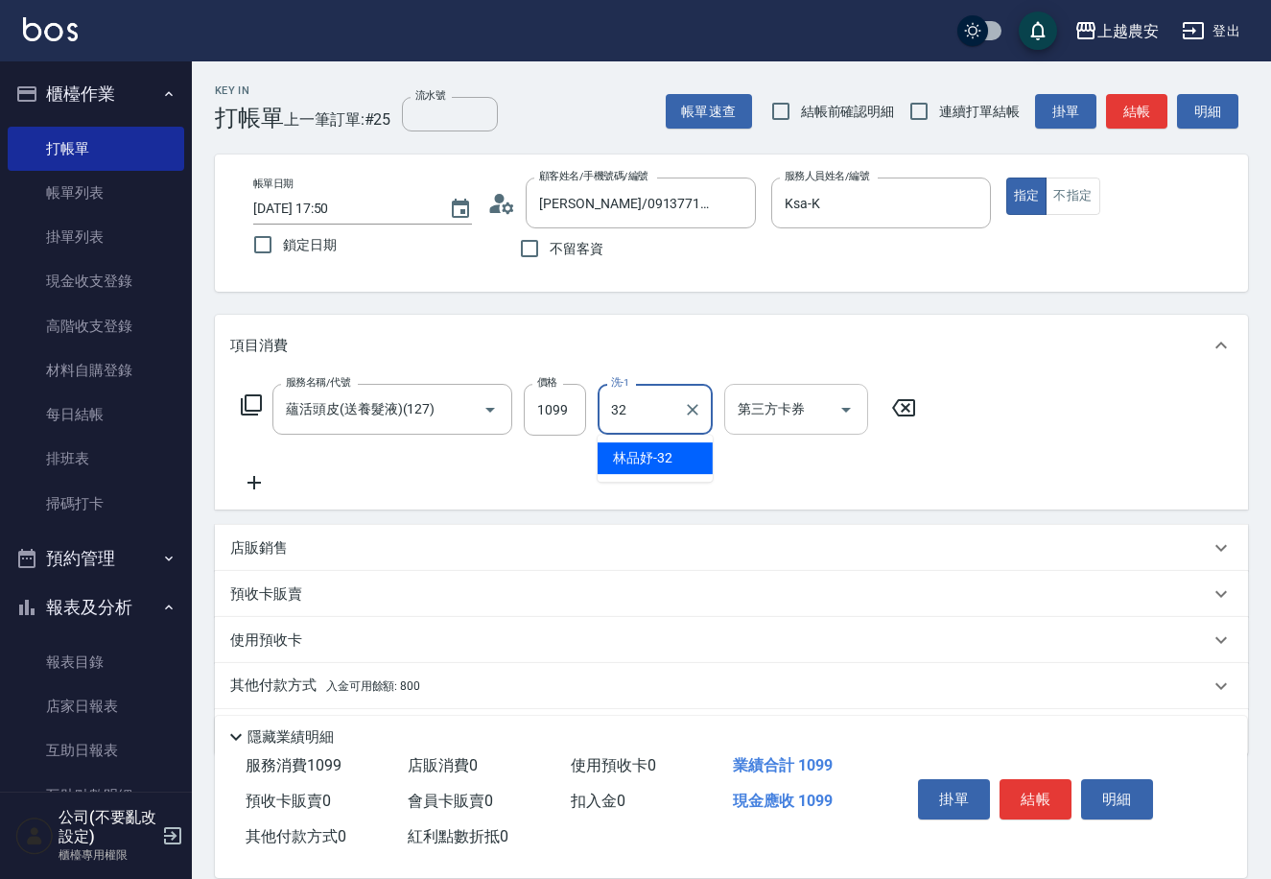
type input "[PERSON_NAME]-32"
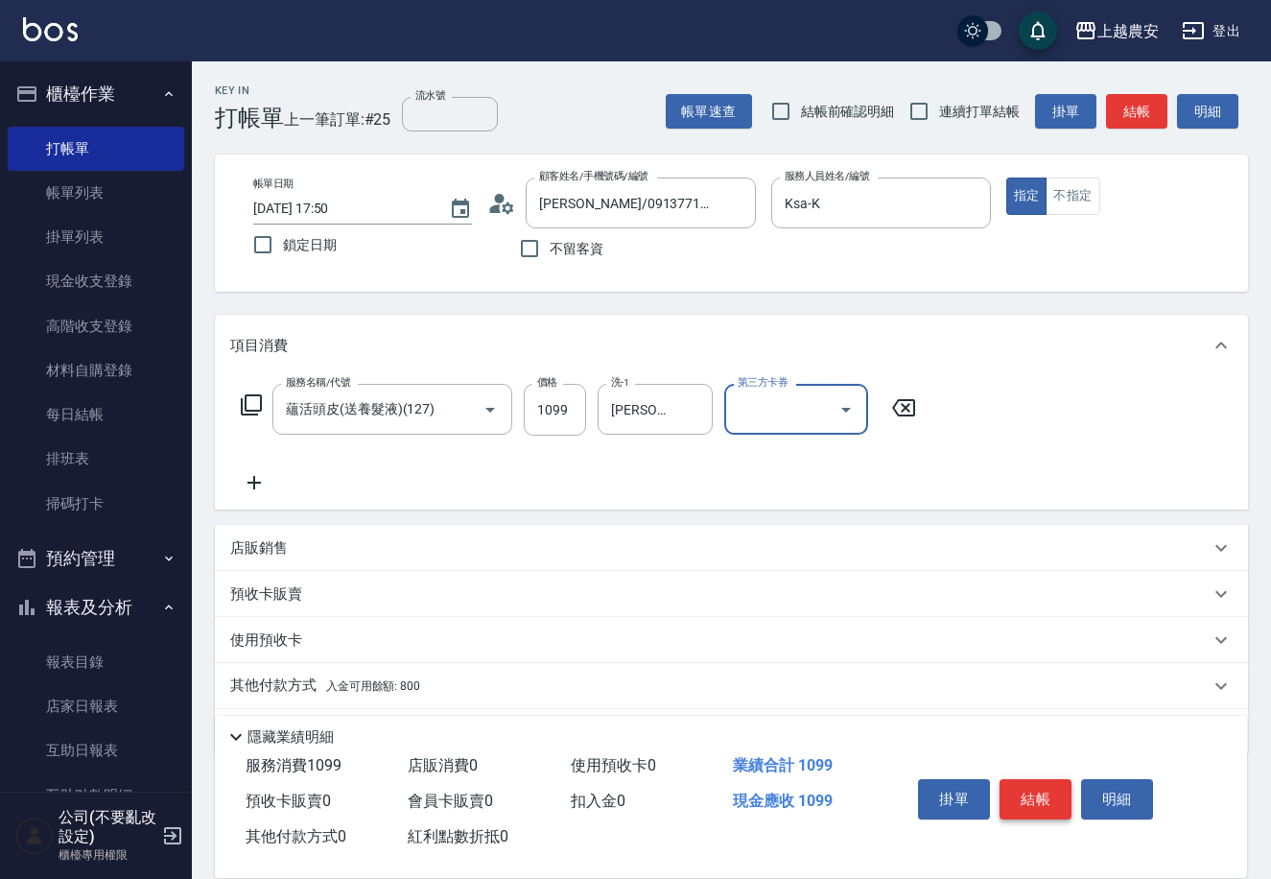
click at [1051, 796] on button "結帳" at bounding box center [1036, 799] width 72 height 40
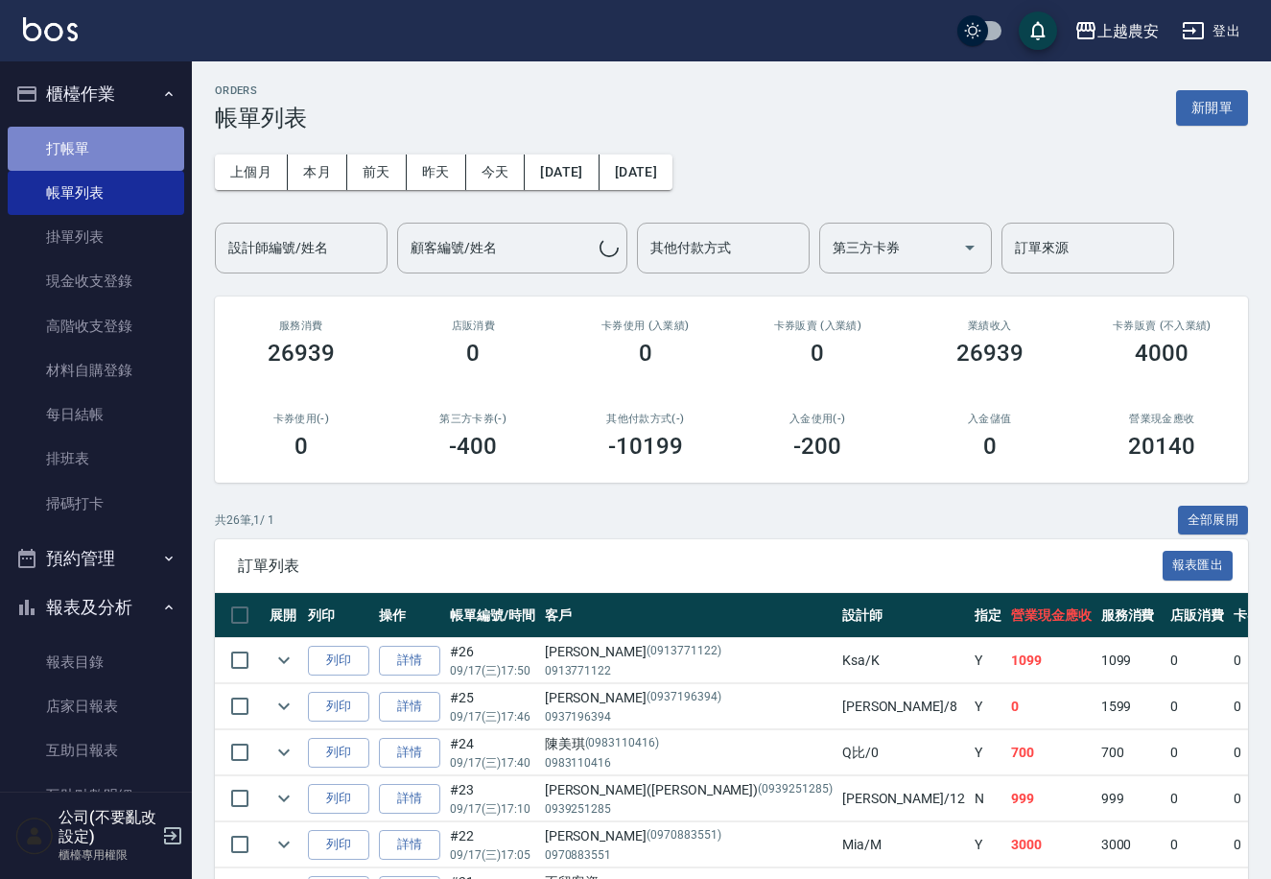
click at [157, 143] on link "打帳單" at bounding box center [96, 149] width 177 height 44
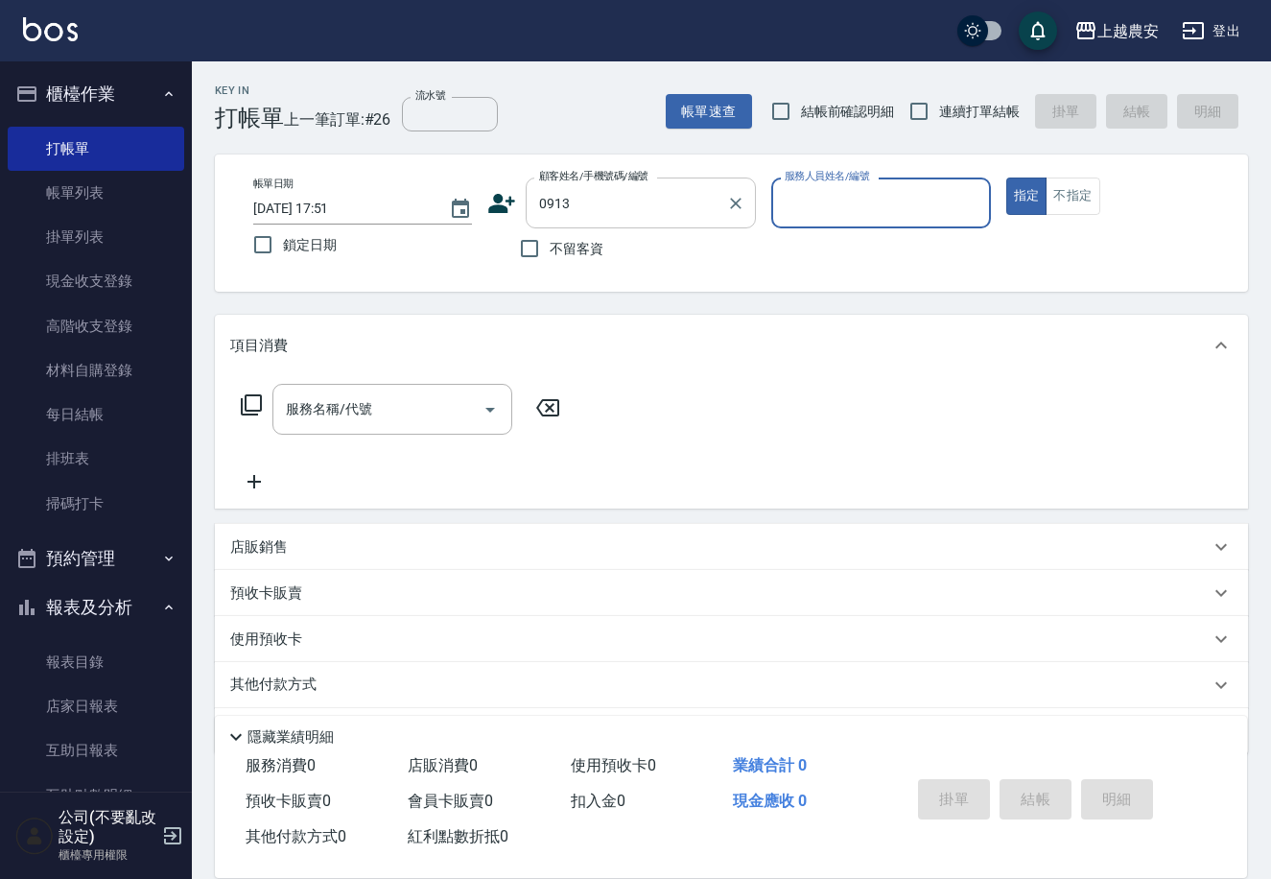
click at [698, 197] on input "0913" at bounding box center [626, 203] width 184 height 34
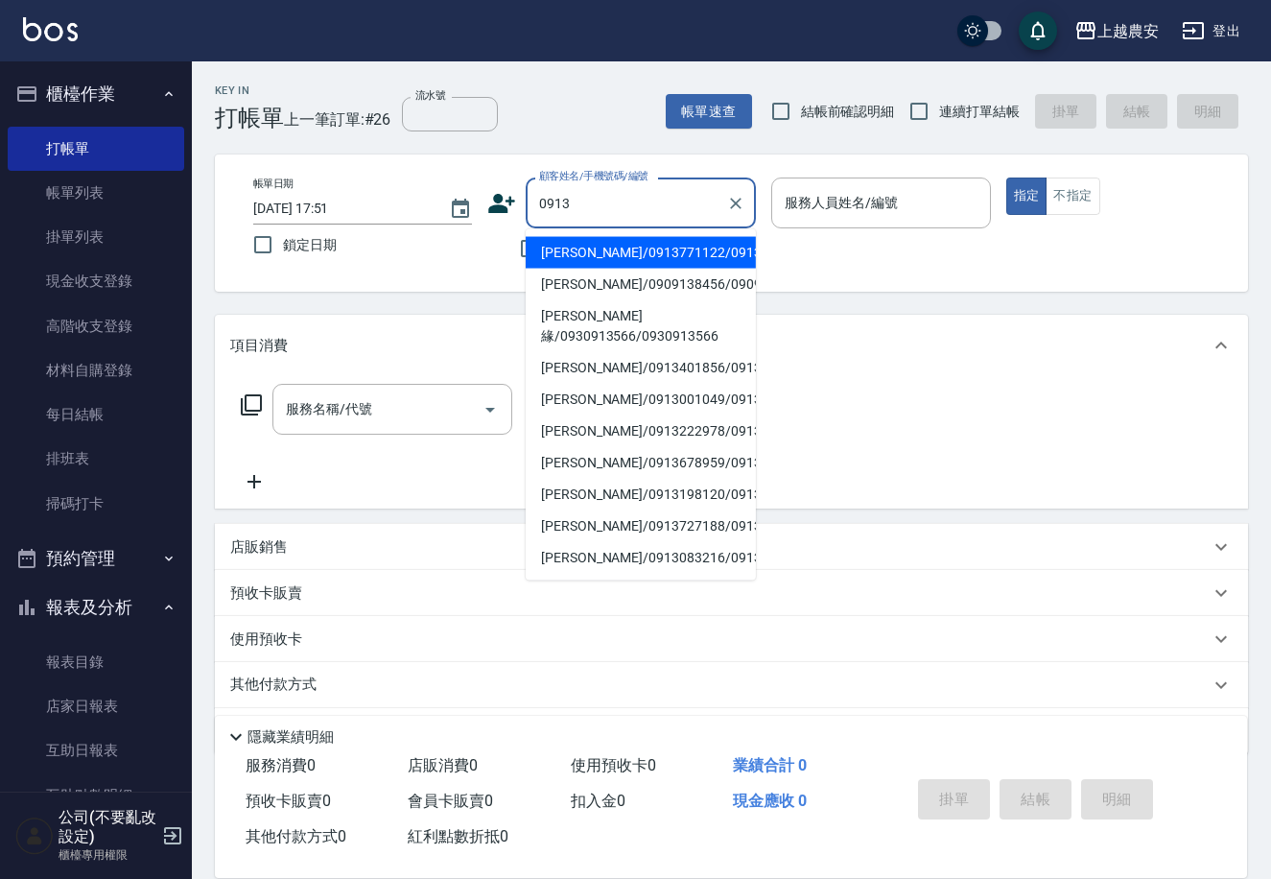
click at [701, 245] on li "[PERSON_NAME]/0913771122/0913771122" at bounding box center [641, 253] width 230 height 32
click at [701, 245] on div "不留客資" at bounding box center [621, 248] width 269 height 40
type input "[PERSON_NAME]/0913771122/0913771122"
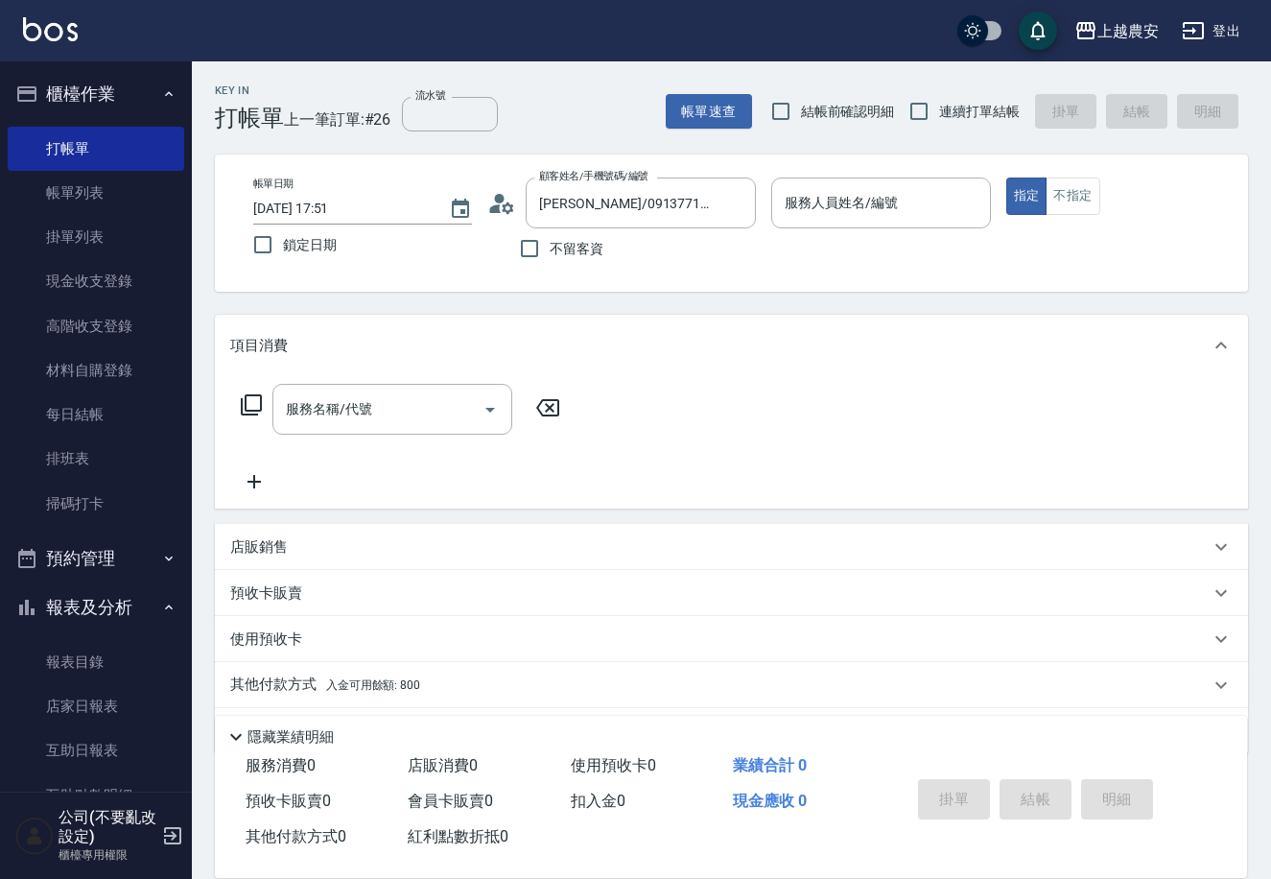
type input "Ksa-K"
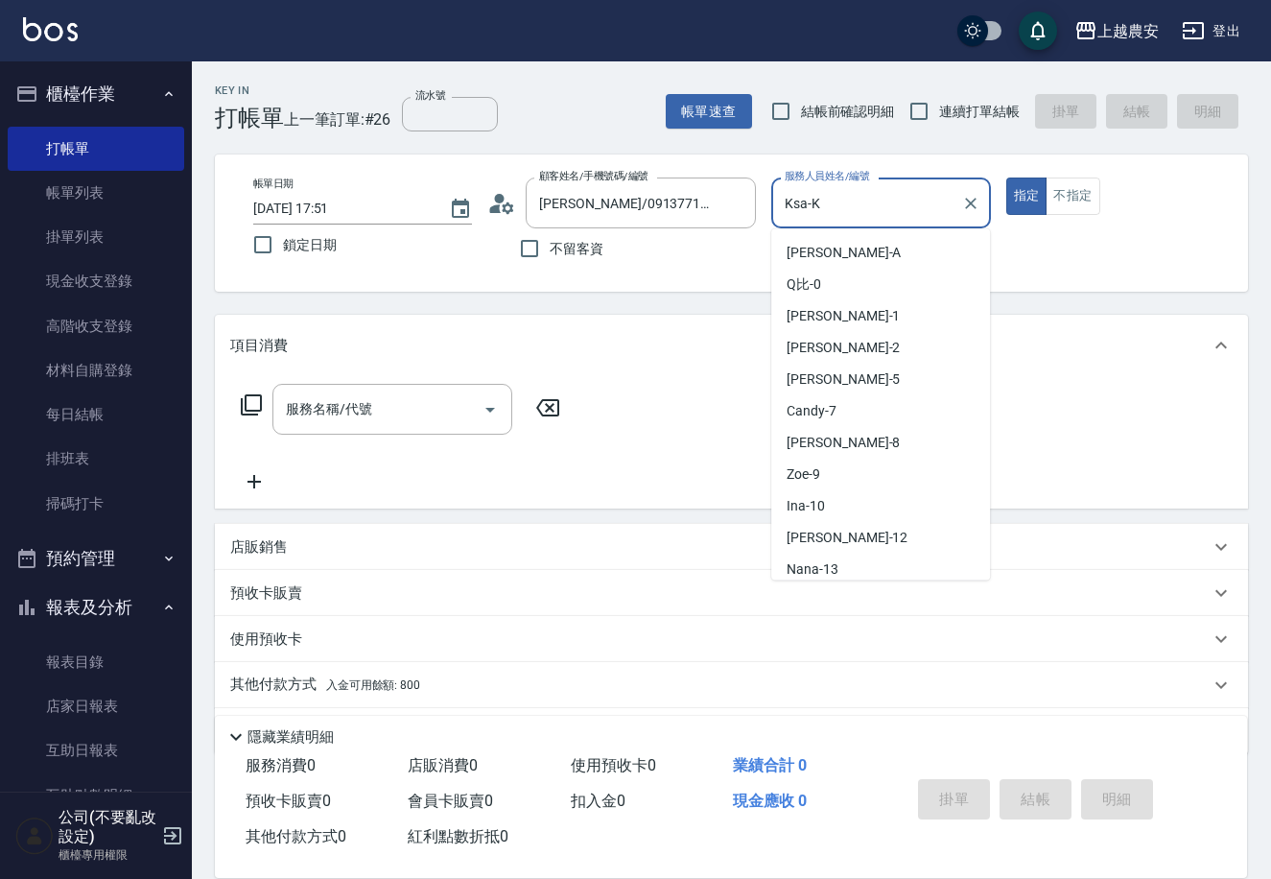
click at [926, 206] on input "Ksa-K" at bounding box center [866, 203] width 173 height 34
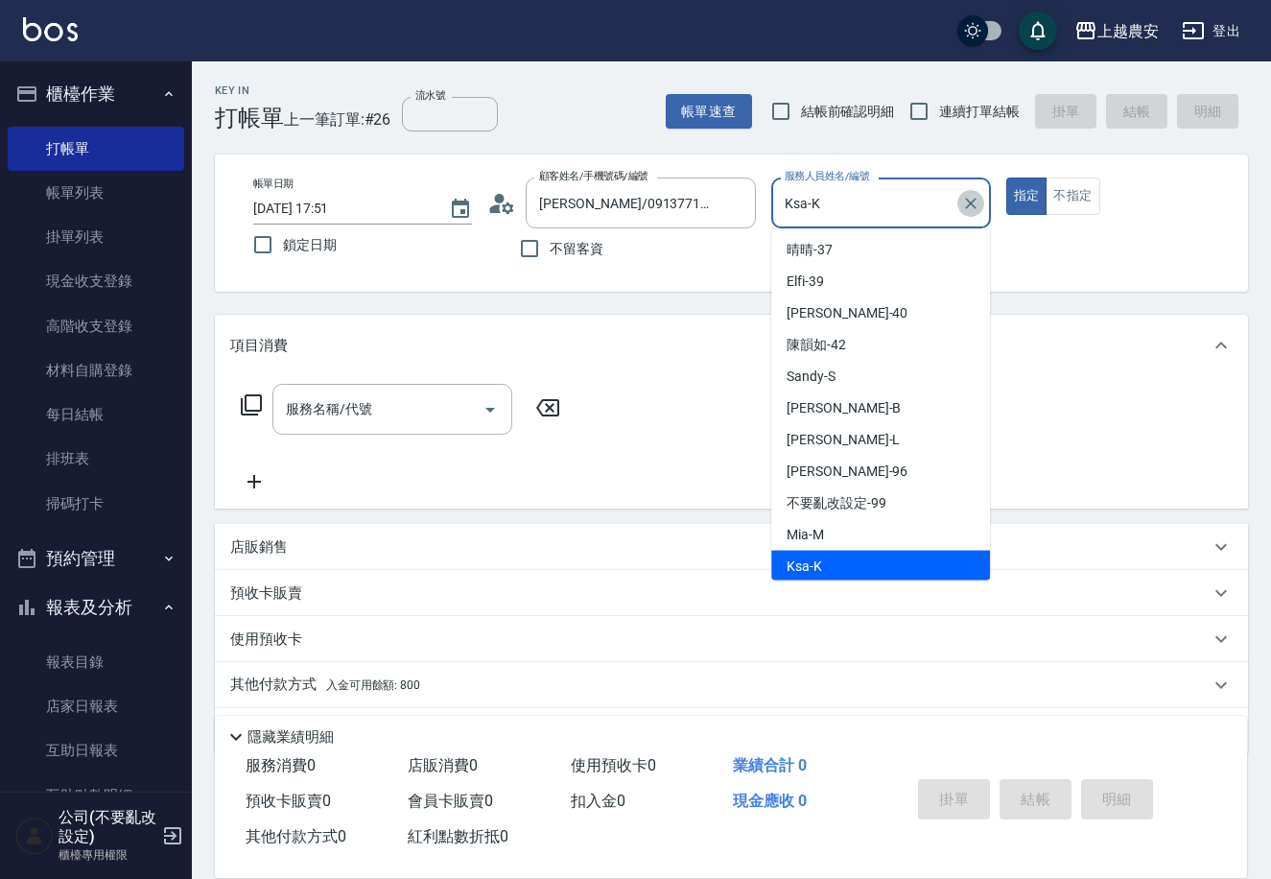
click at [971, 206] on icon "Clear" at bounding box center [970, 203] width 19 height 19
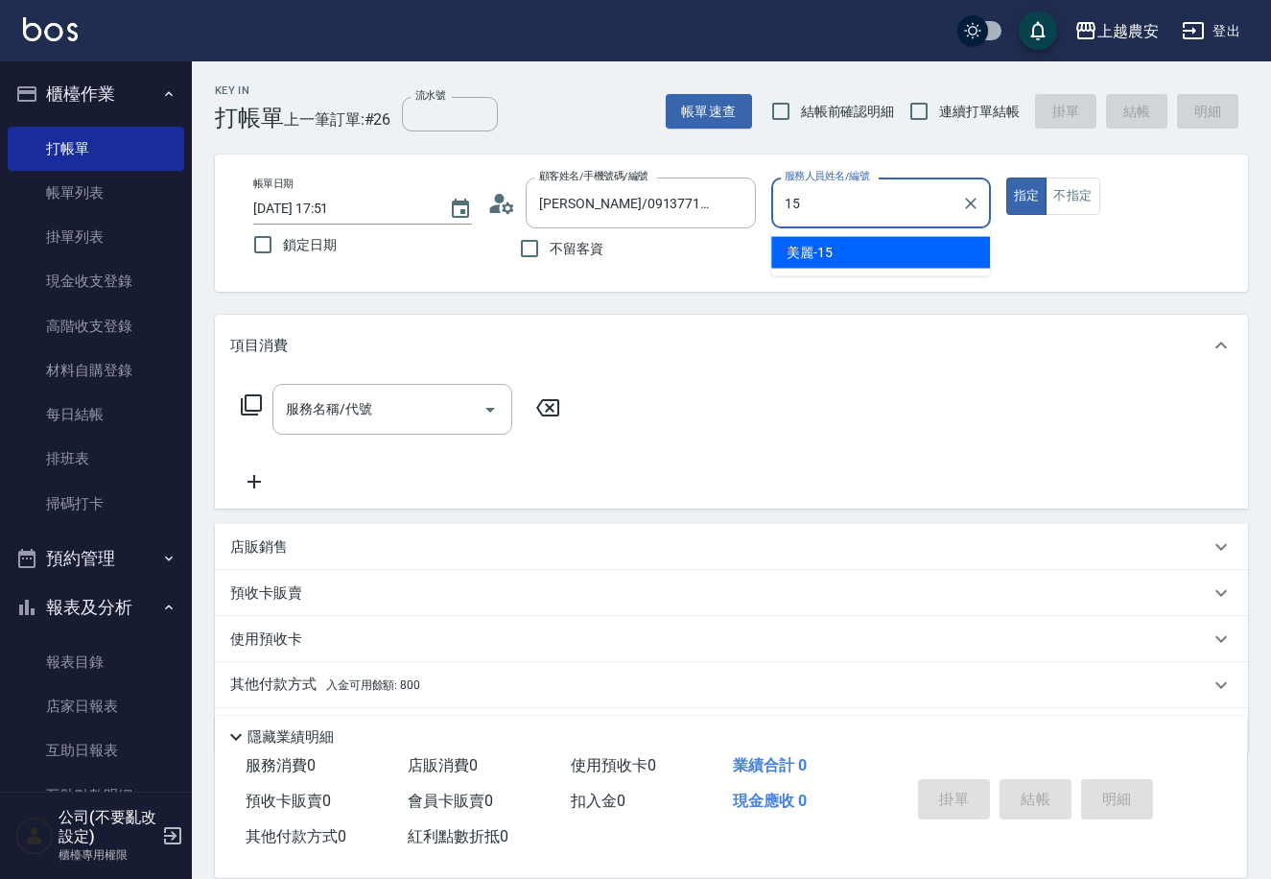
type input "15"
type button "true"
type input "美麗-15"
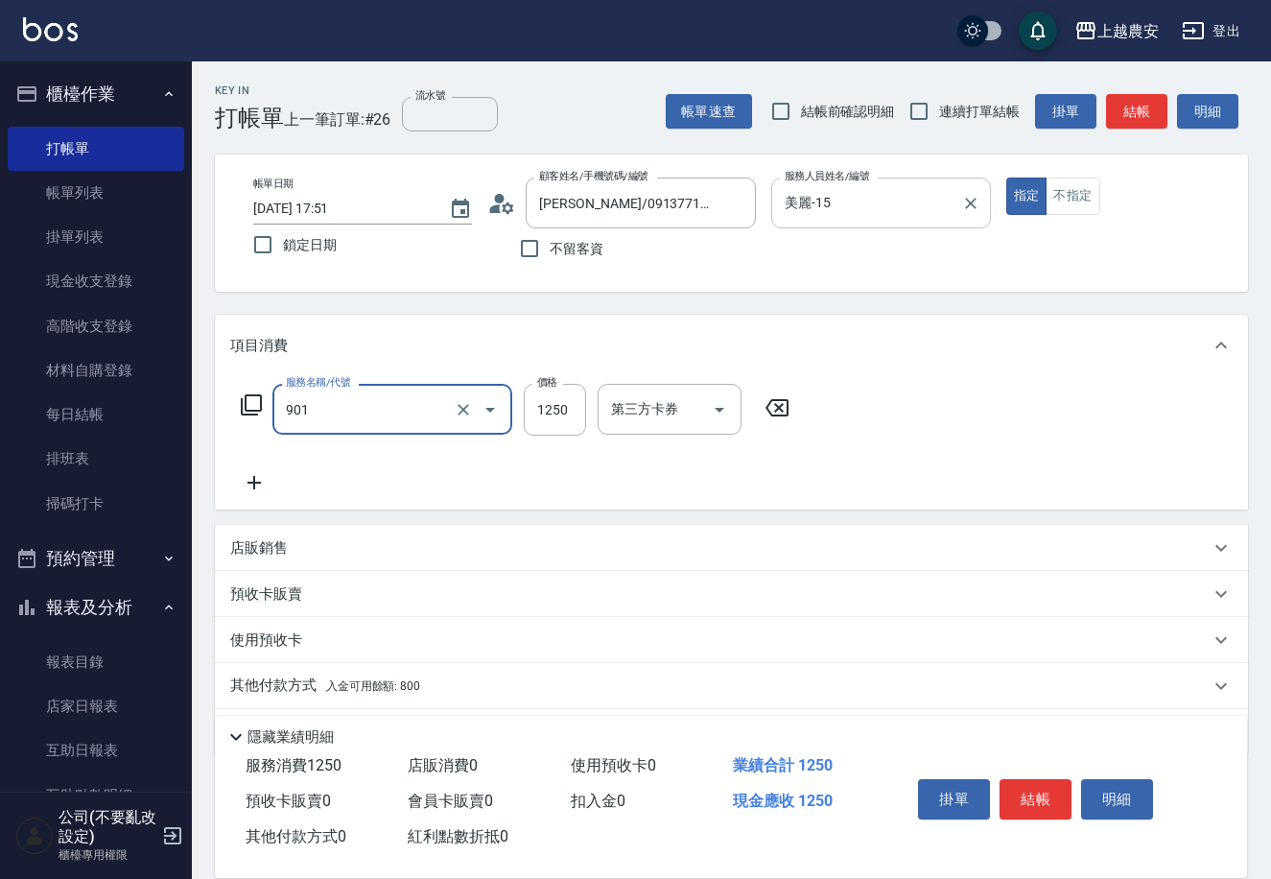
type input "修手指甲(901)"
type input "1000"
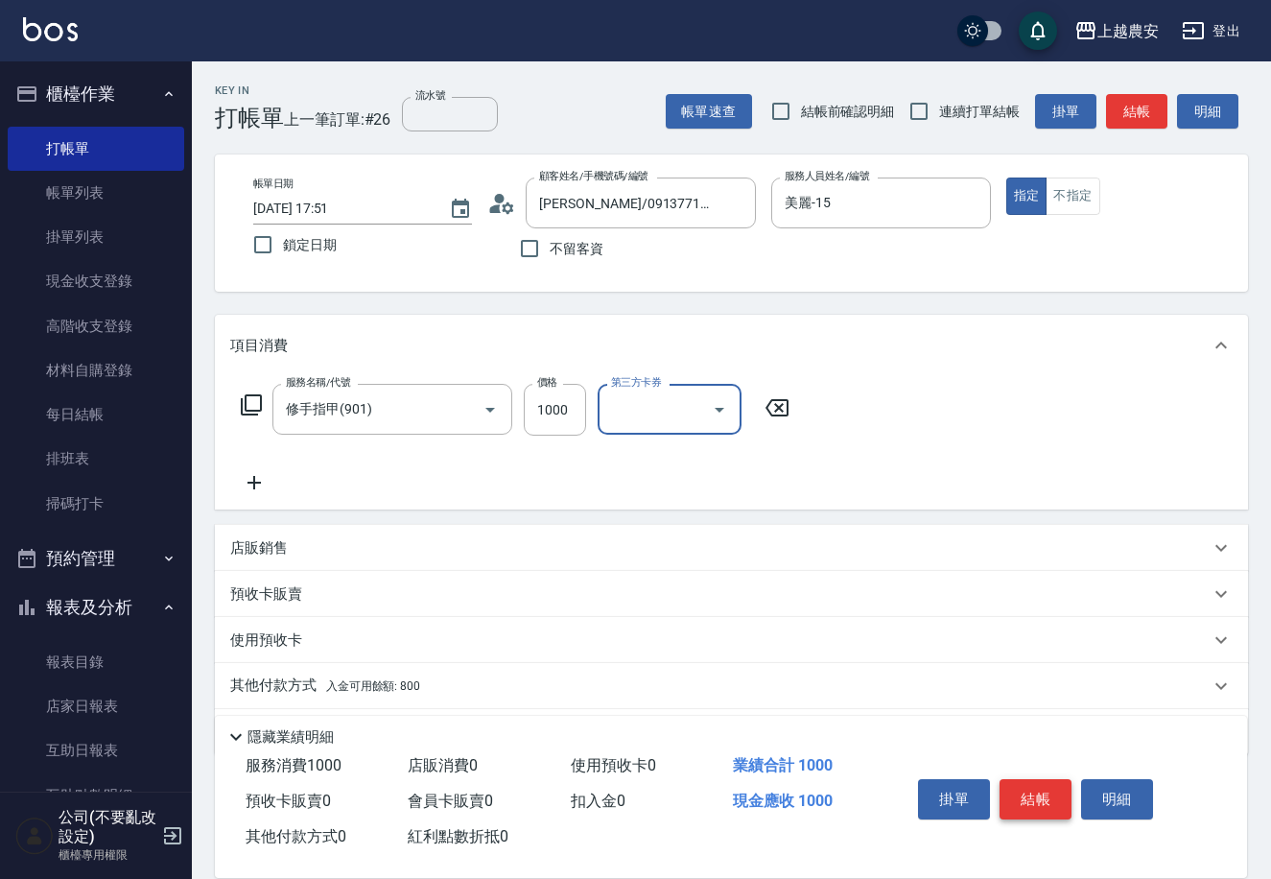
click at [1037, 788] on button "結帳" at bounding box center [1036, 799] width 72 height 40
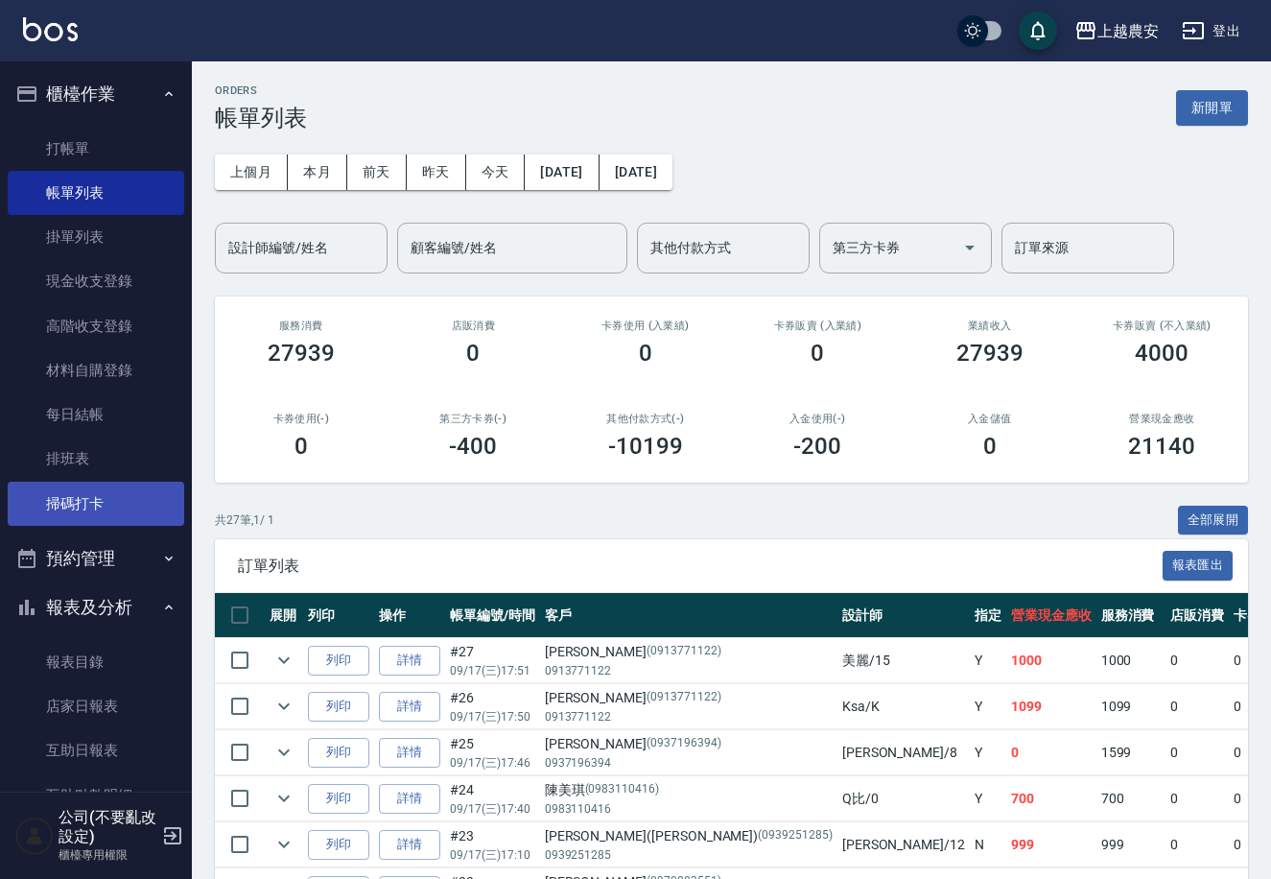
click at [24, 504] on link "掃碼打卡" at bounding box center [96, 504] width 177 height 44
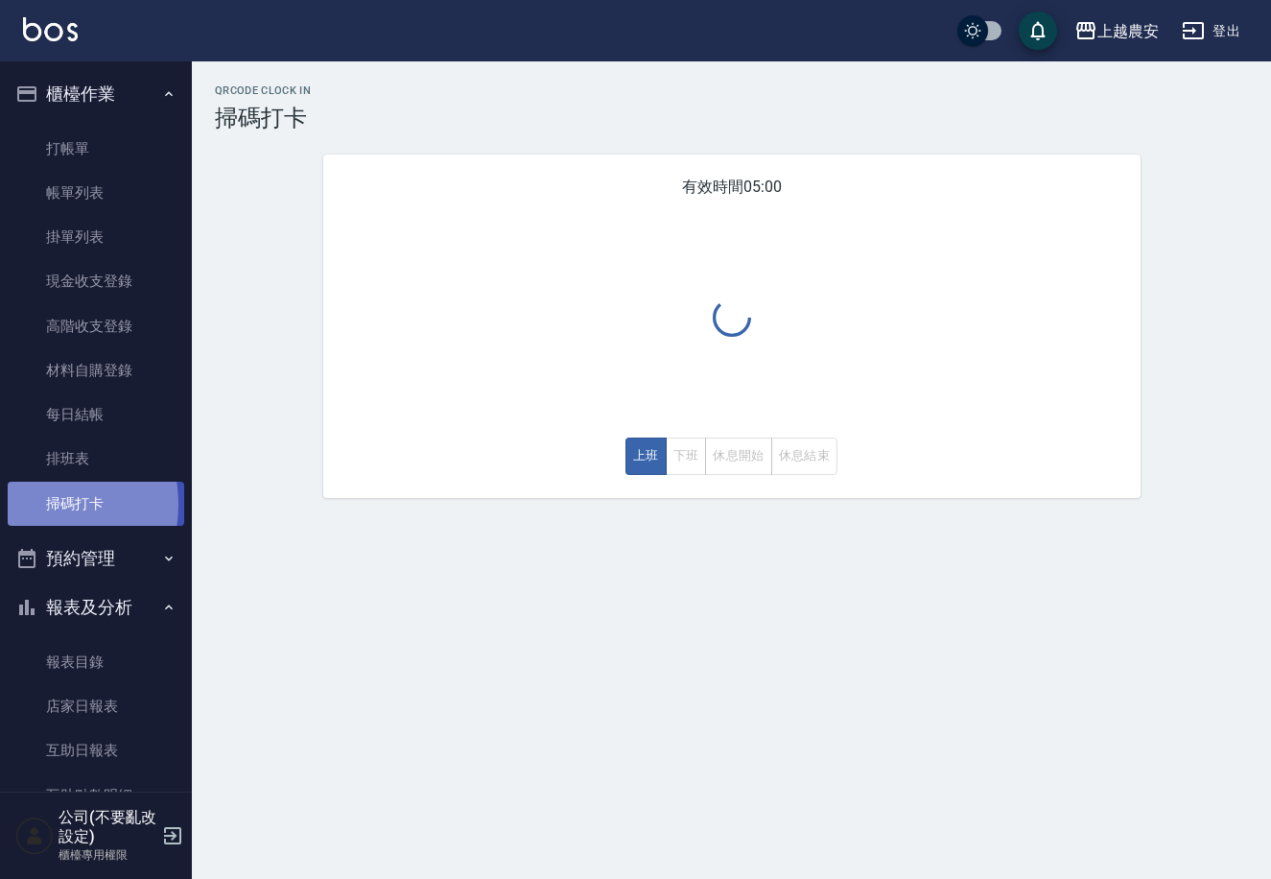
click at [24, 504] on link "掃碼打卡" at bounding box center [96, 504] width 177 height 44
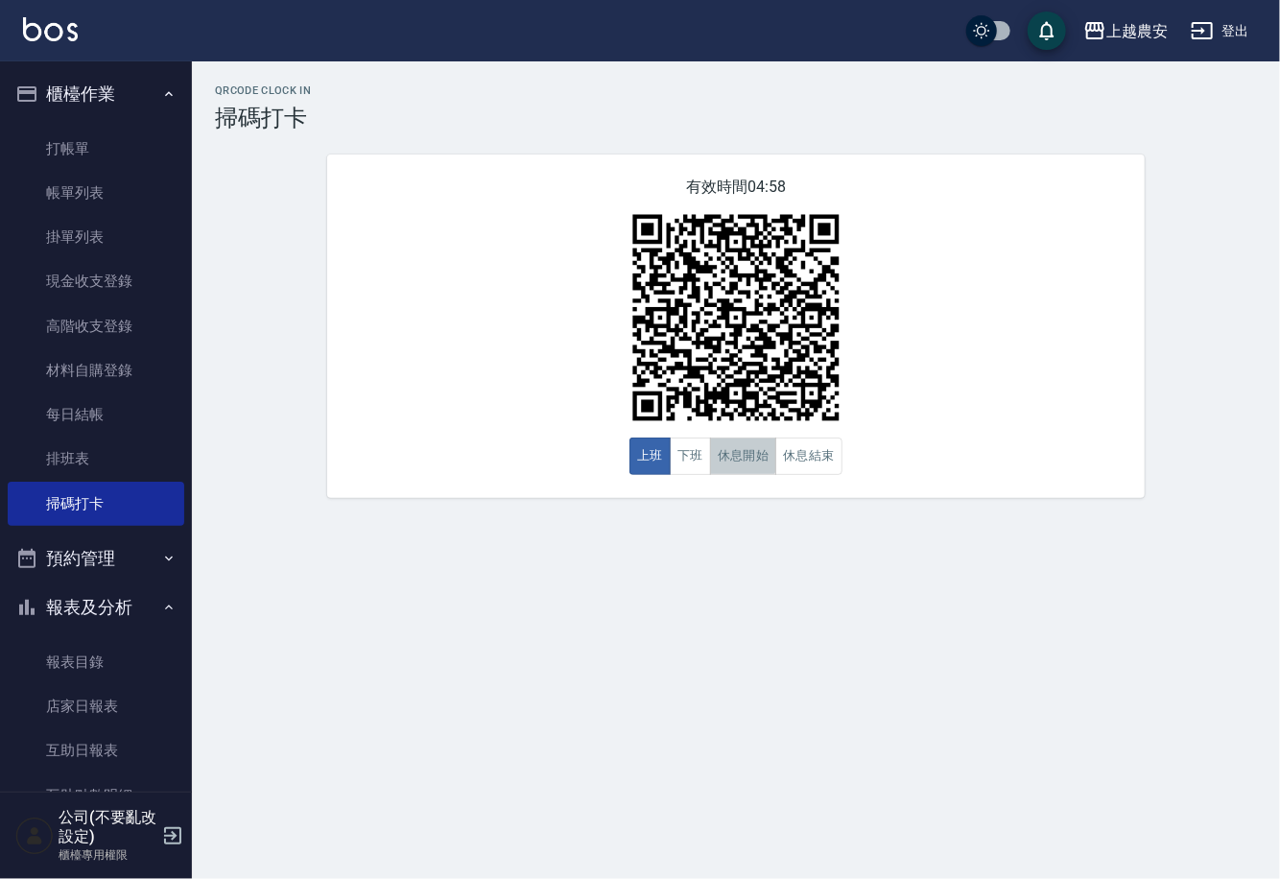
click at [741, 452] on button "休息開始" at bounding box center [743, 456] width 67 height 37
